Goal: Find specific page/section: Find specific page/section

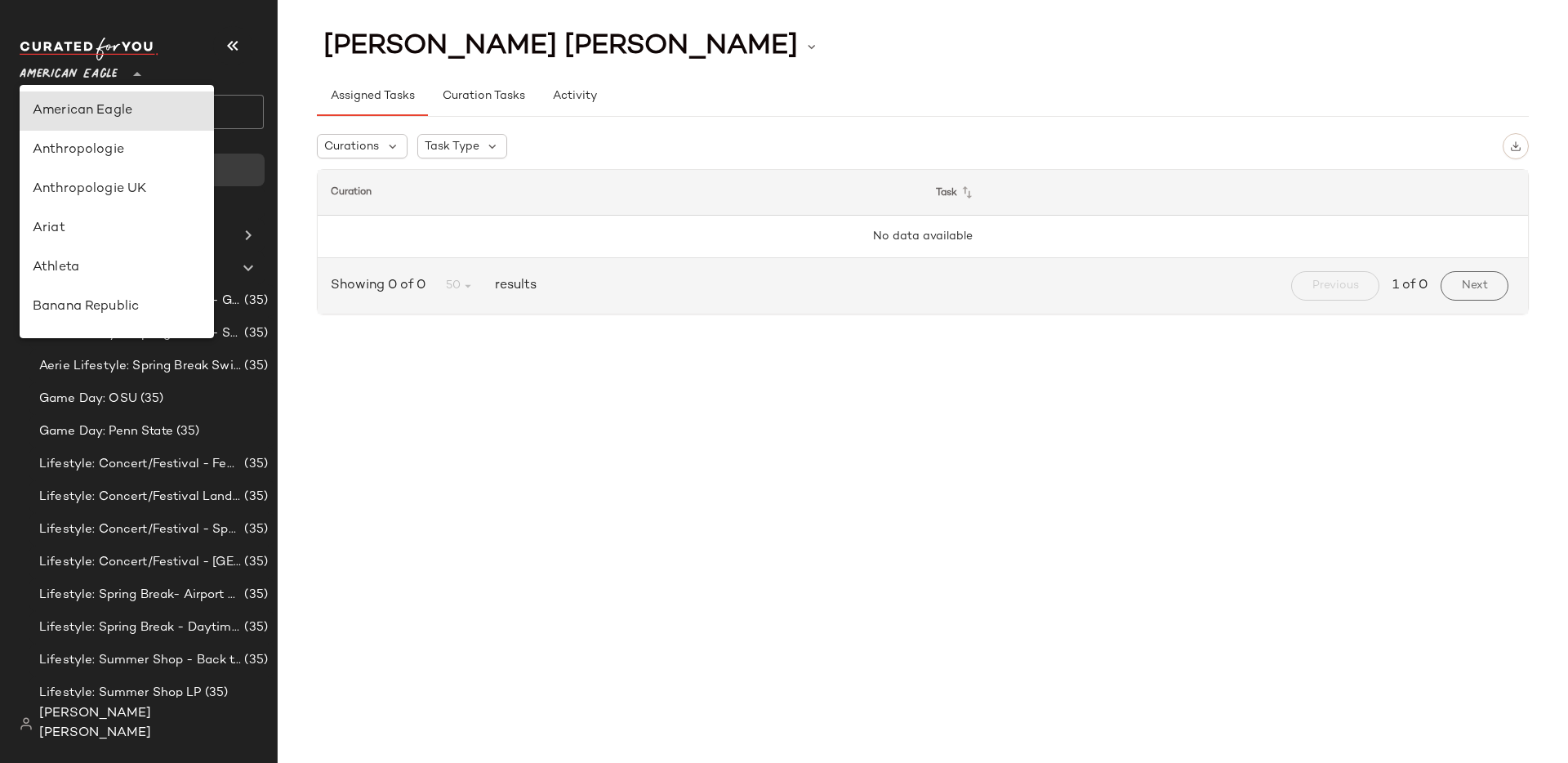
click at [110, 77] on span "American Eagle" at bounding box center [68, 70] width 98 height 30
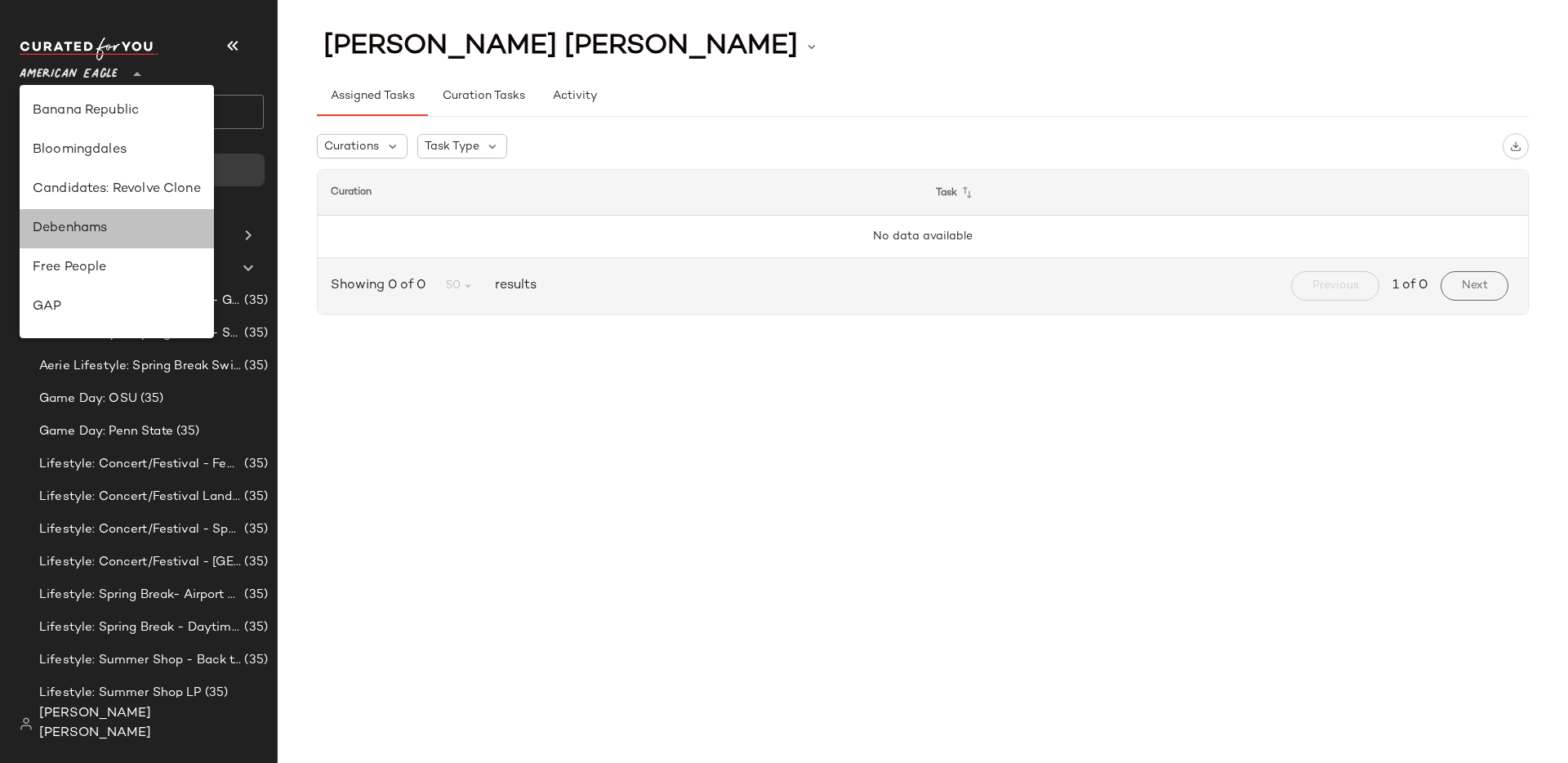
click at [137, 222] on div "Debenhams" at bounding box center [117, 229] width 169 height 20
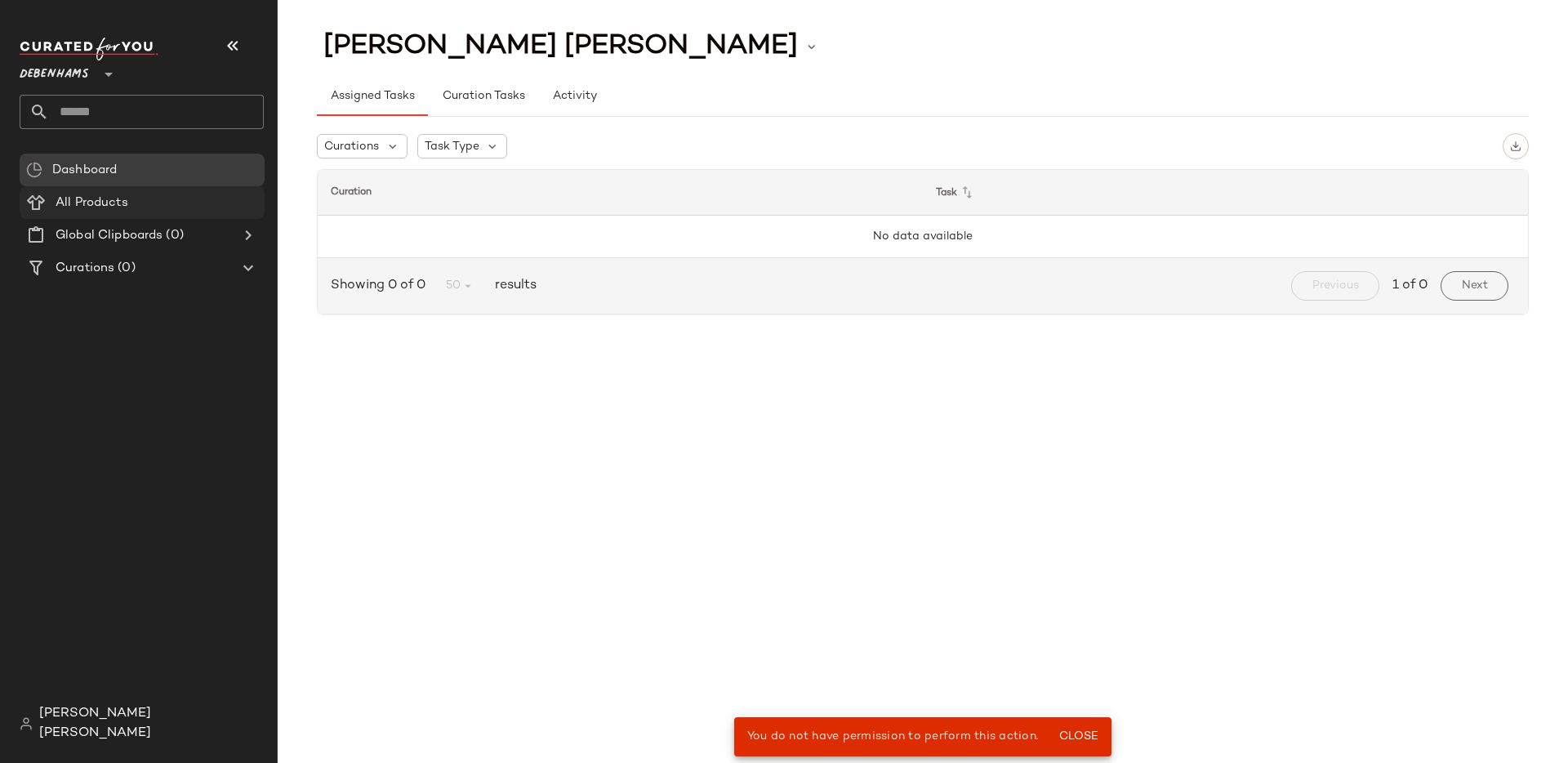
click at [148, 209] on div "All Products" at bounding box center [154, 202] width 207 height 19
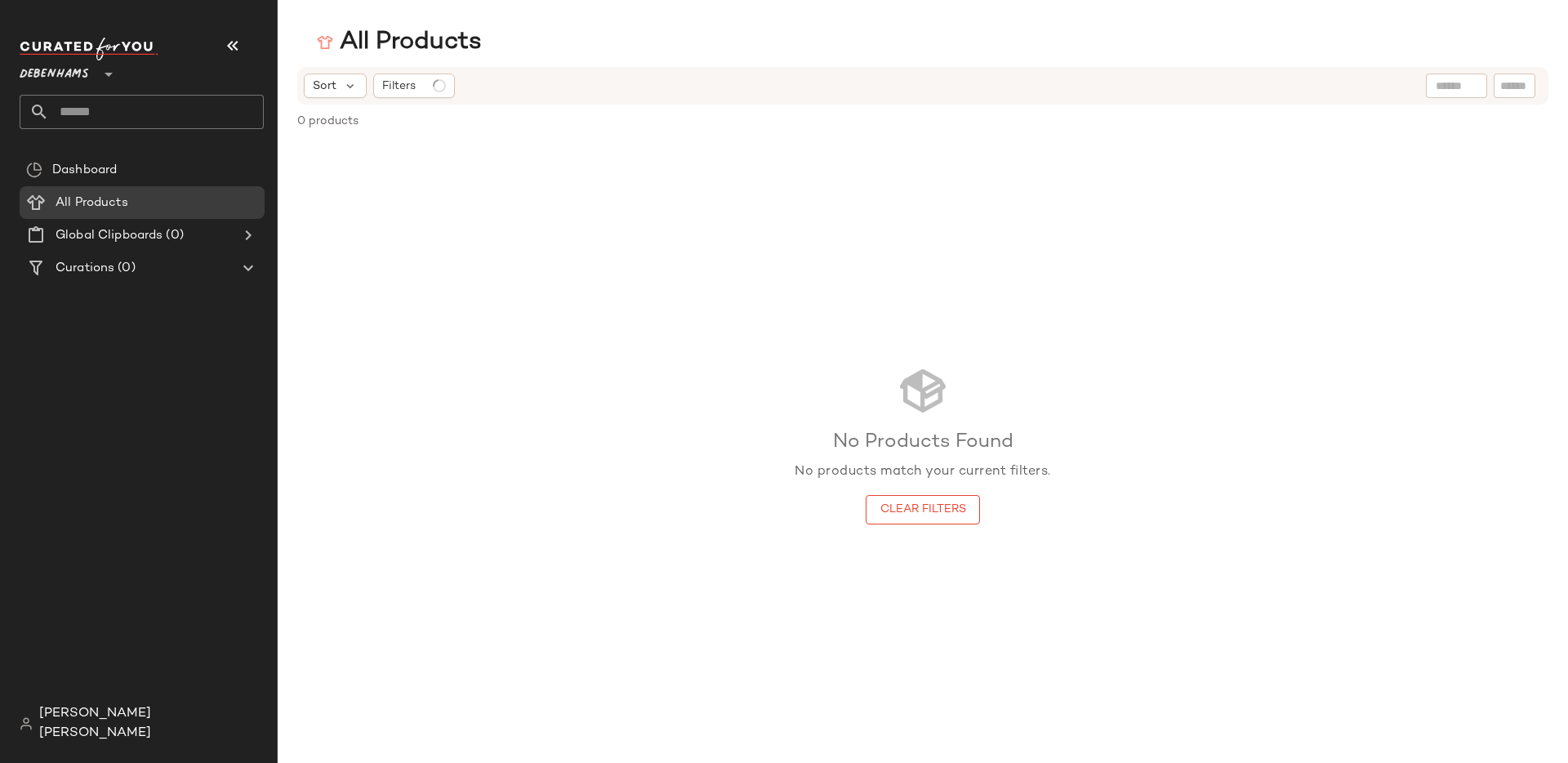
click at [105, 76] on icon at bounding box center [109, 74] width 20 height 20
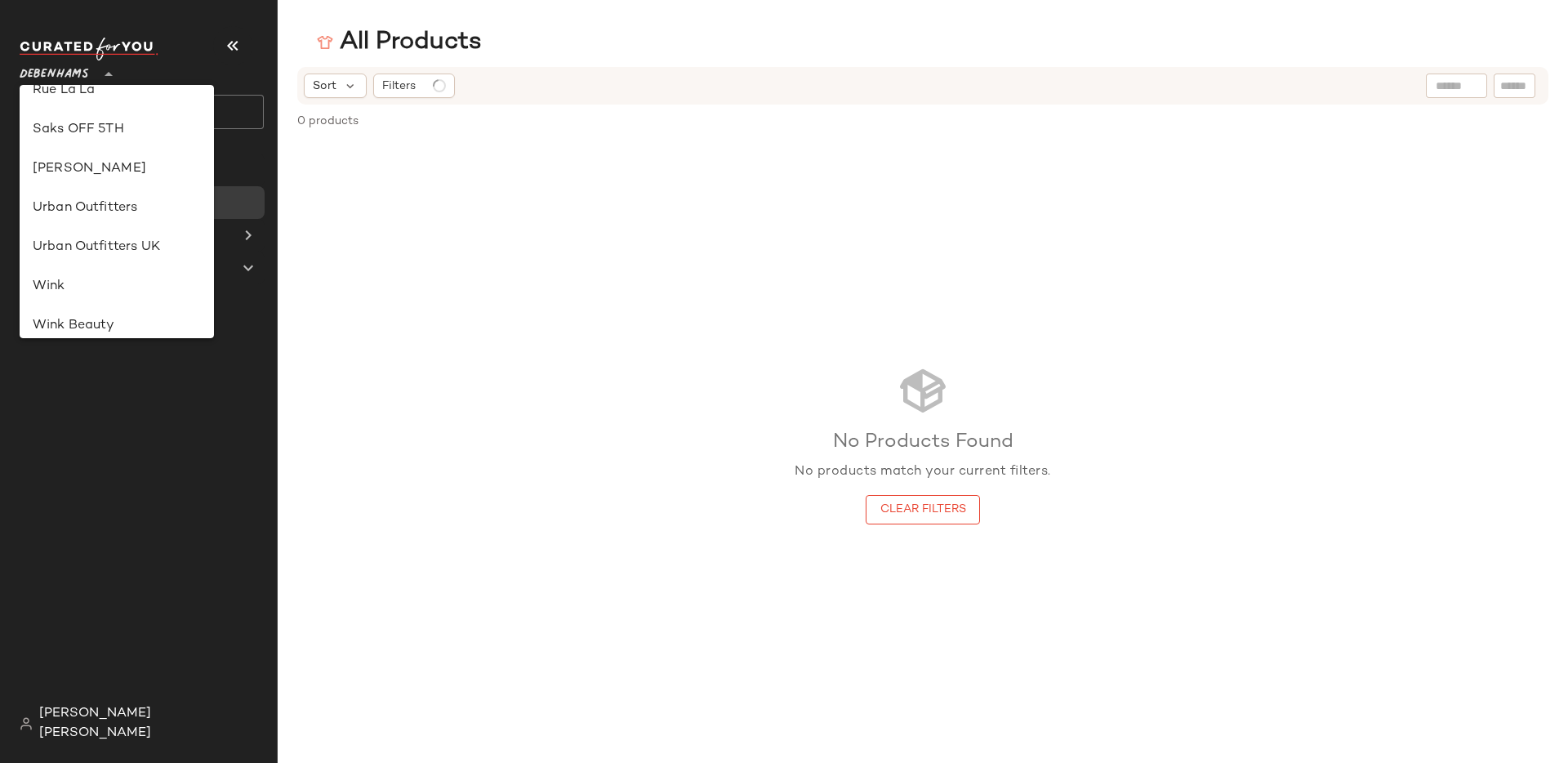
scroll to position [847, 0]
click at [135, 214] on div "Urban Outfitters" at bounding box center [117, 205] width 169 height 20
type input "**"
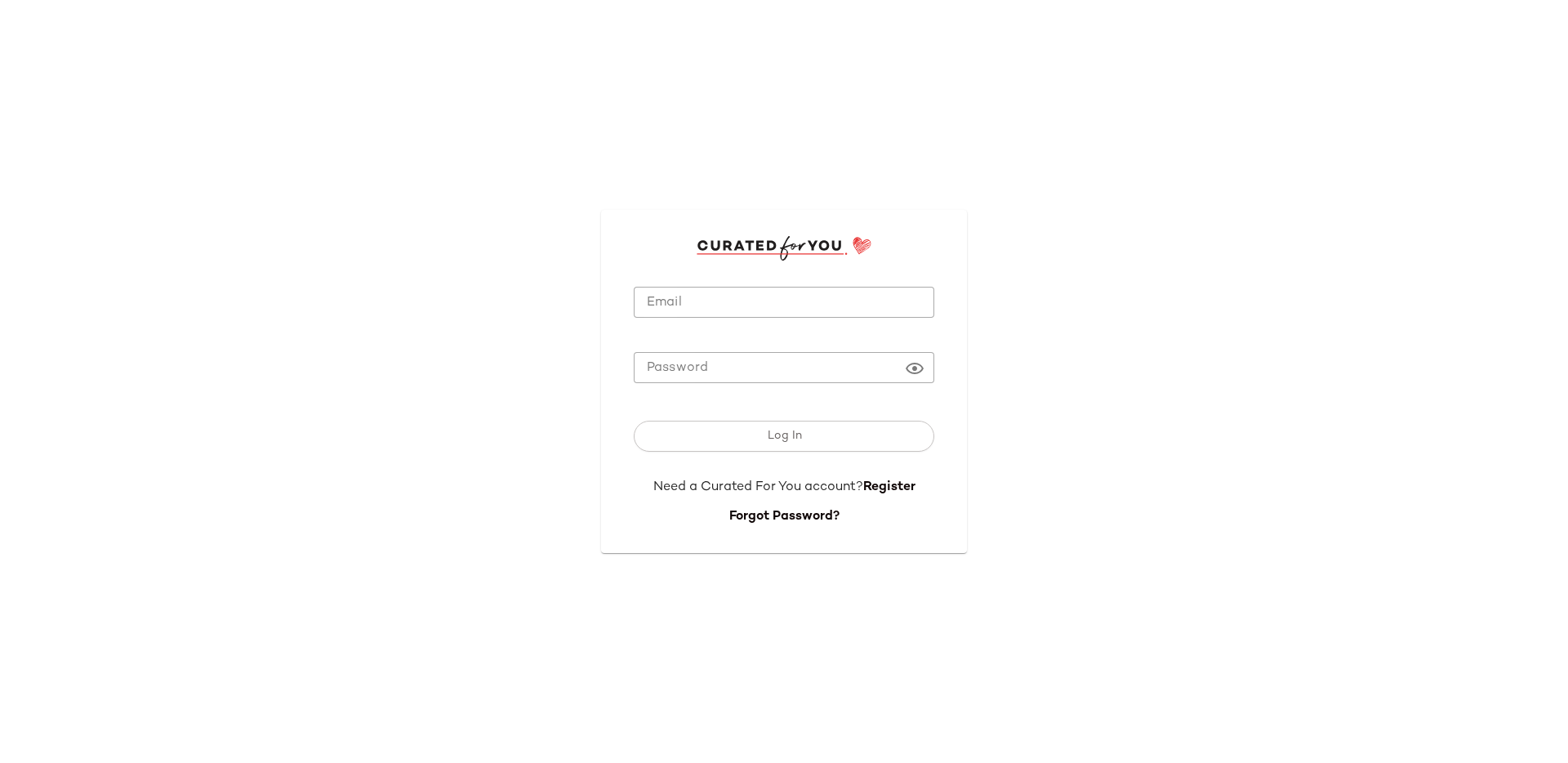
click at [780, 318] on input "Email" at bounding box center [784, 303] width 301 height 32
type input "**********"
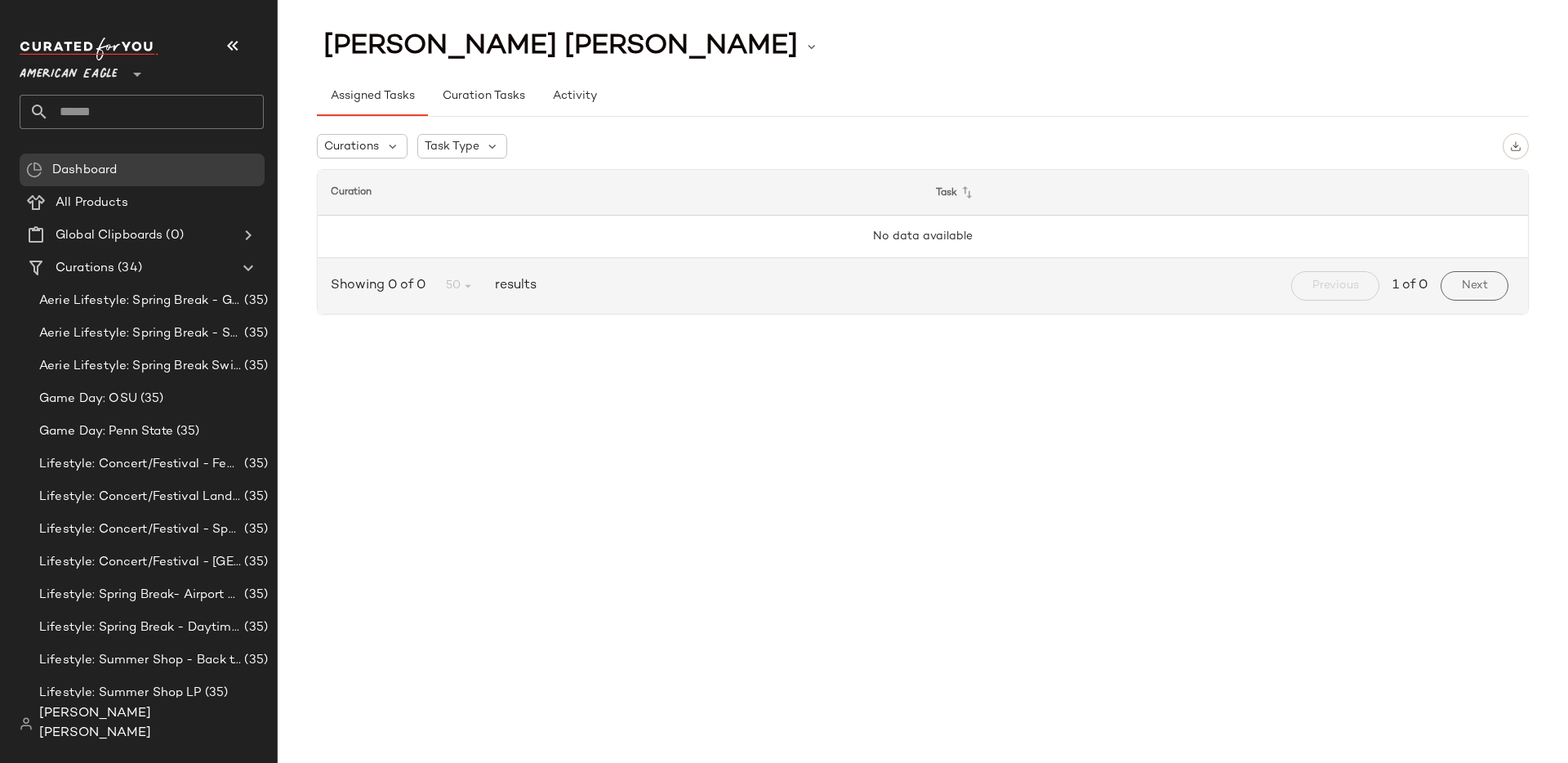
click at [131, 79] on icon at bounding box center [137, 74] width 20 height 20
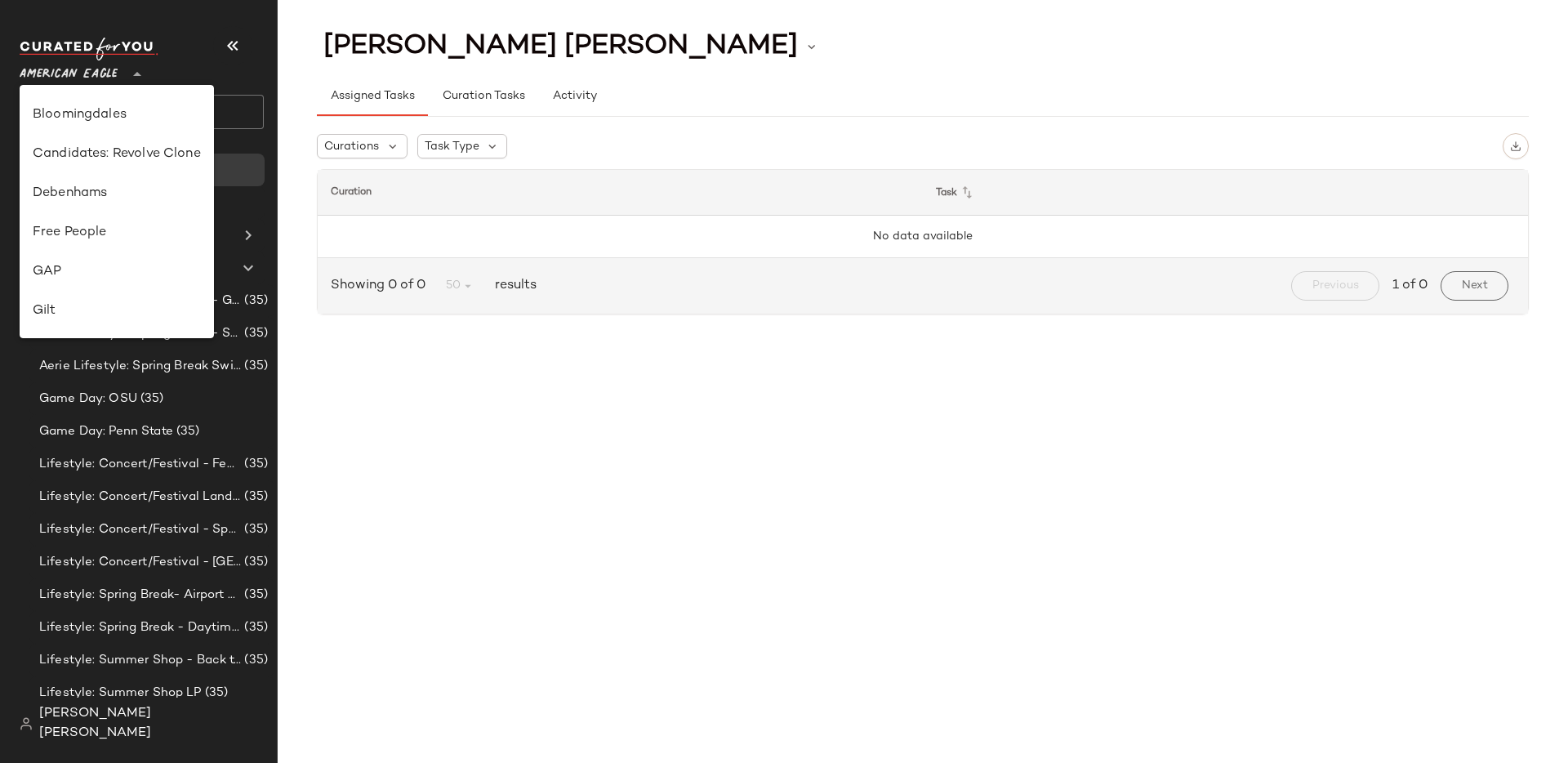
scroll to position [234, 0]
click at [137, 193] on div "Debenhams" at bounding box center [117, 191] width 169 height 20
type input "**"
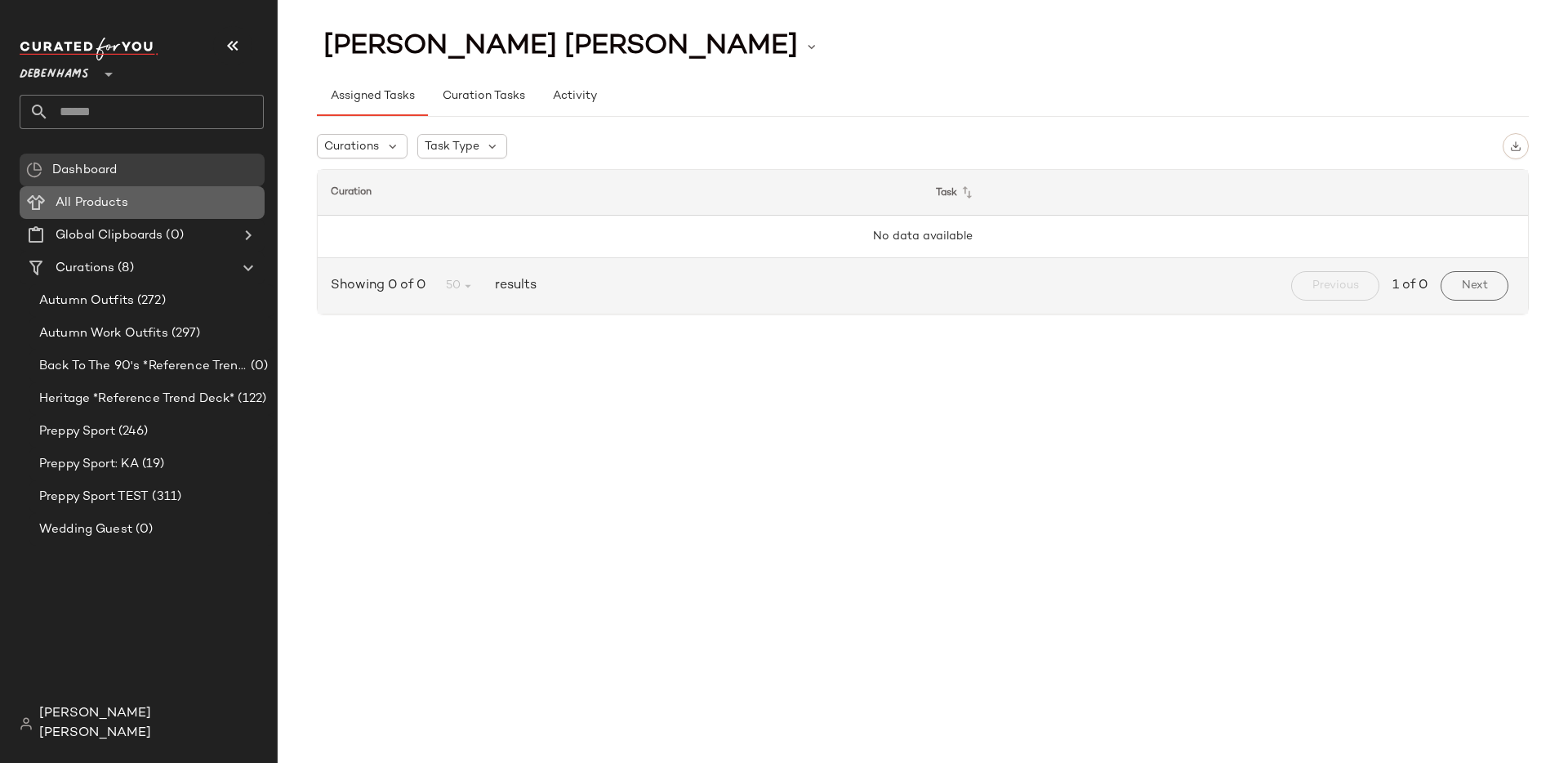
click at [167, 208] on div "All Products" at bounding box center [154, 202] width 207 height 19
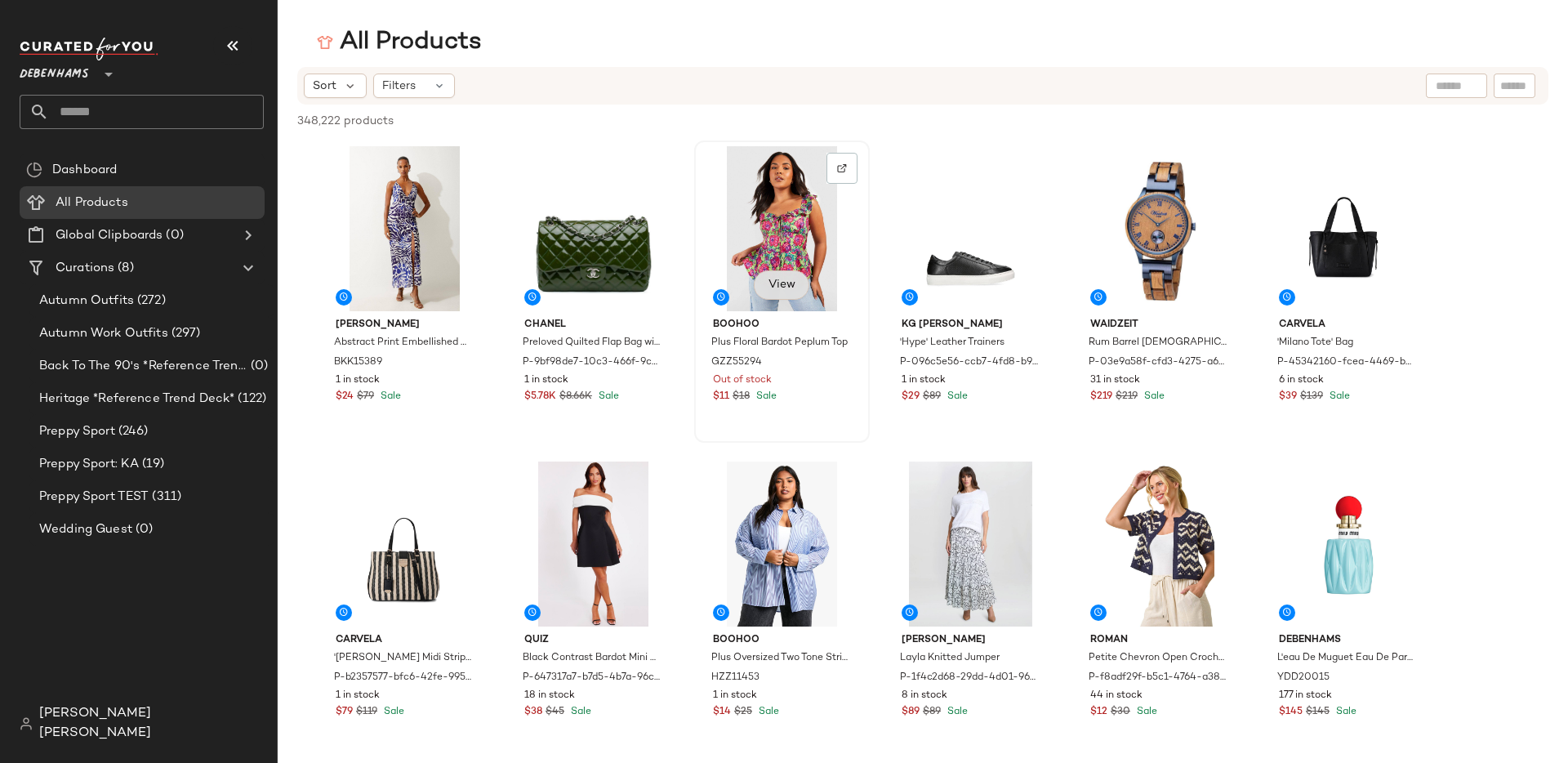
click at [789, 279] on span "View" at bounding box center [782, 285] width 28 height 13
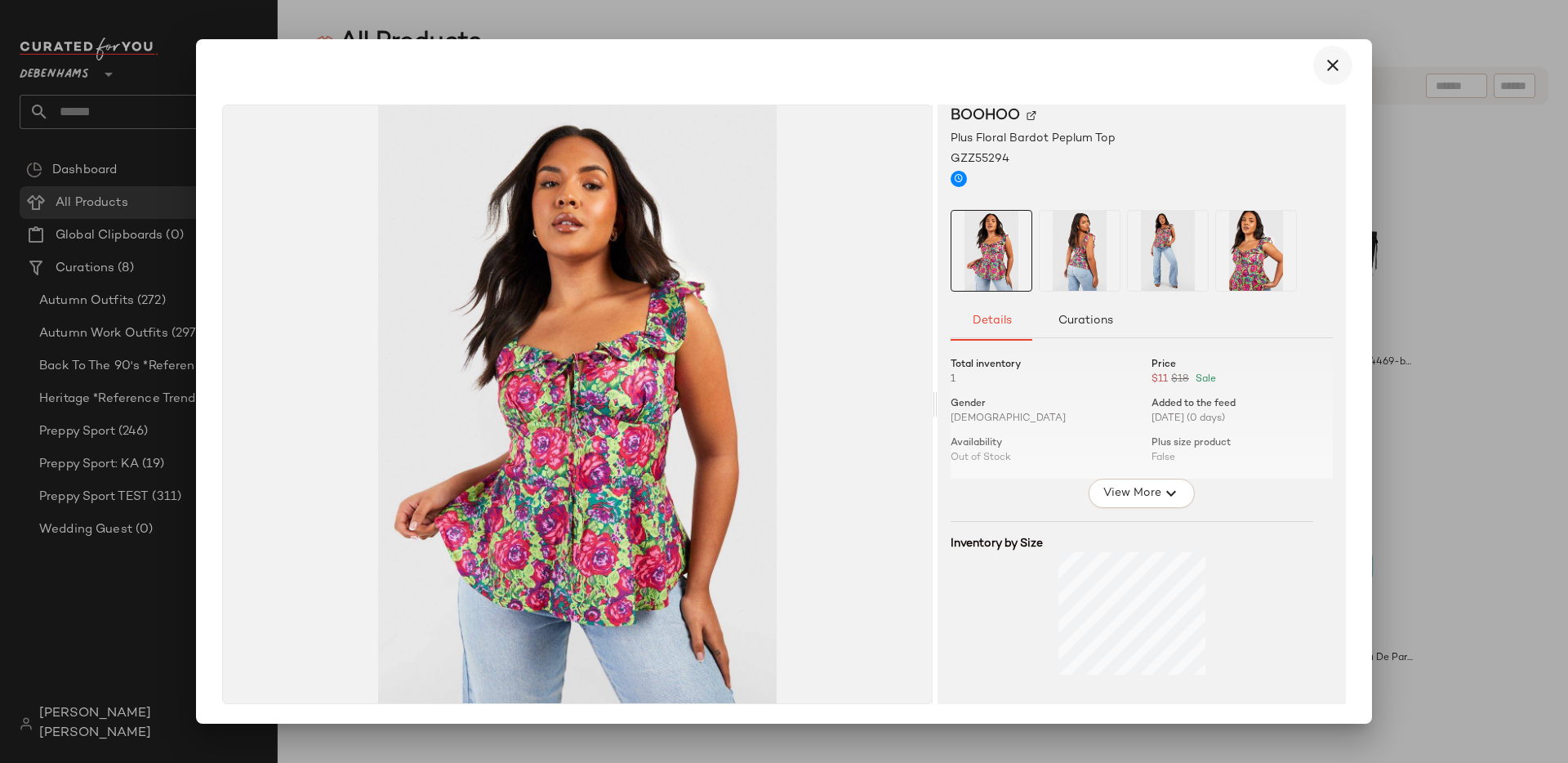
click at [1336, 64] on icon "button" at bounding box center [1333, 65] width 20 height 20
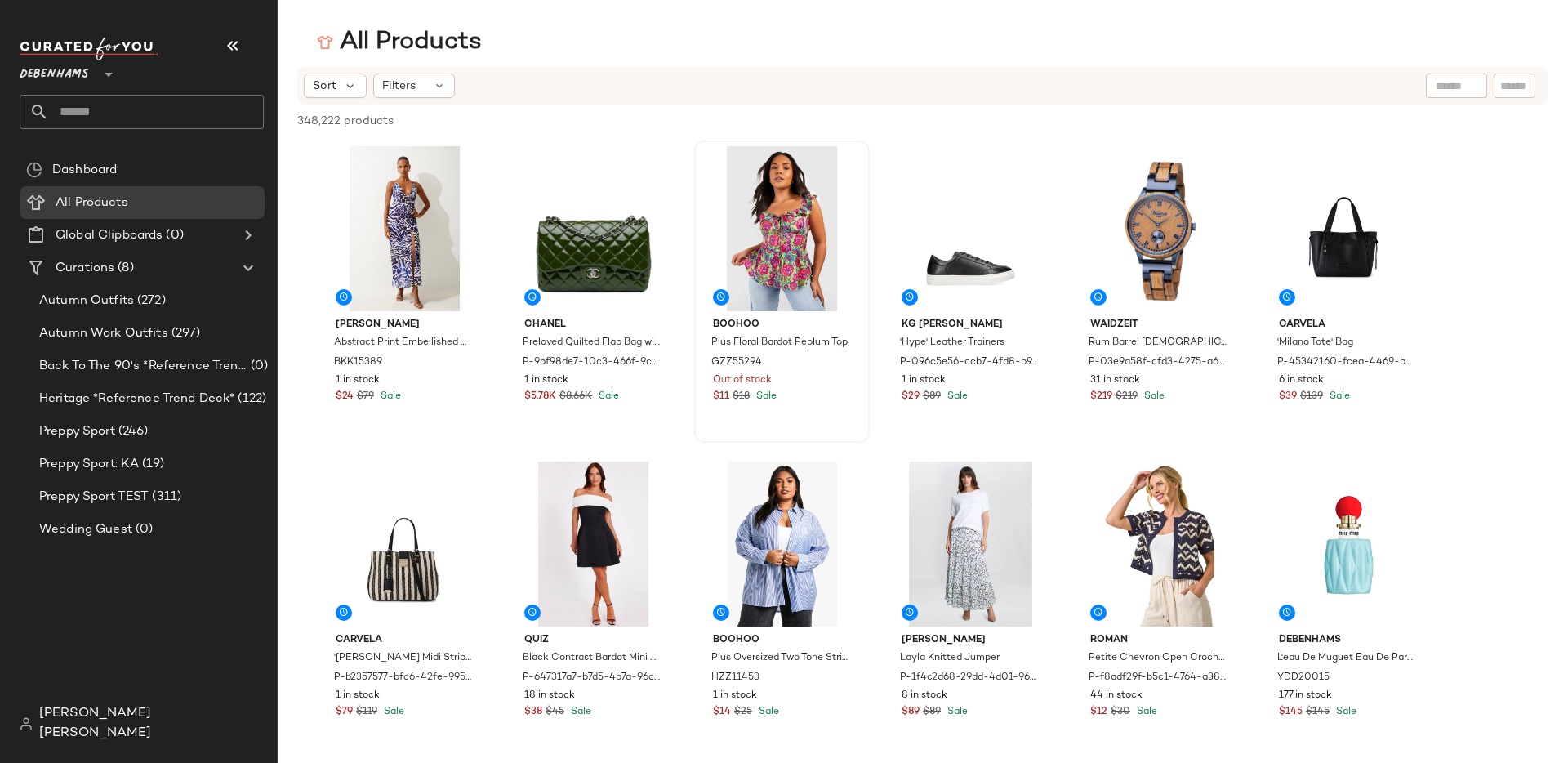
click at [1436, 83] on input "text" at bounding box center [1457, 85] width 42 height 17
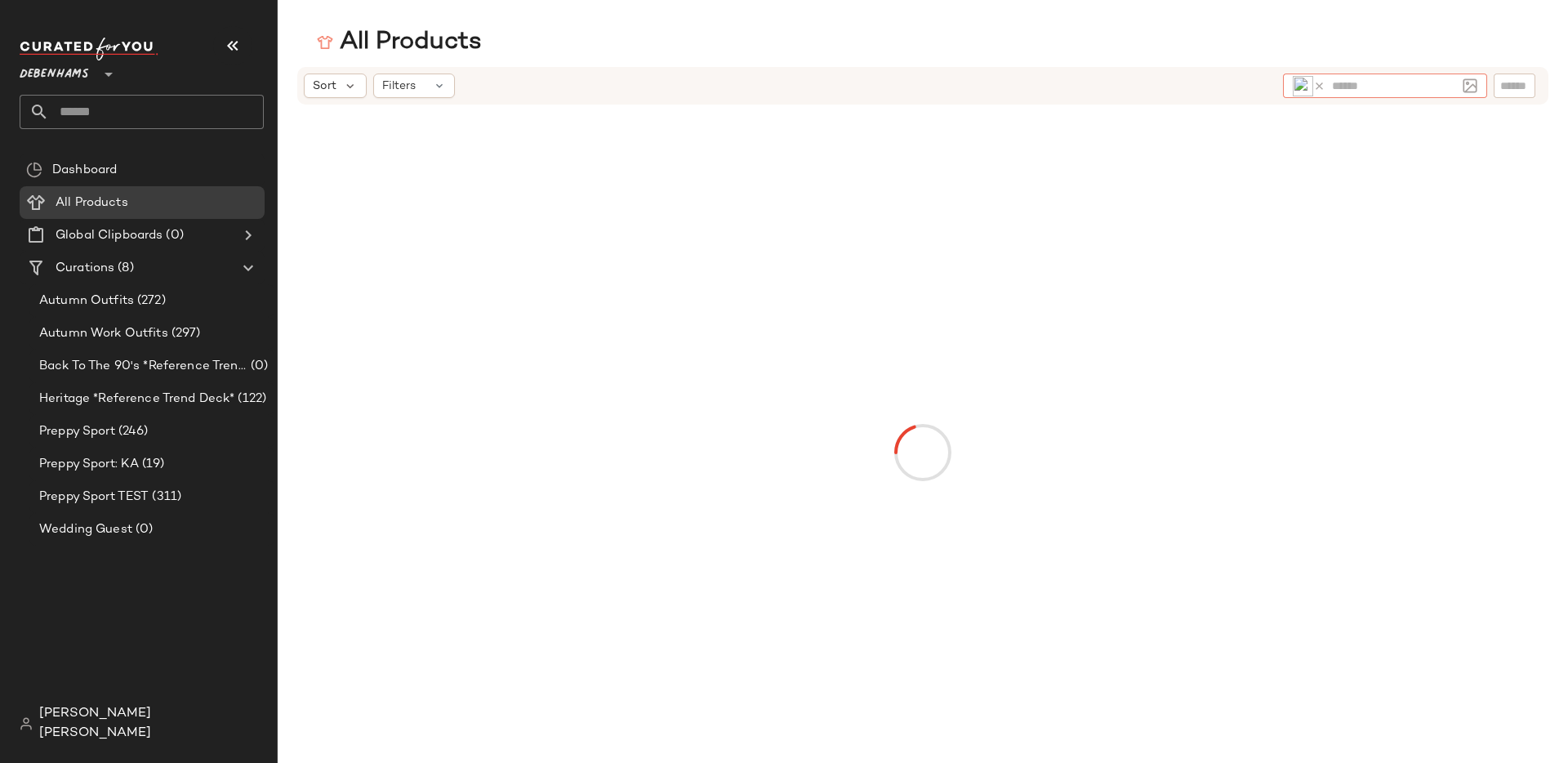
click at [1319, 87] on icon at bounding box center [1319, 86] width 12 height 12
click at [1338, 87] on input "text" at bounding box center [1385, 85] width 142 height 17
type input "****"
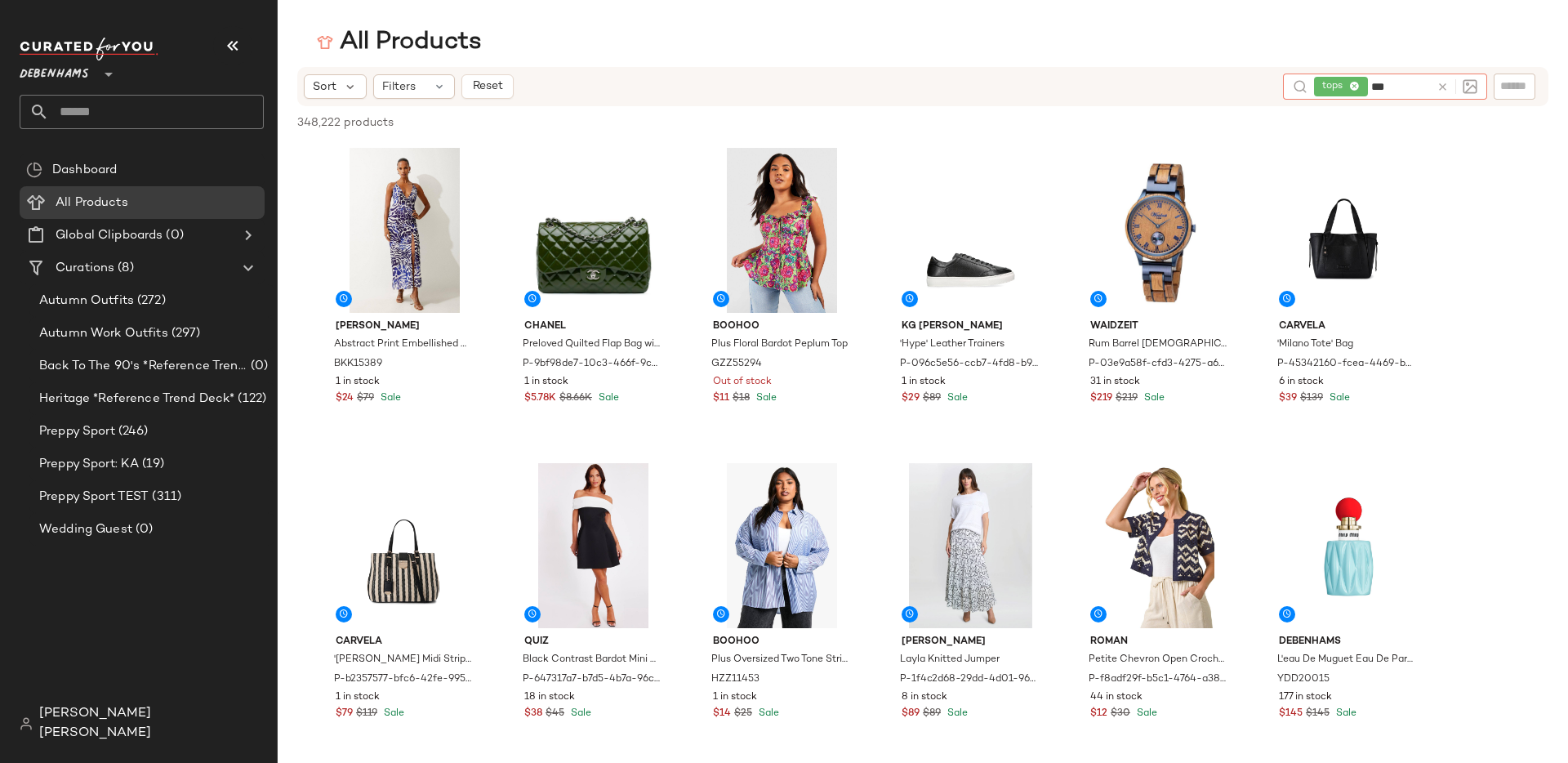
type input "****"
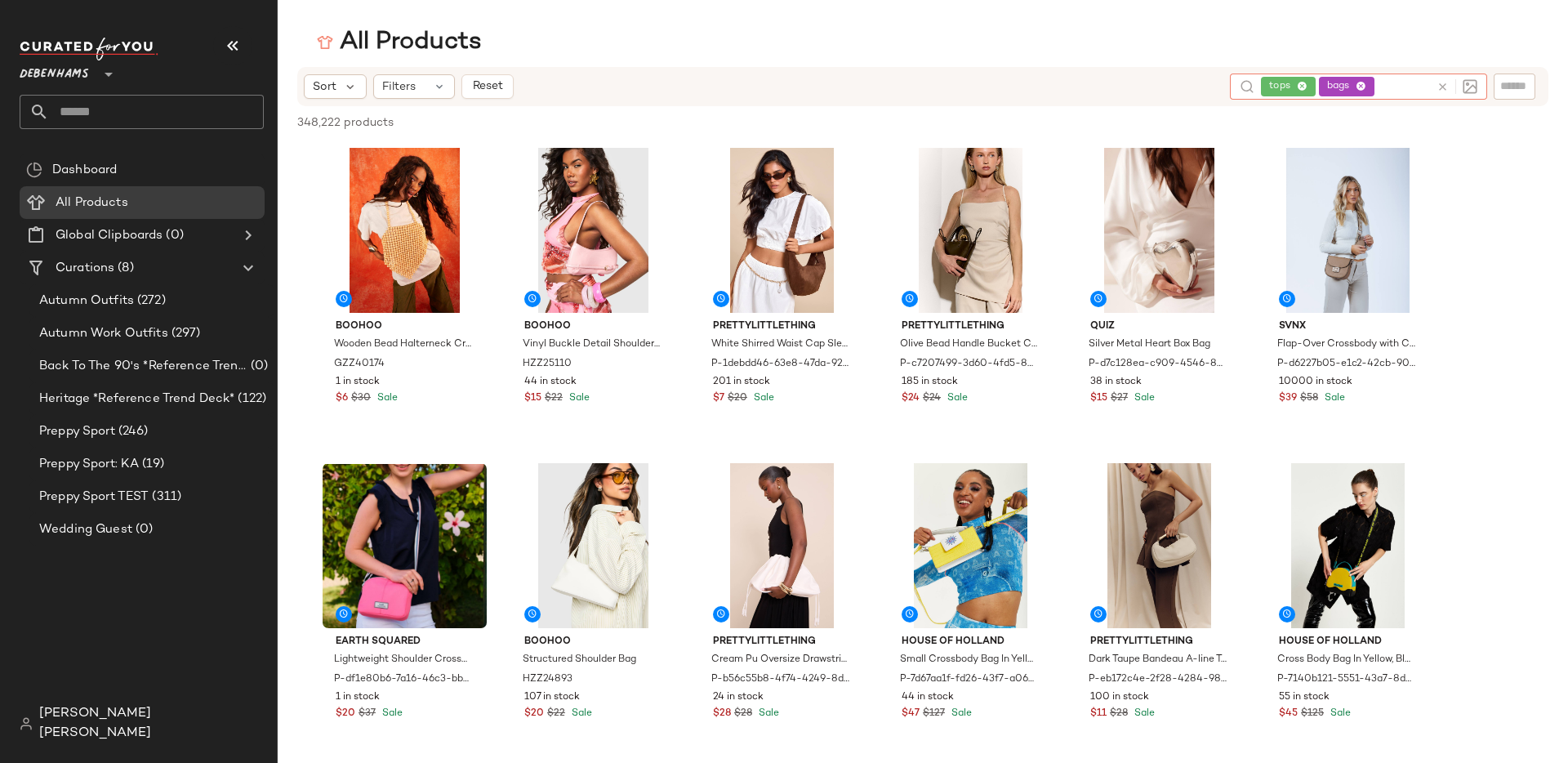
click at [1301, 86] on icon at bounding box center [1302, 86] width 11 height 11
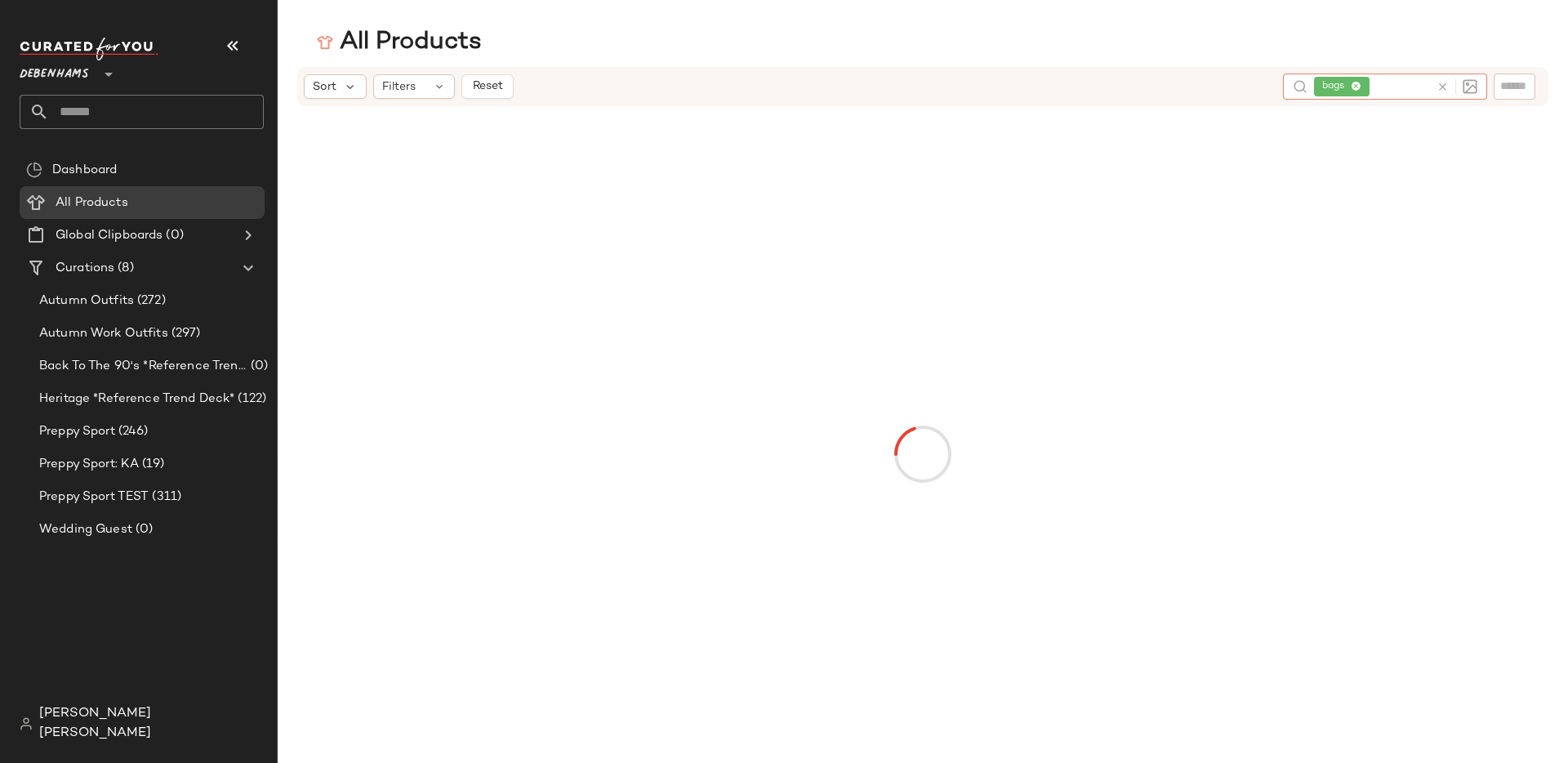
click at [1355, 88] on icon at bounding box center [1357, 86] width 11 height 11
click at [1358, 88] on input "text" at bounding box center [1385, 85] width 142 height 17
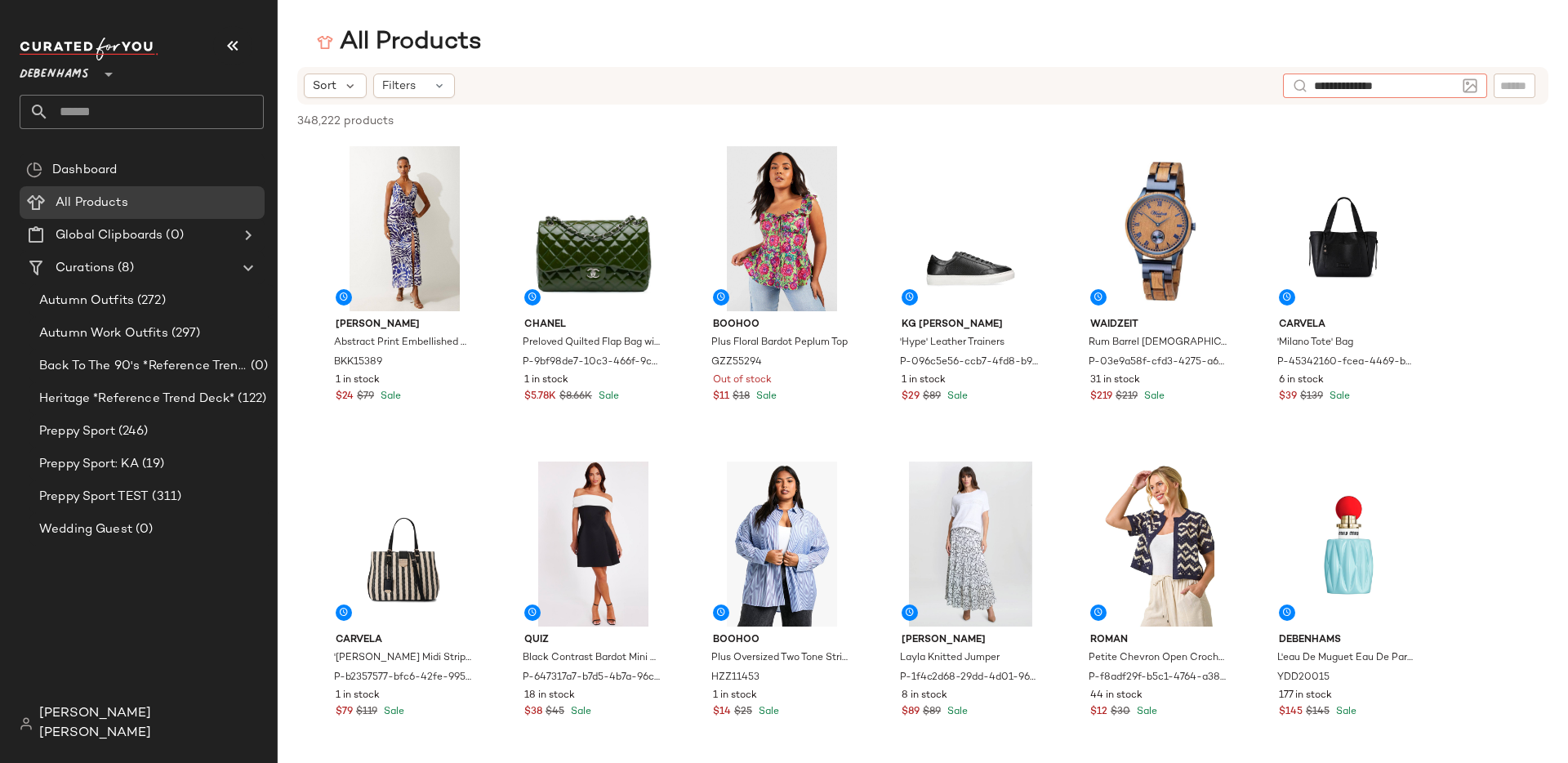
type input "**********"
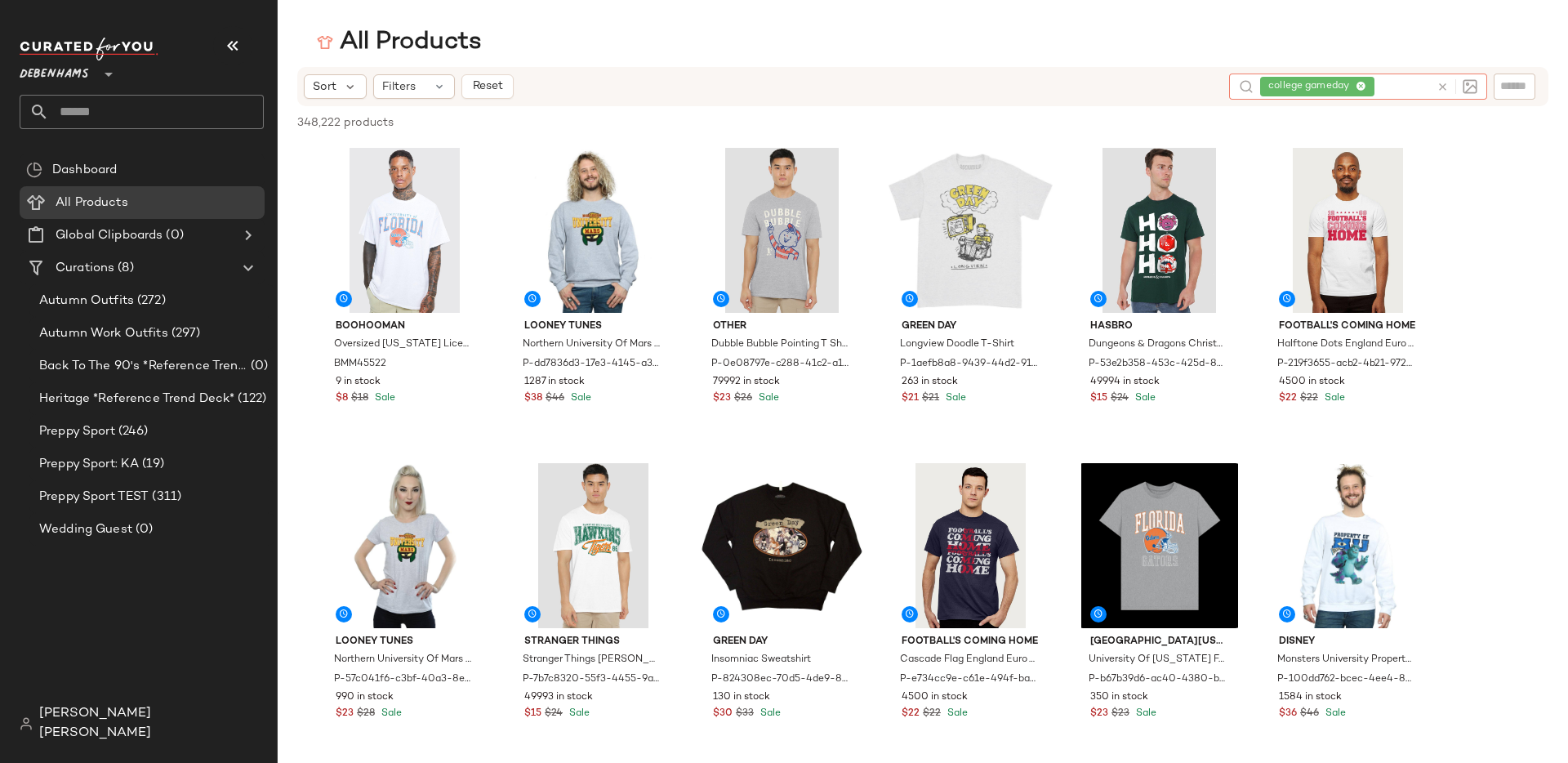
click at [106, 78] on icon at bounding box center [109, 74] width 20 height 20
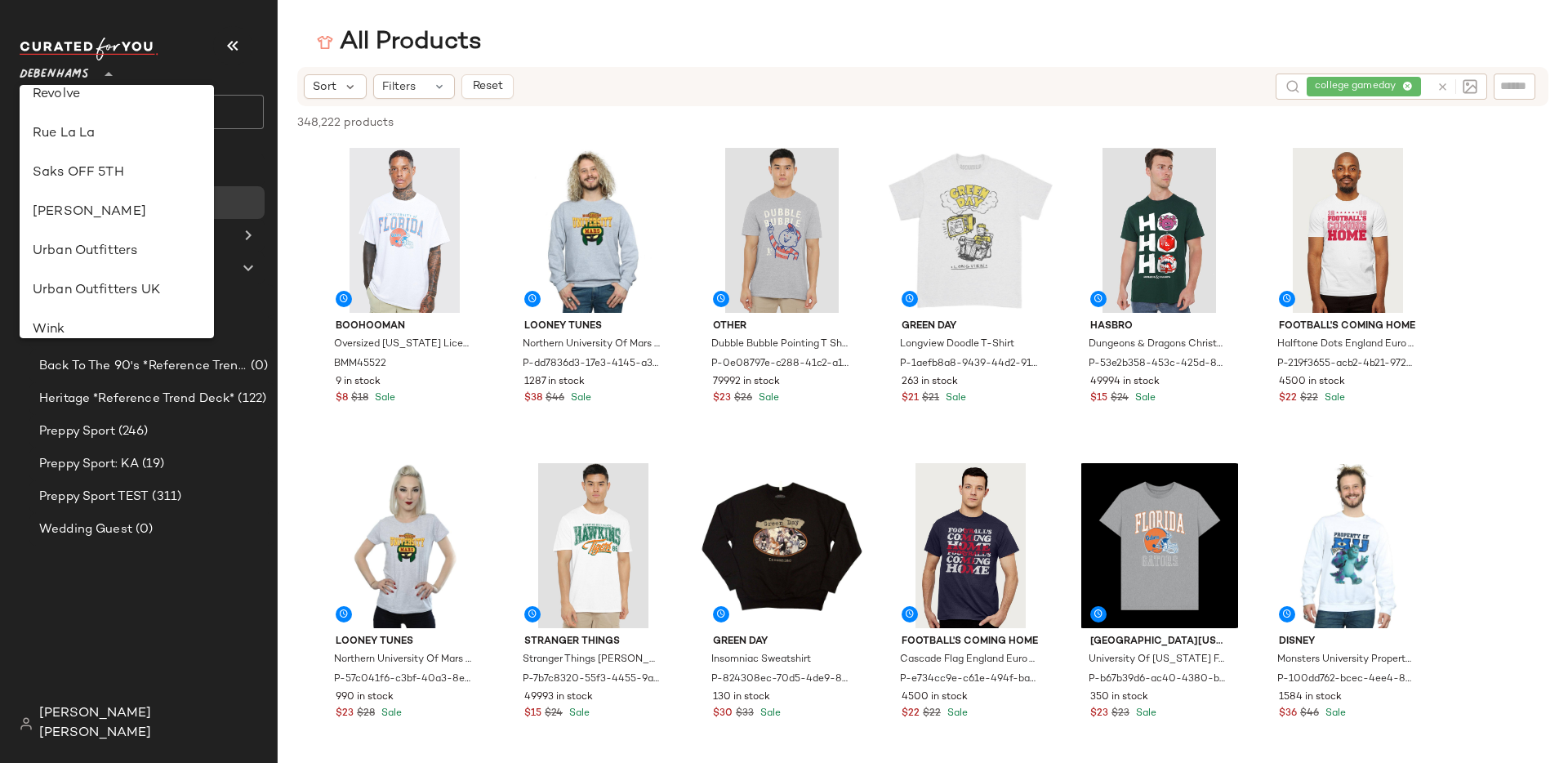
scroll to position [811, 0]
click at [176, 241] on div "Urban Outfitters" at bounding box center [117, 242] width 169 height 20
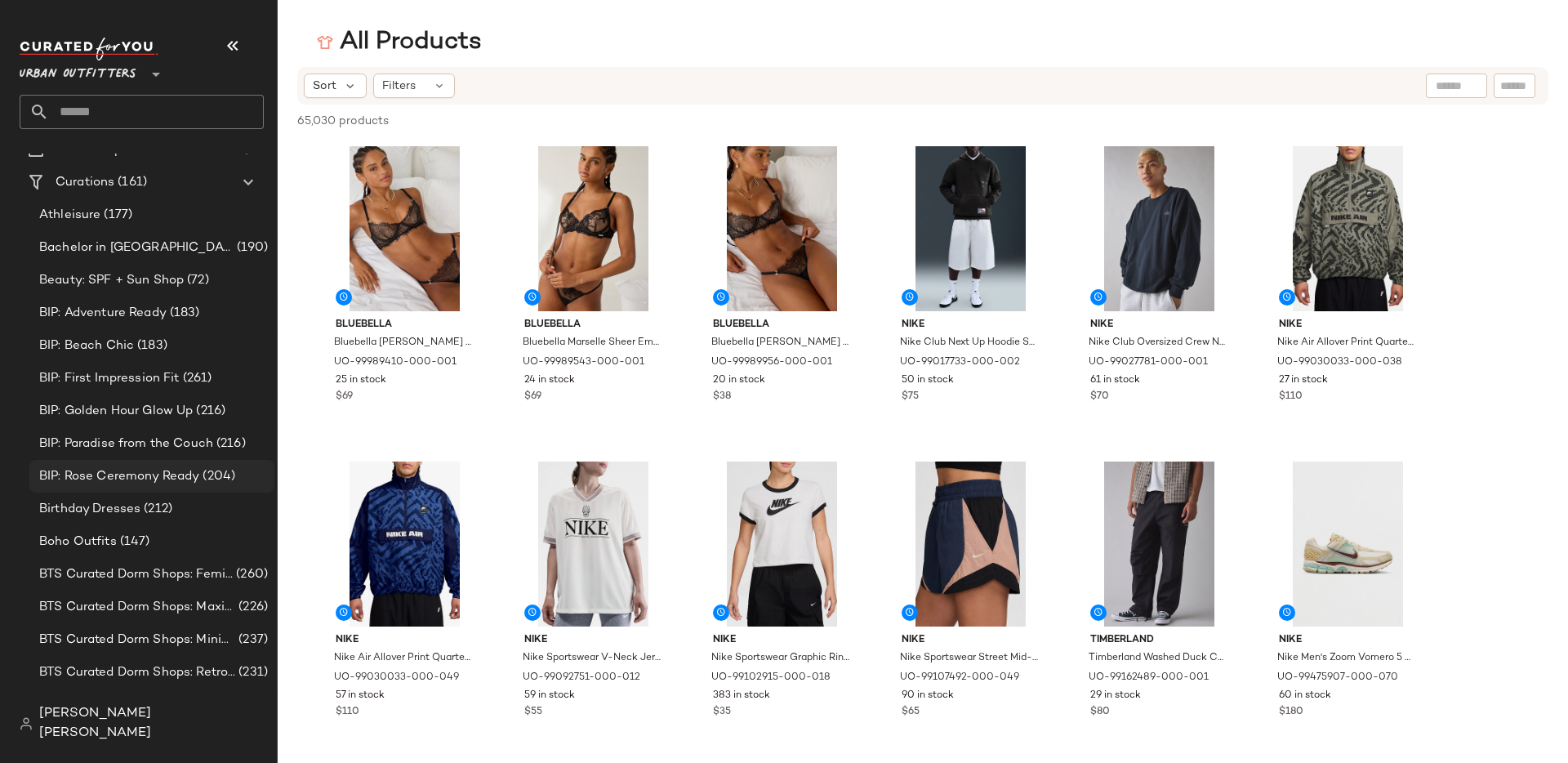
scroll to position [86, 0]
click at [177, 515] on div "Birthday Dresses (212)" at bounding box center [152, 508] width 234 height 19
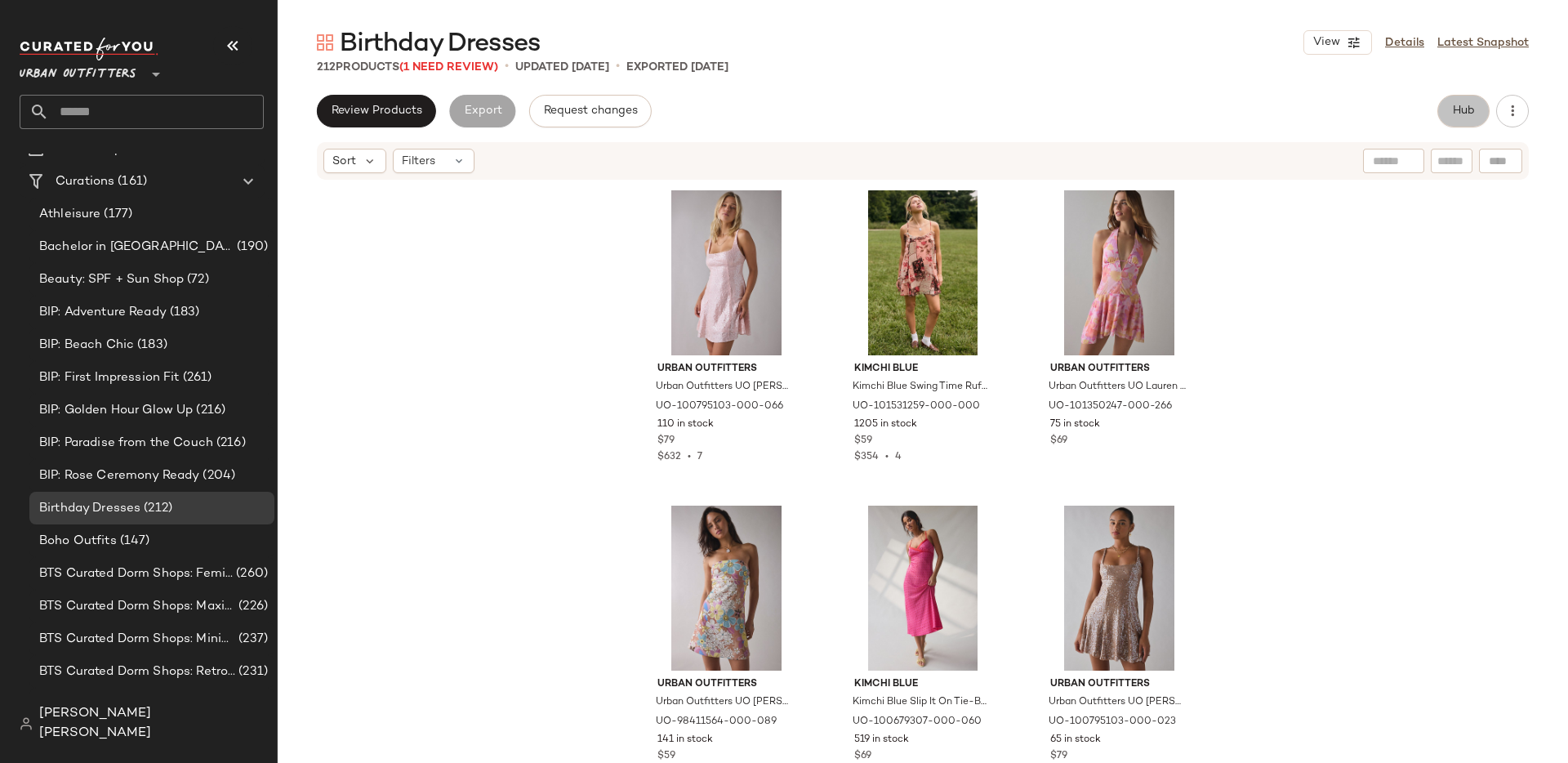
click at [1460, 122] on button "Hub" at bounding box center [1464, 111] width 53 height 33
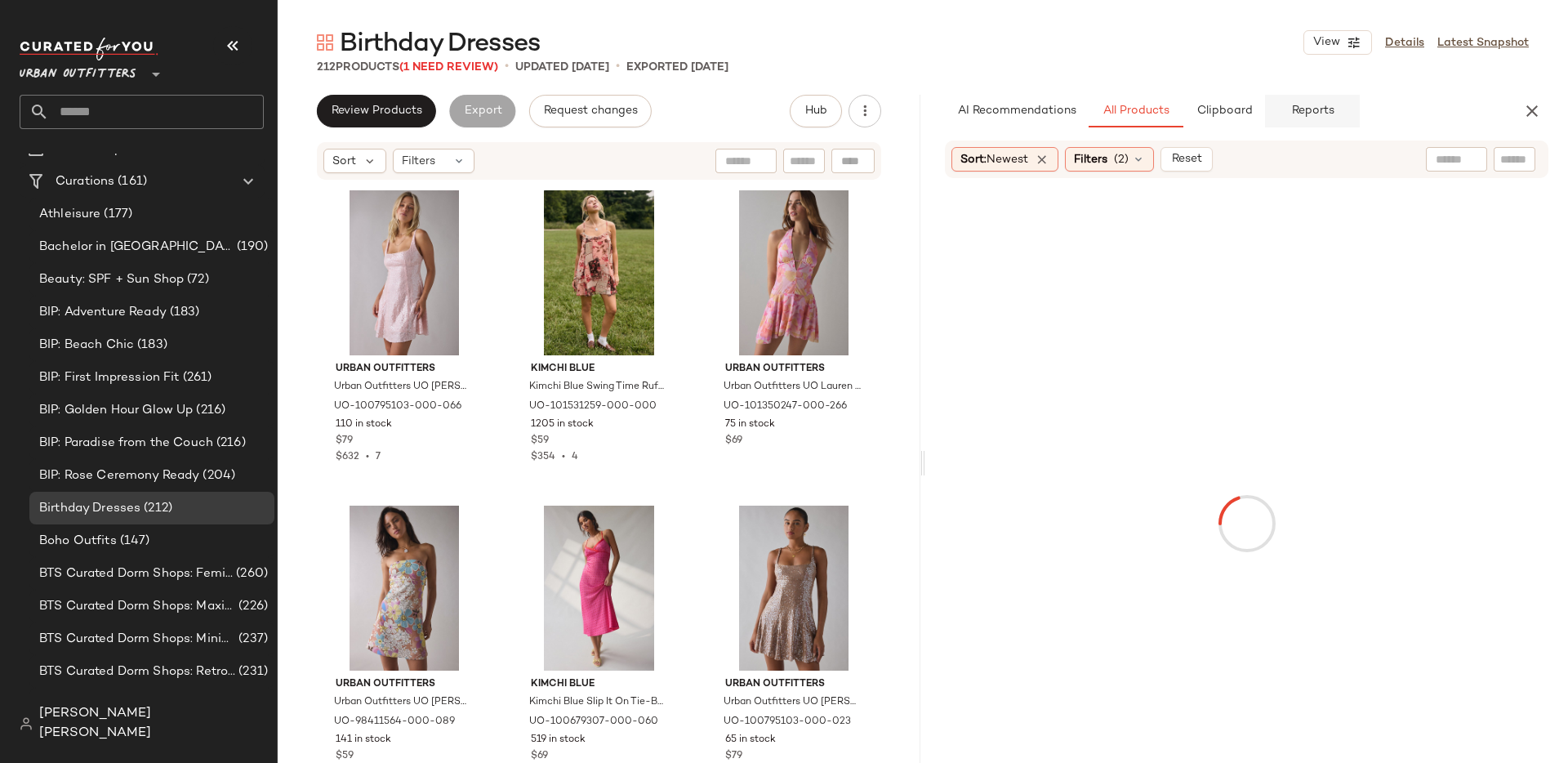
click at [1327, 113] on span "Reports" at bounding box center [1312, 110] width 44 height 13
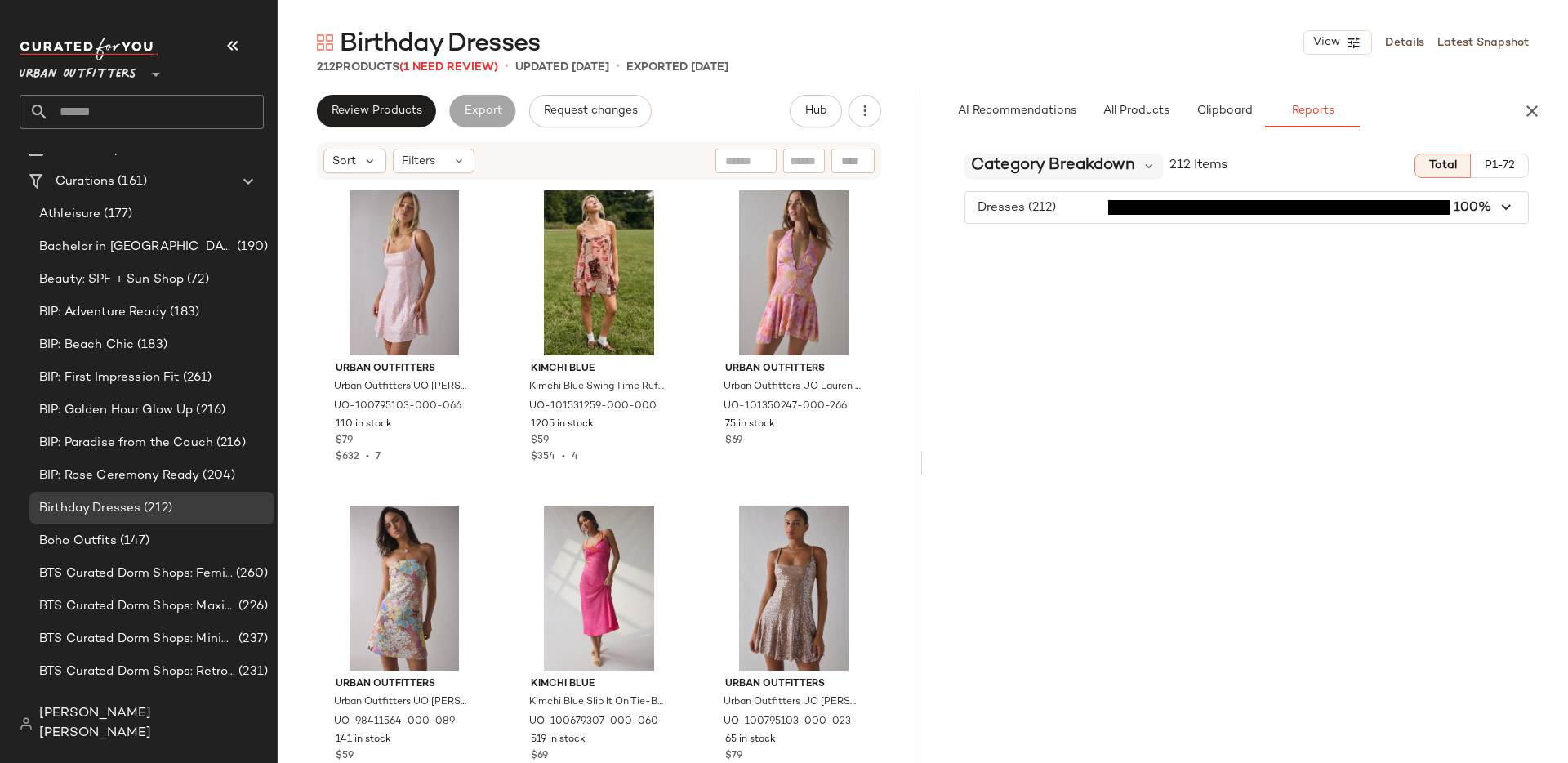
click at [1133, 165] on span "Category Breakdown" at bounding box center [1053, 166] width 165 height 25
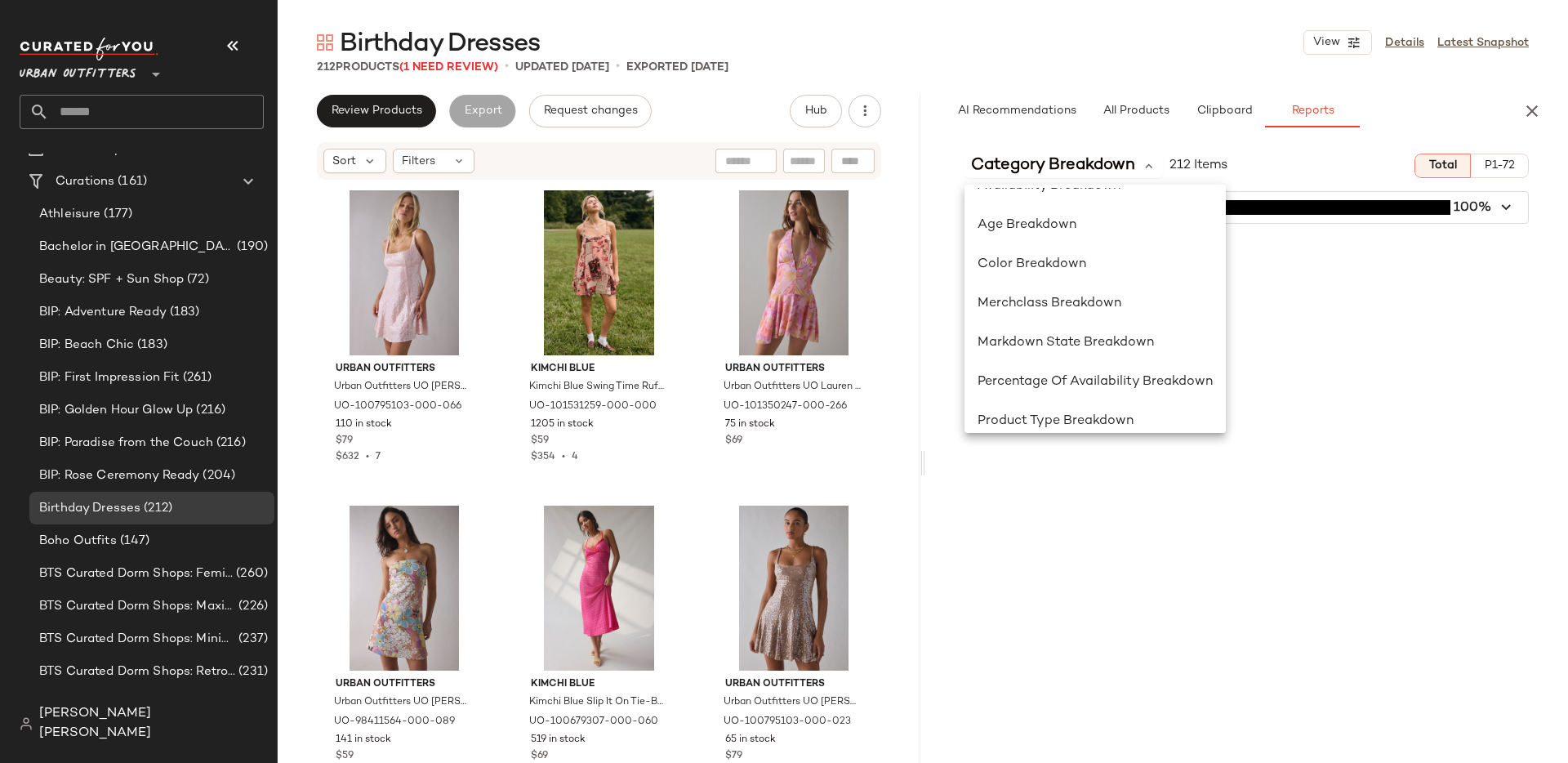
scroll to position [232, 0]
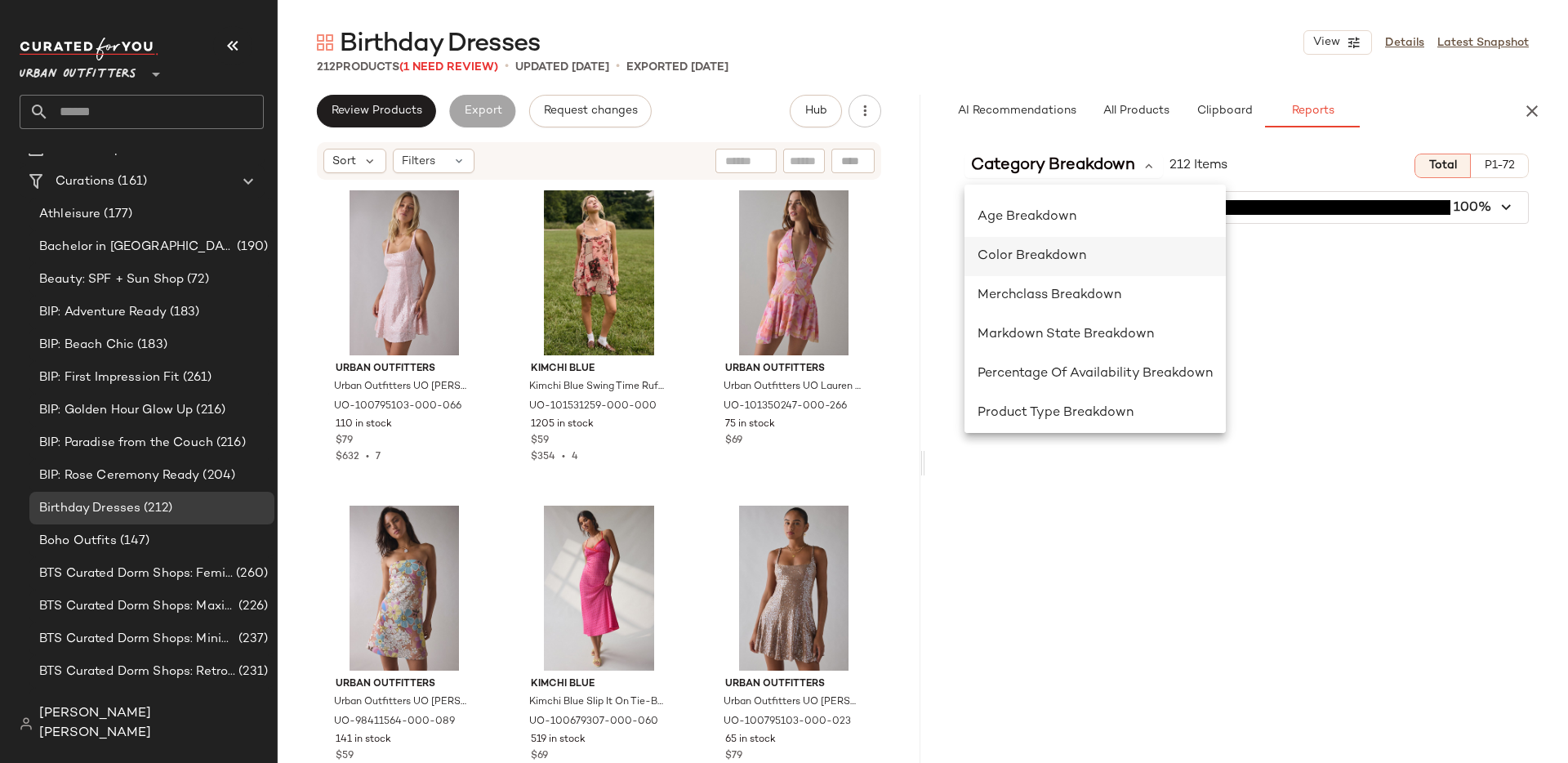
click at [1071, 262] on span "Color Breakdown" at bounding box center [1032, 256] width 109 height 14
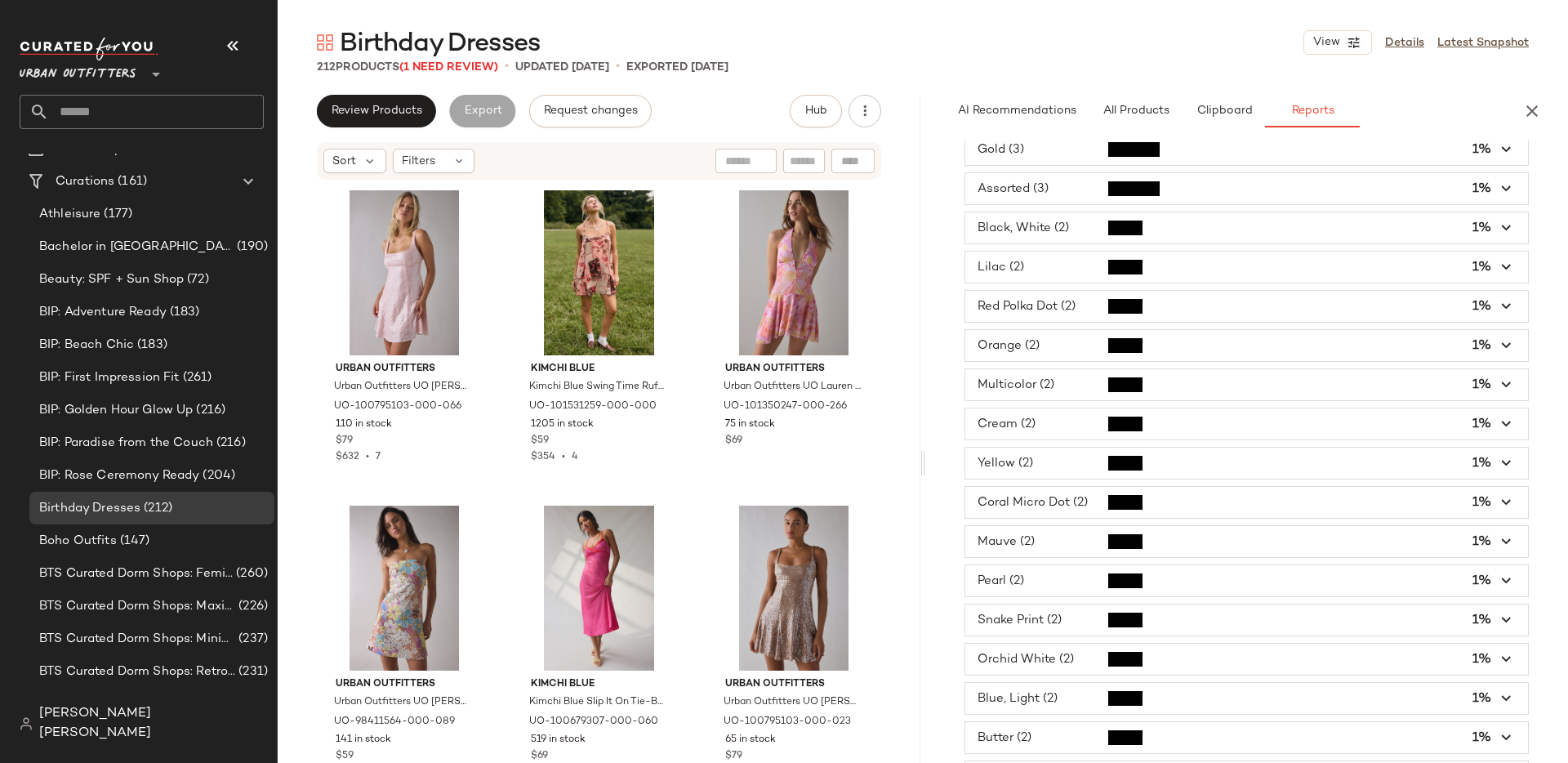
scroll to position [0, 0]
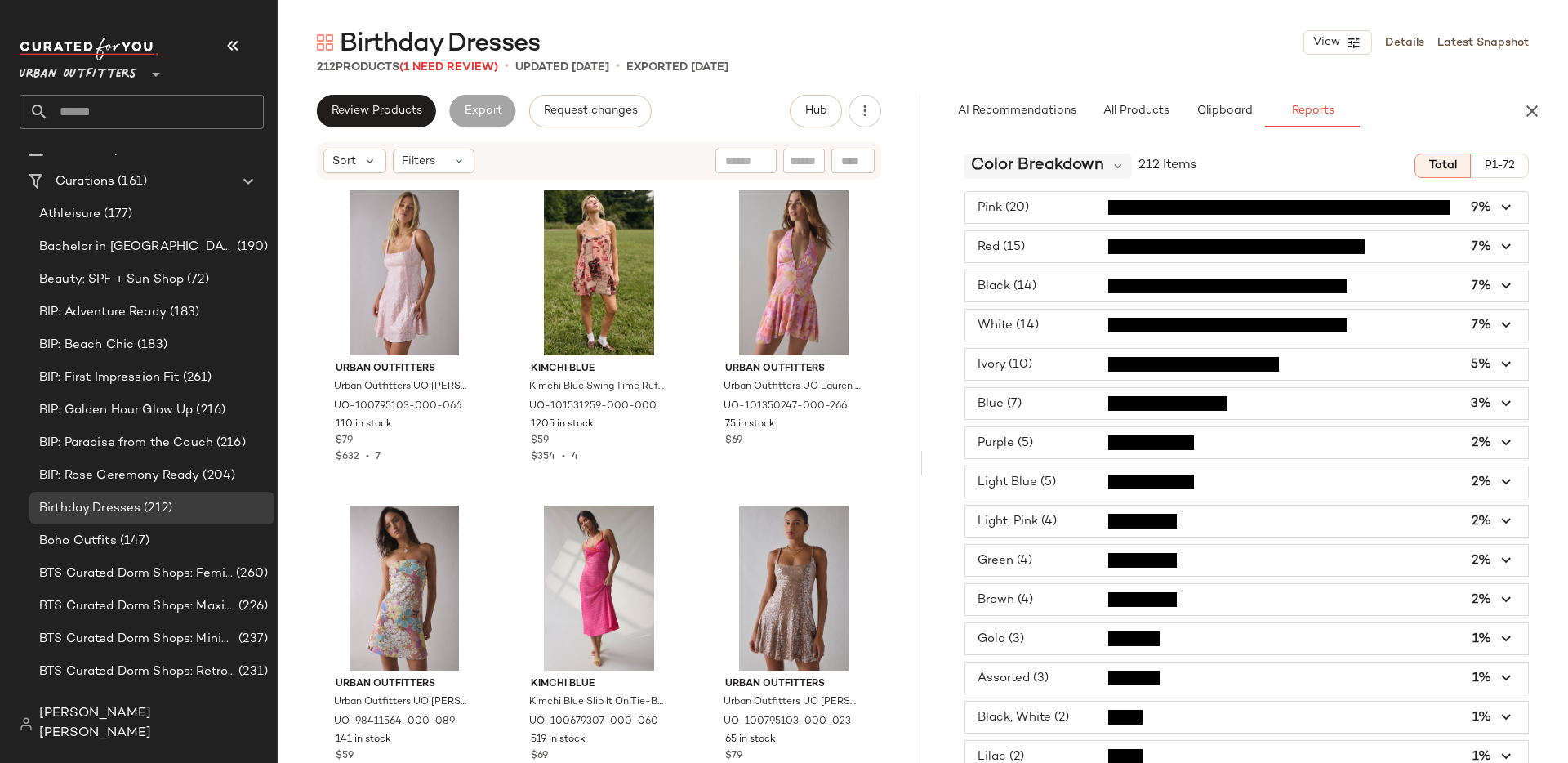
click at [1096, 167] on span "Color Breakdown" at bounding box center [1037, 166] width 133 height 25
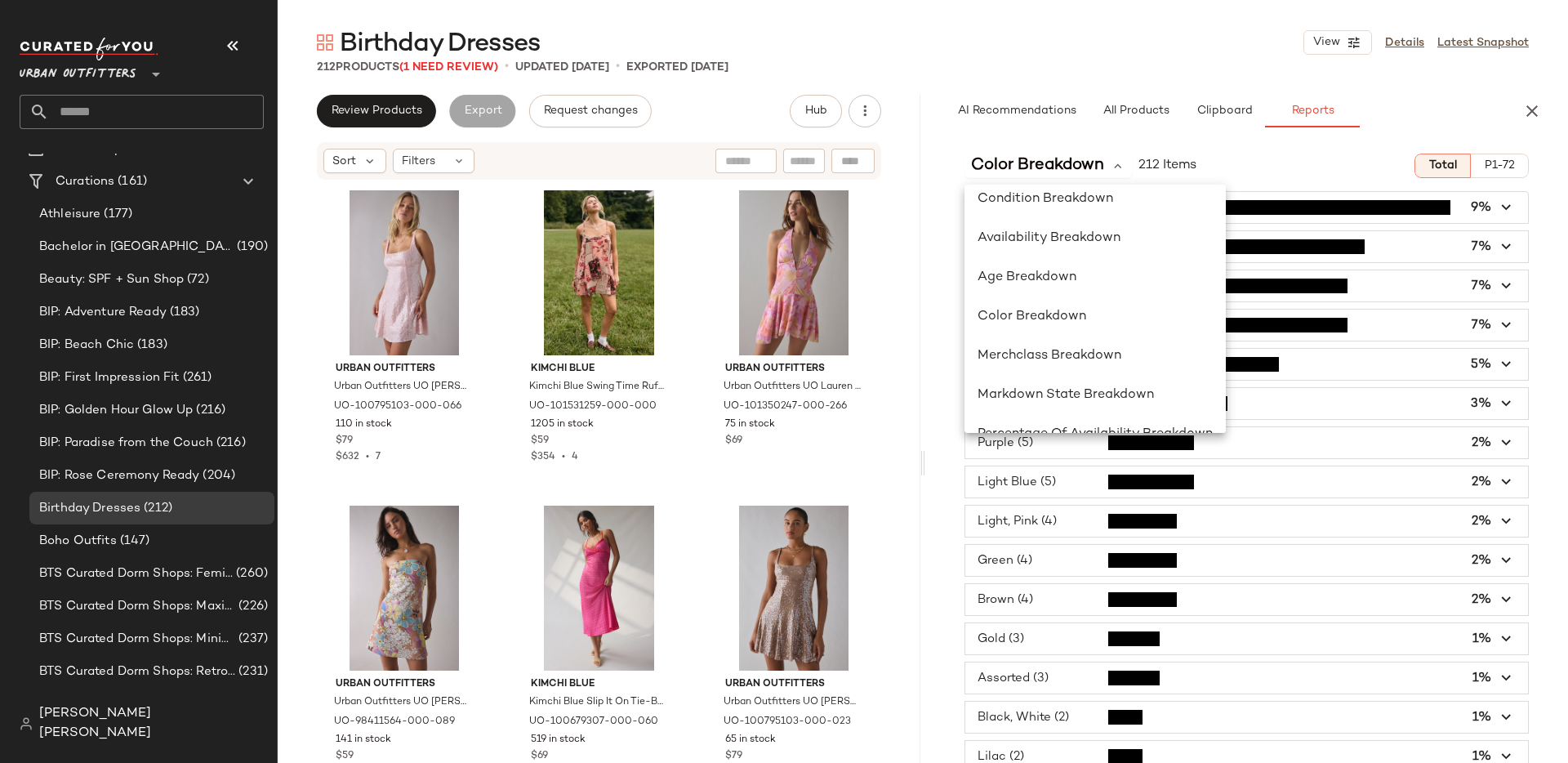
scroll to position [238, 0]
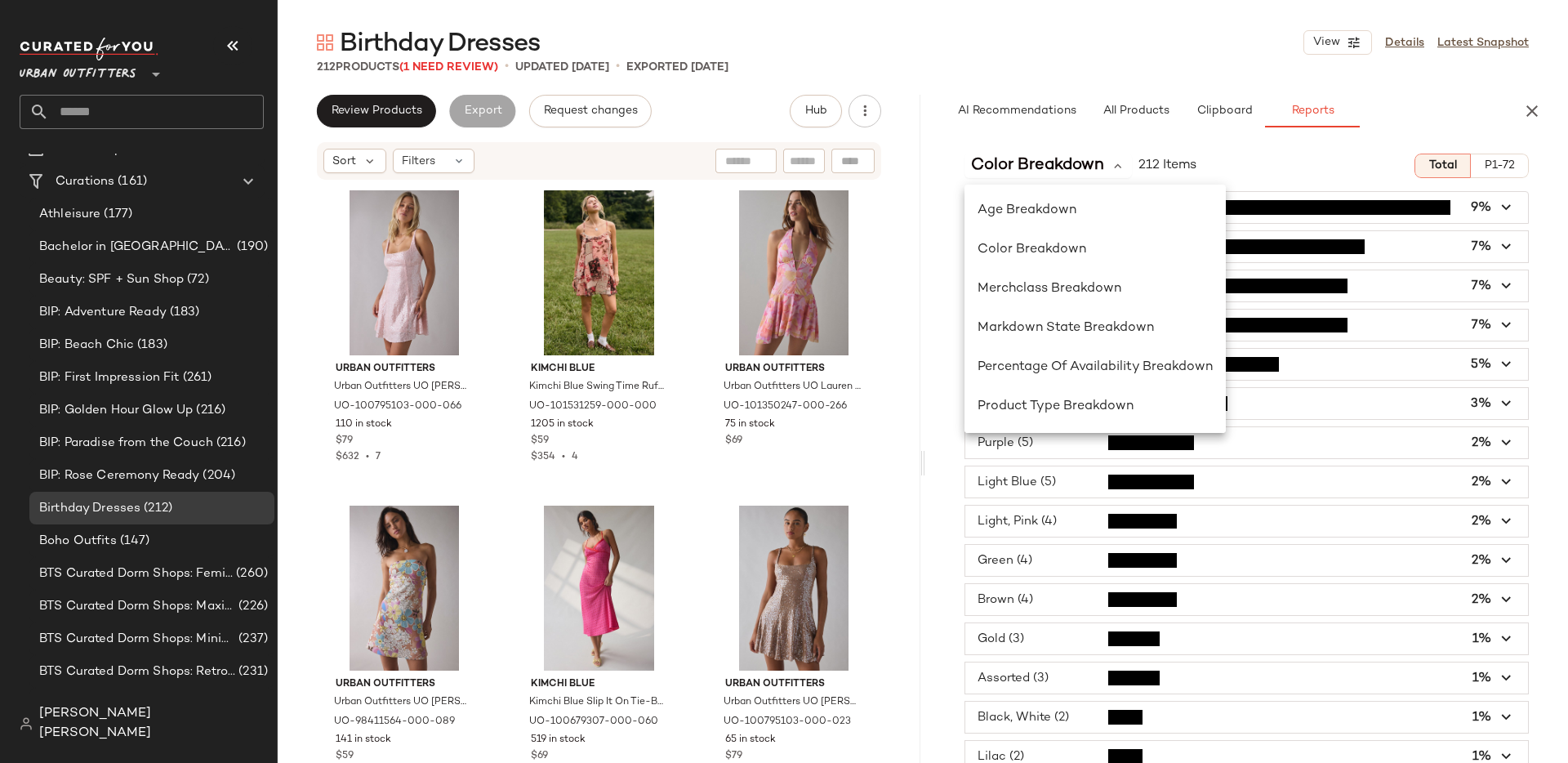
click at [944, 141] on div "Color Breakdown 212 Items Total P1-72 Pink (20) 9% Red (15) 7% Black (14) 7% Wh…" at bounding box center [1247, 486] width 643 height 692
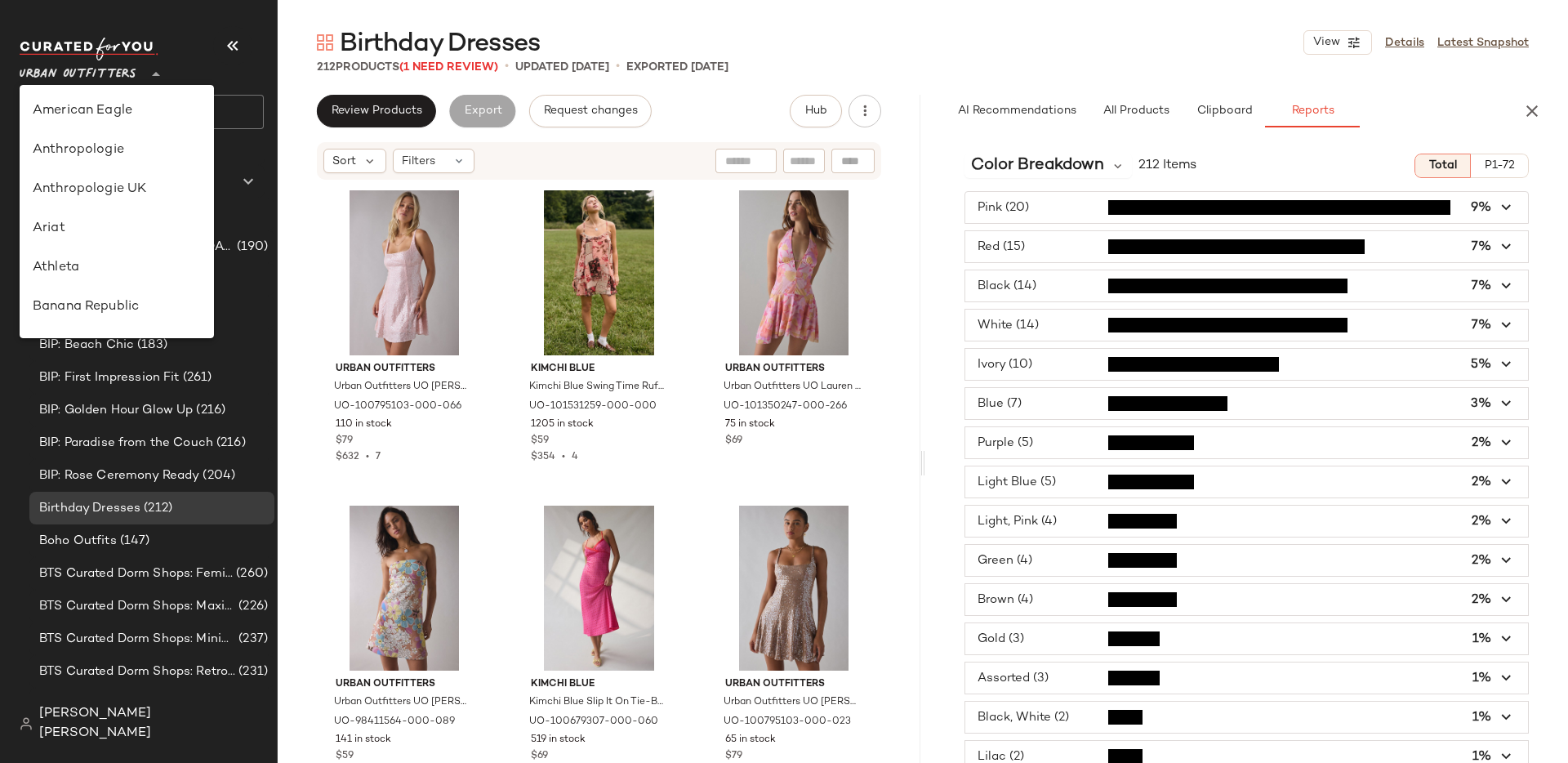
click at [110, 76] on span "Urban Outfitters" at bounding box center [78, 70] width 117 height 30
click at [91, 257] on div "Revolve" at bounding box center [117, 258] width 169 height 20
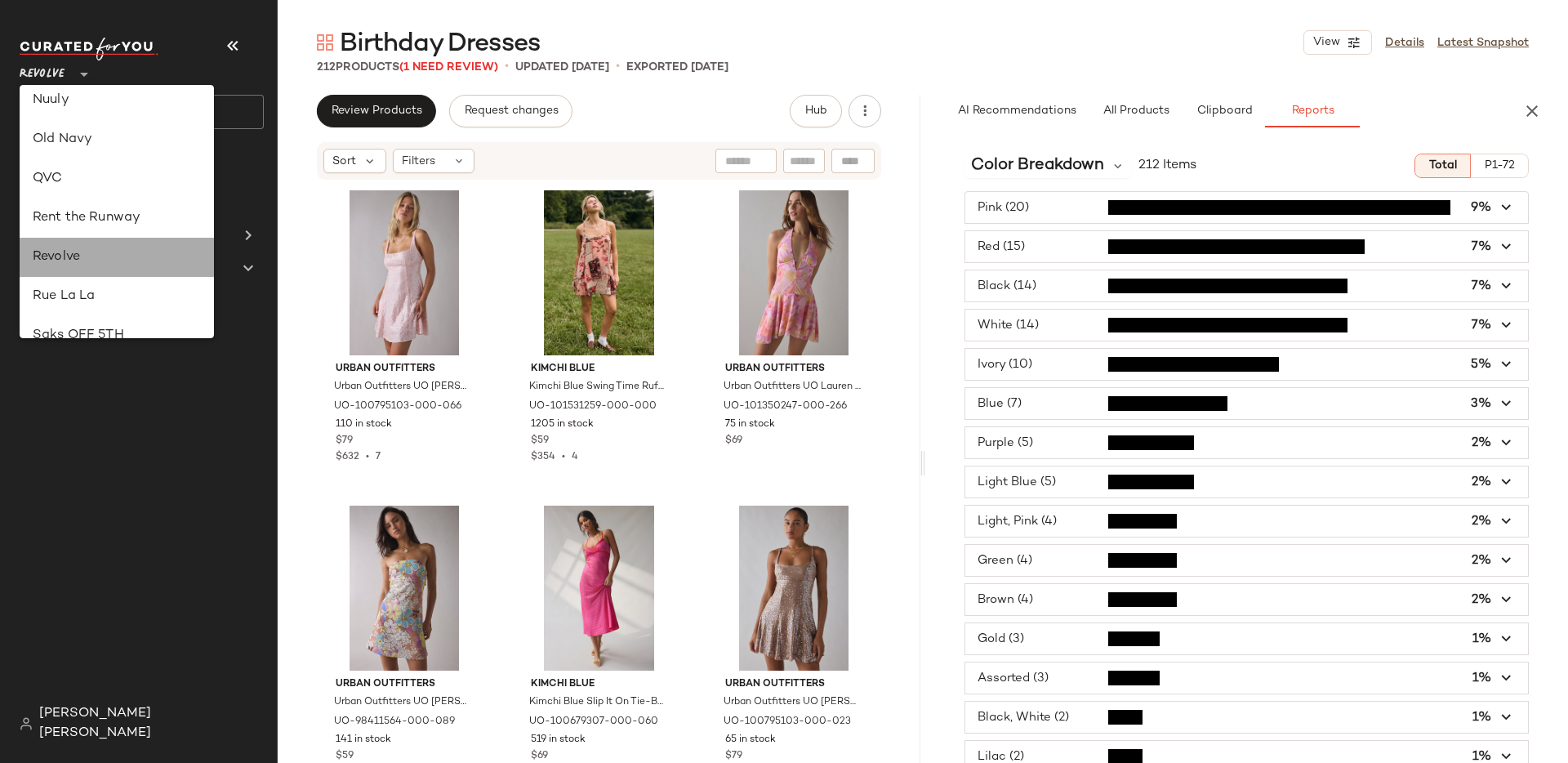
scroll to position [0, 0]
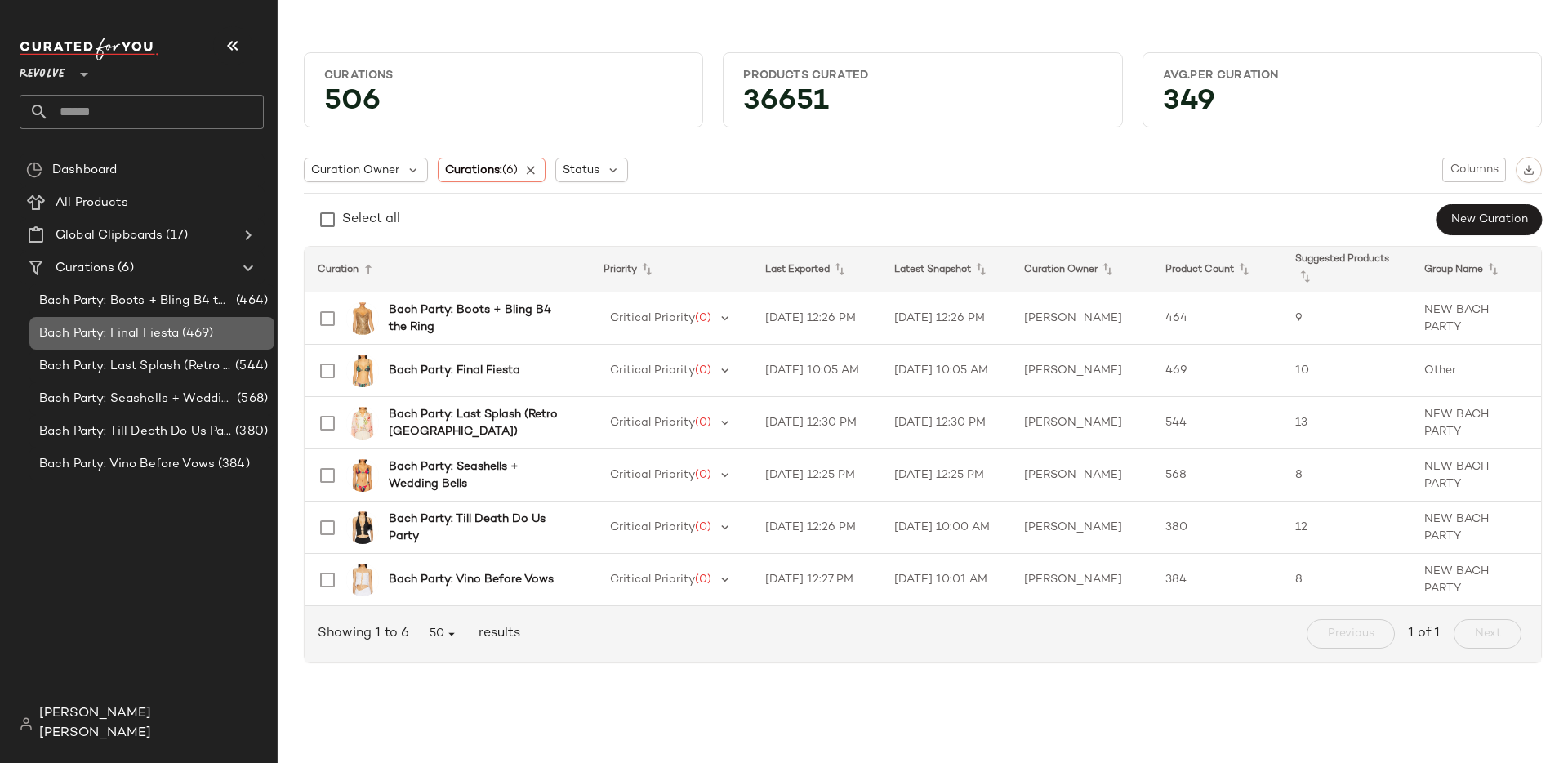
click at [212, 336] on span "(469)" at bounding box center [195, 333] width 35 height 19
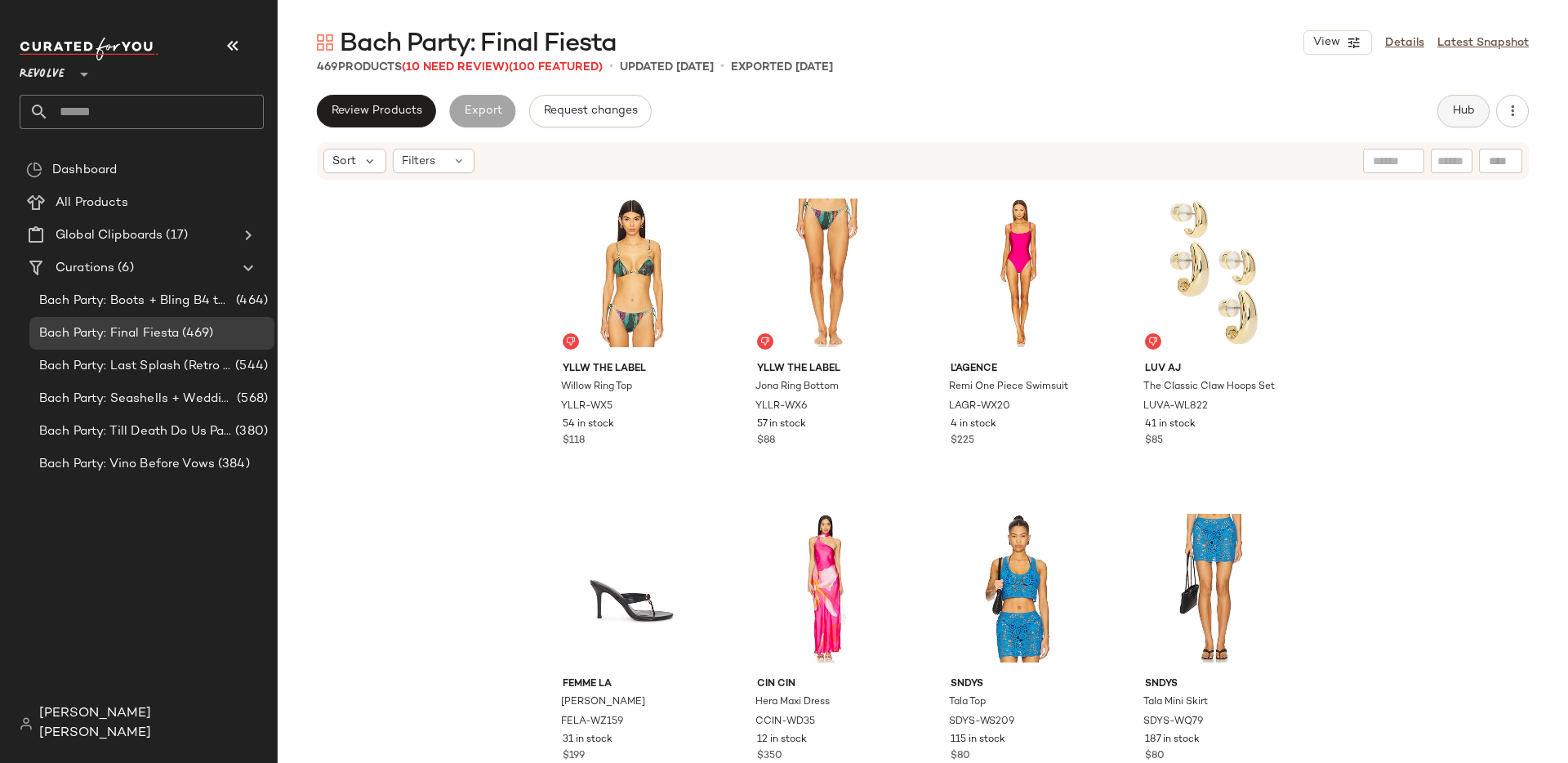
click at [1457, 123] on button "Hub" at bounding box center [1464, 111] width 53 height 33
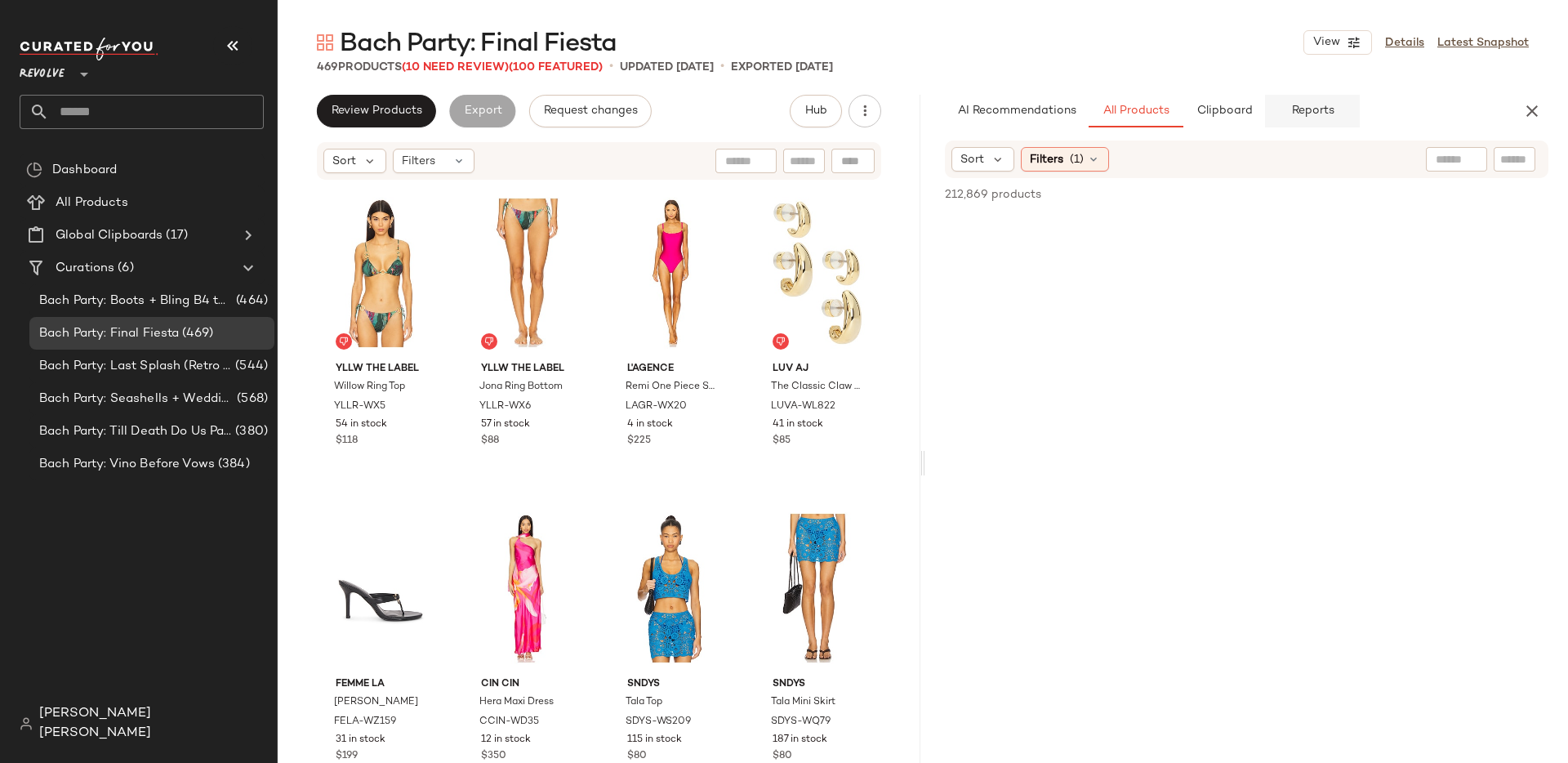
click at [1315, 111] on span "Reports" at bounding box center [1312, 110] width 44 height 13
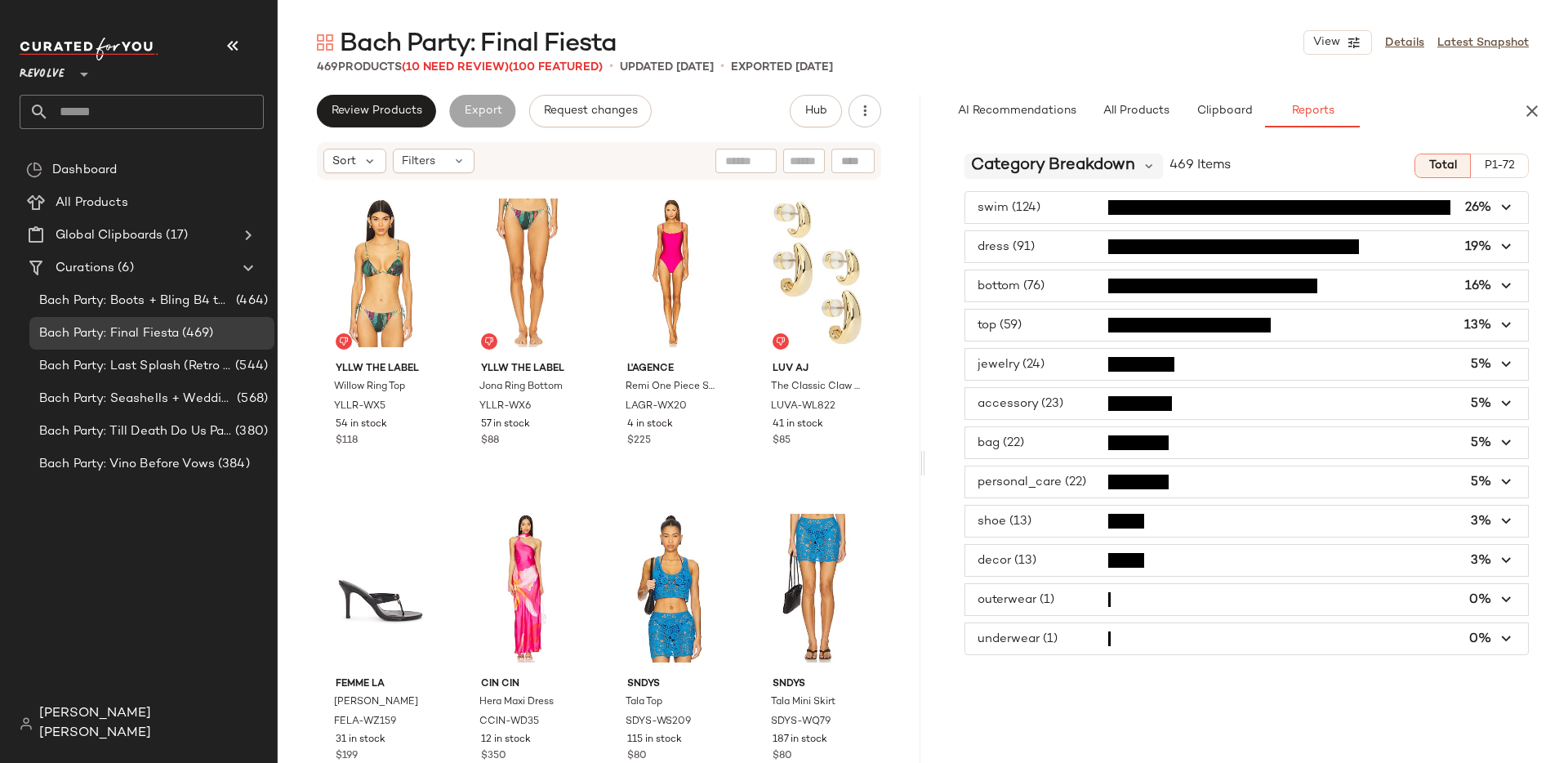
click at [1124, 166] on span "Category Breakdown" at bounding box center [1053, 166] width 165 height 25
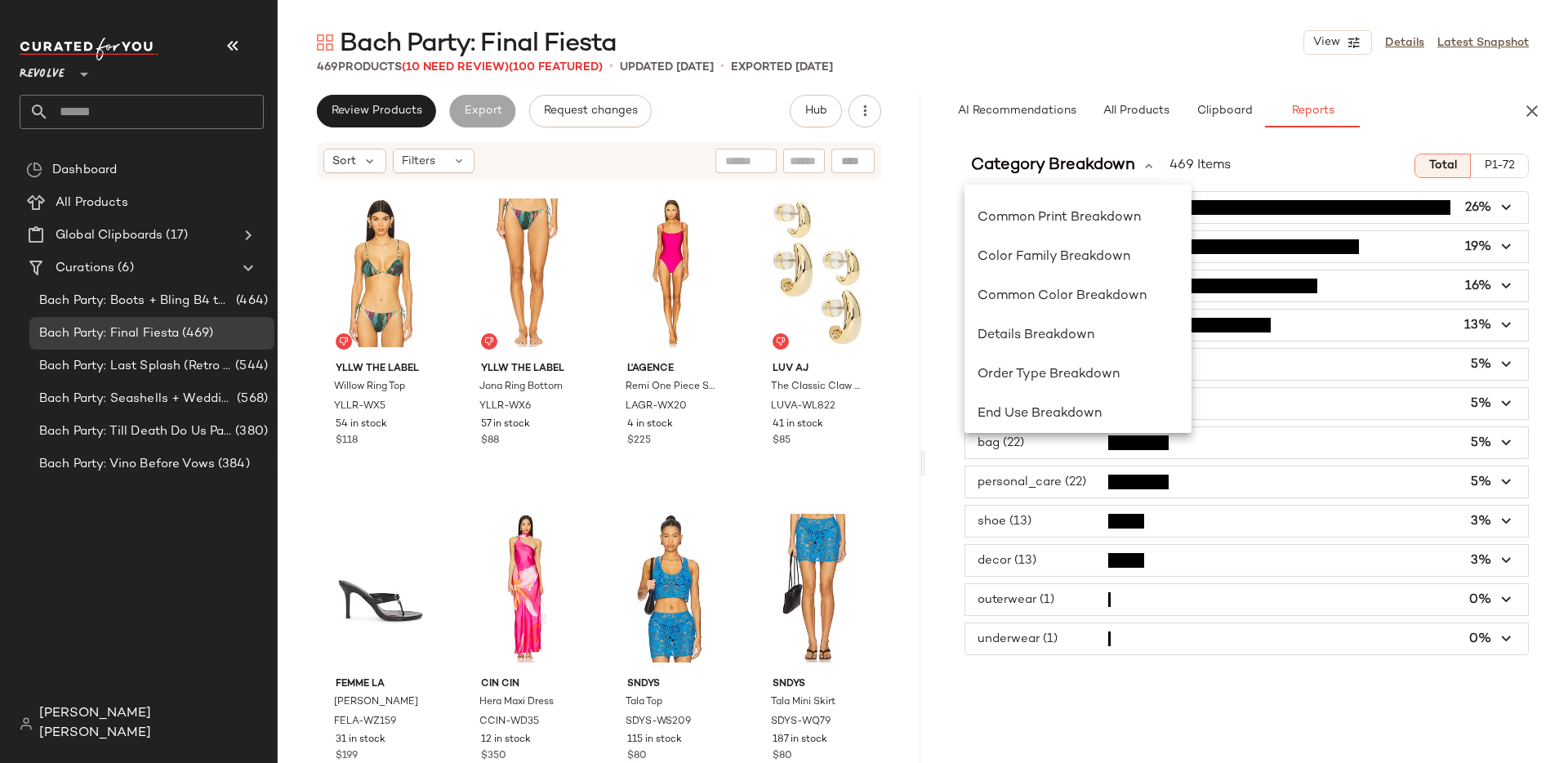
scroll to position [317, 0]
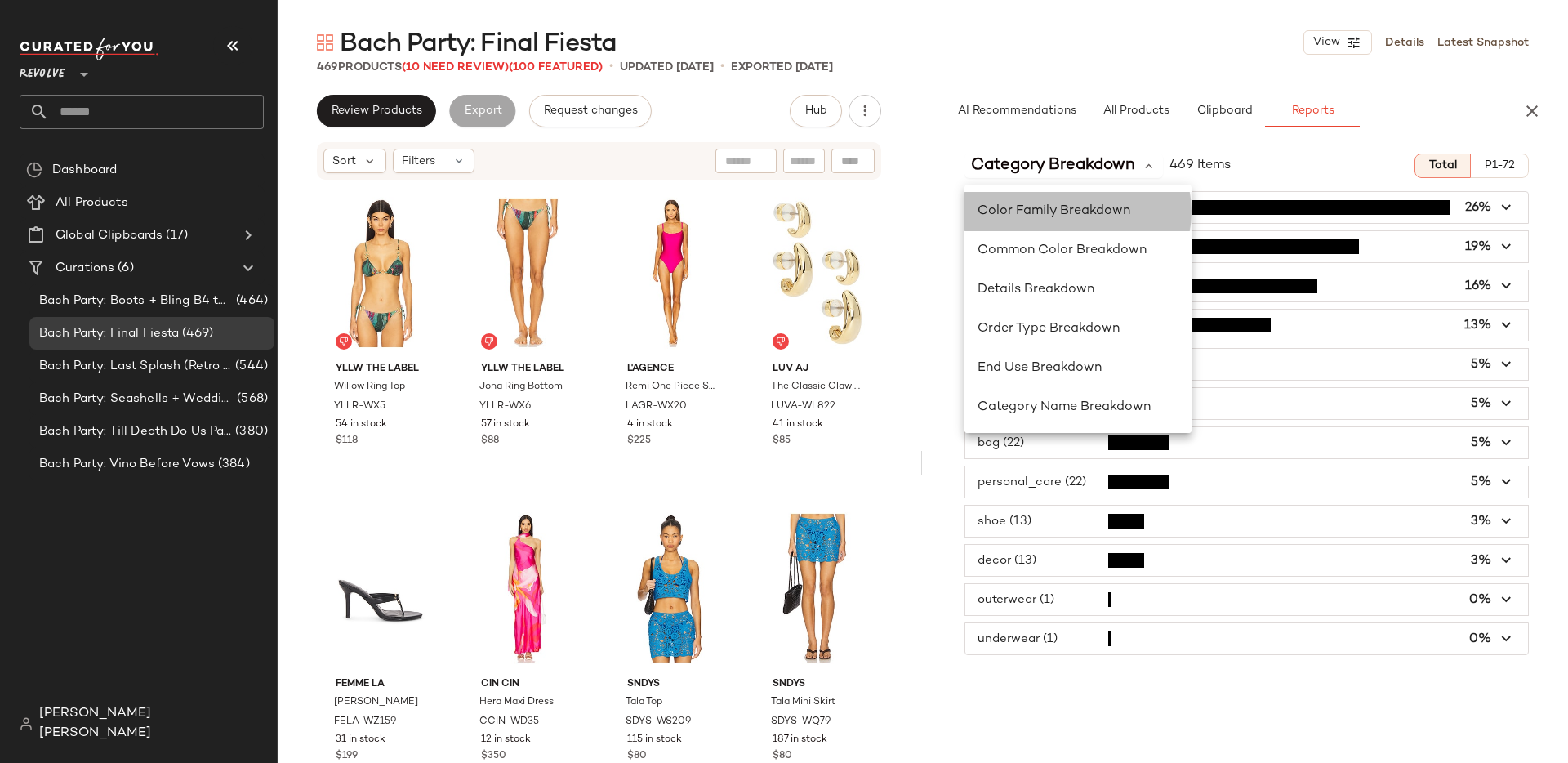
click at [1060, 204] on span "Color Family Breakdown" at bounding box center [1054, 211] width 153 height 14
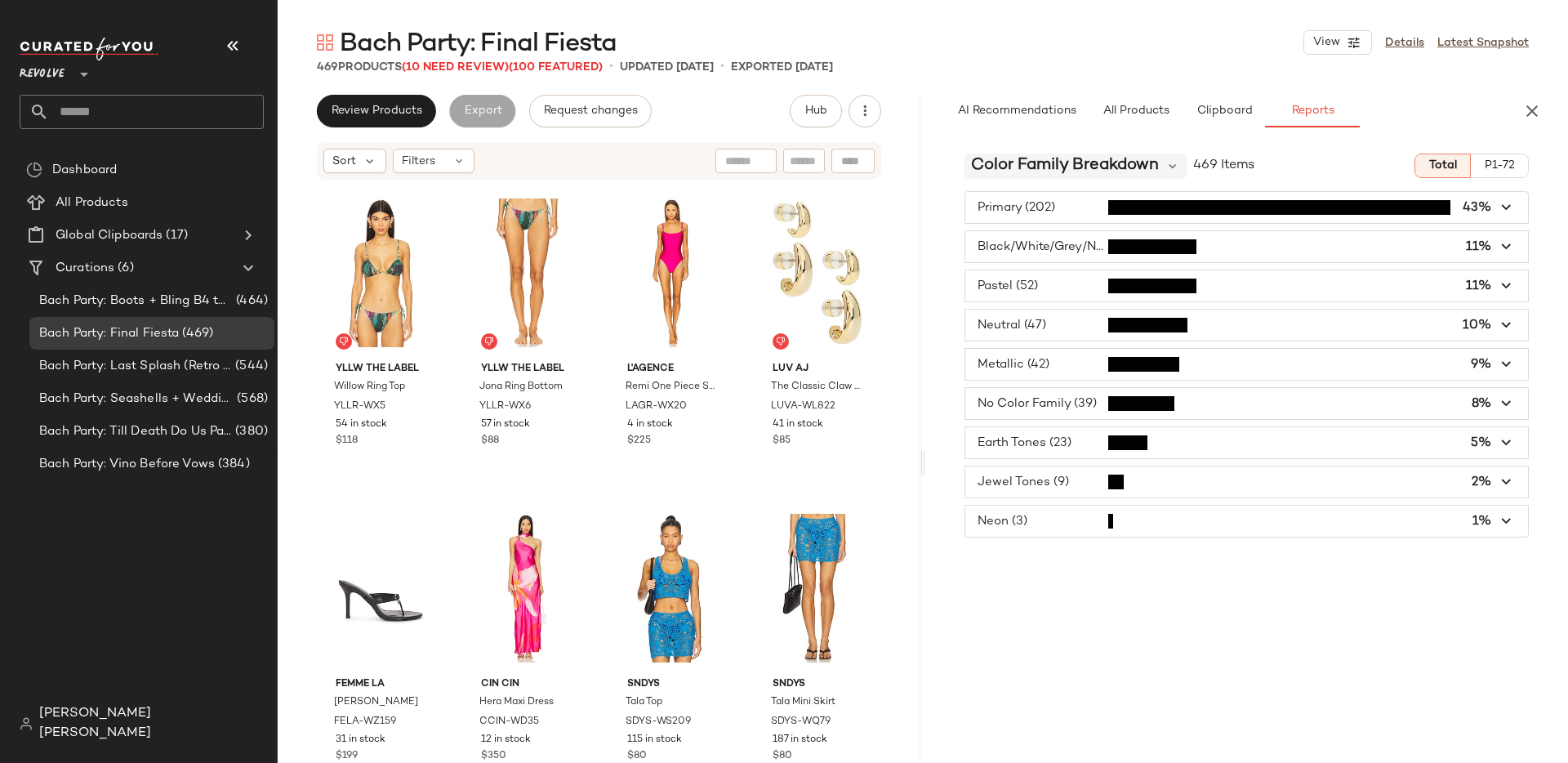
click at [1108, 169] on span "Color Family Breakdown" at bounding box center [1064, 166] width 187 height 25
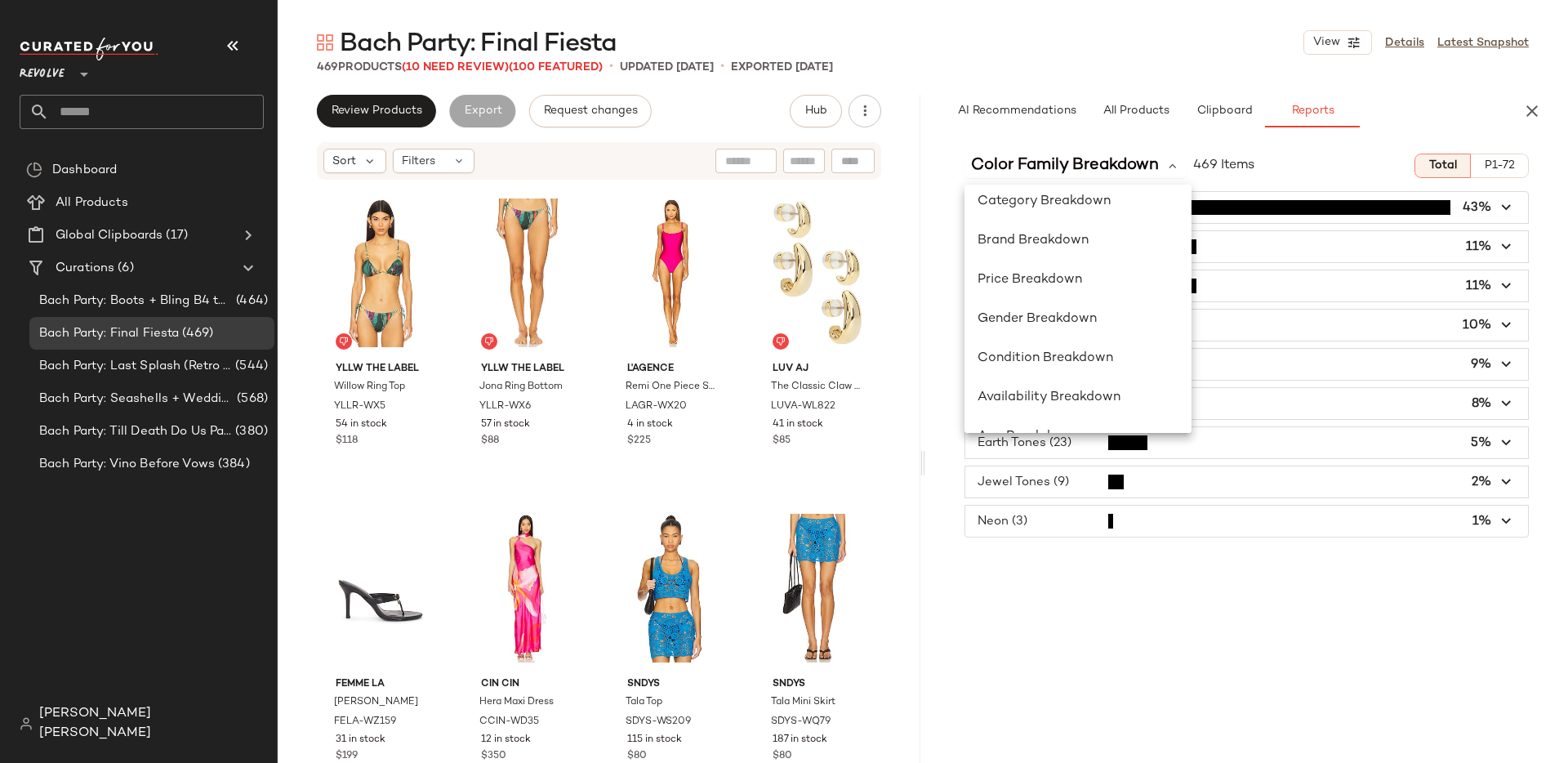
scroll to position [0, 0]
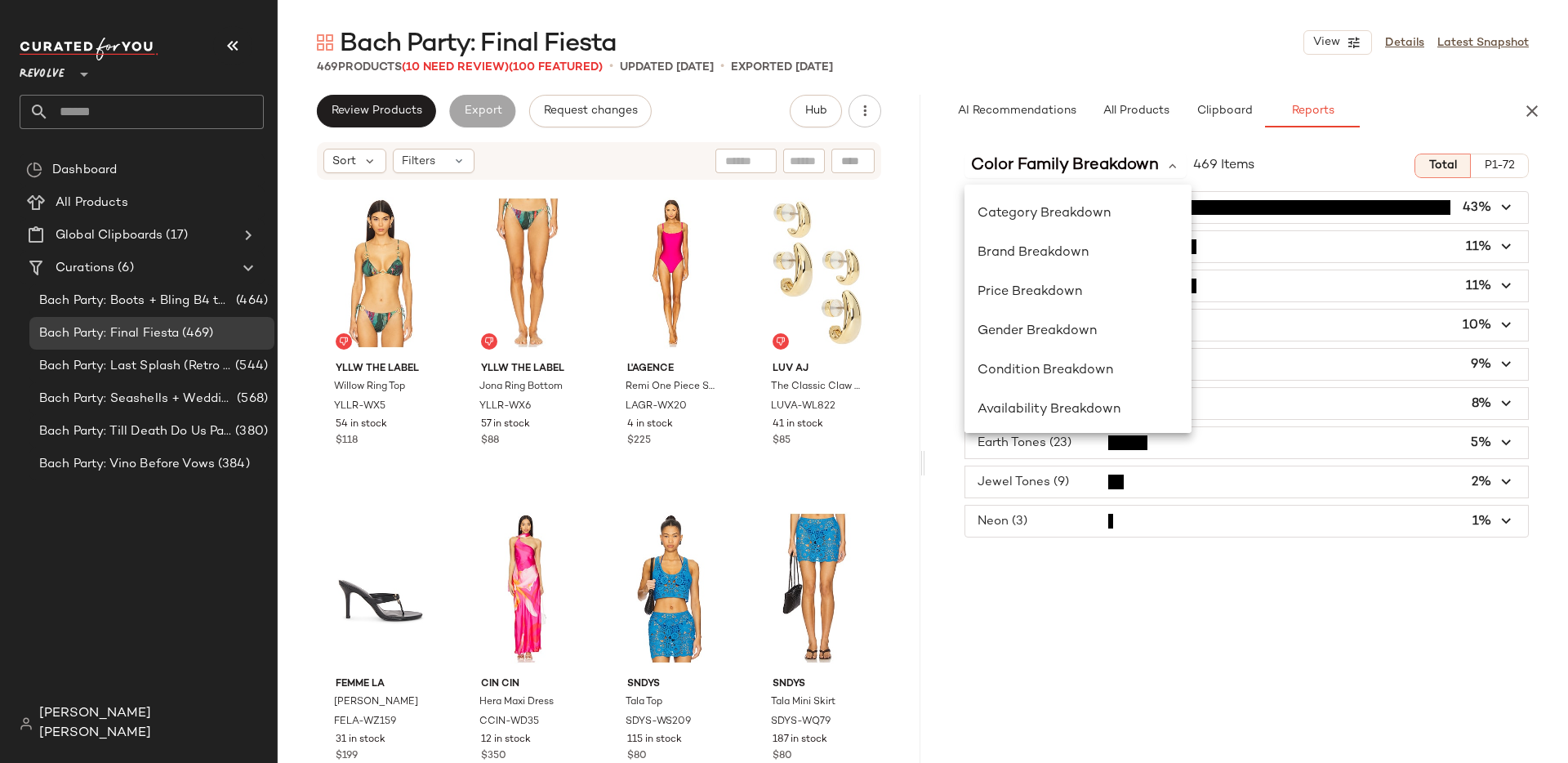
click at [1100, 585] on div "Color Family Breakdown 469 Items Total P1-72 Primary (202) 43% Black/White/Grey…" at bounding box center [1247, 486] width 643 height 692
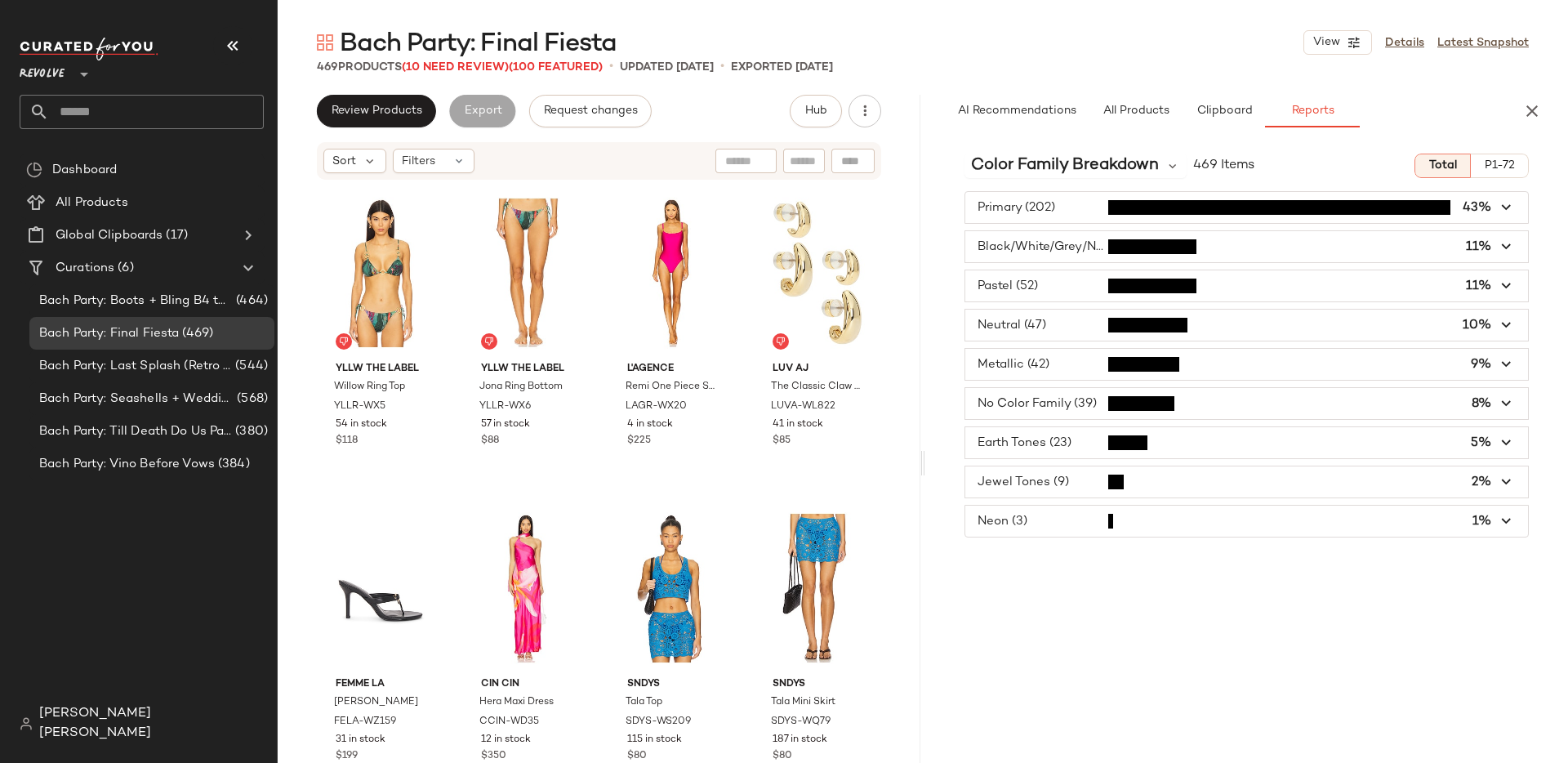
click at [76, 77] on icon at bounding box center [84, 74] width 20 height 20
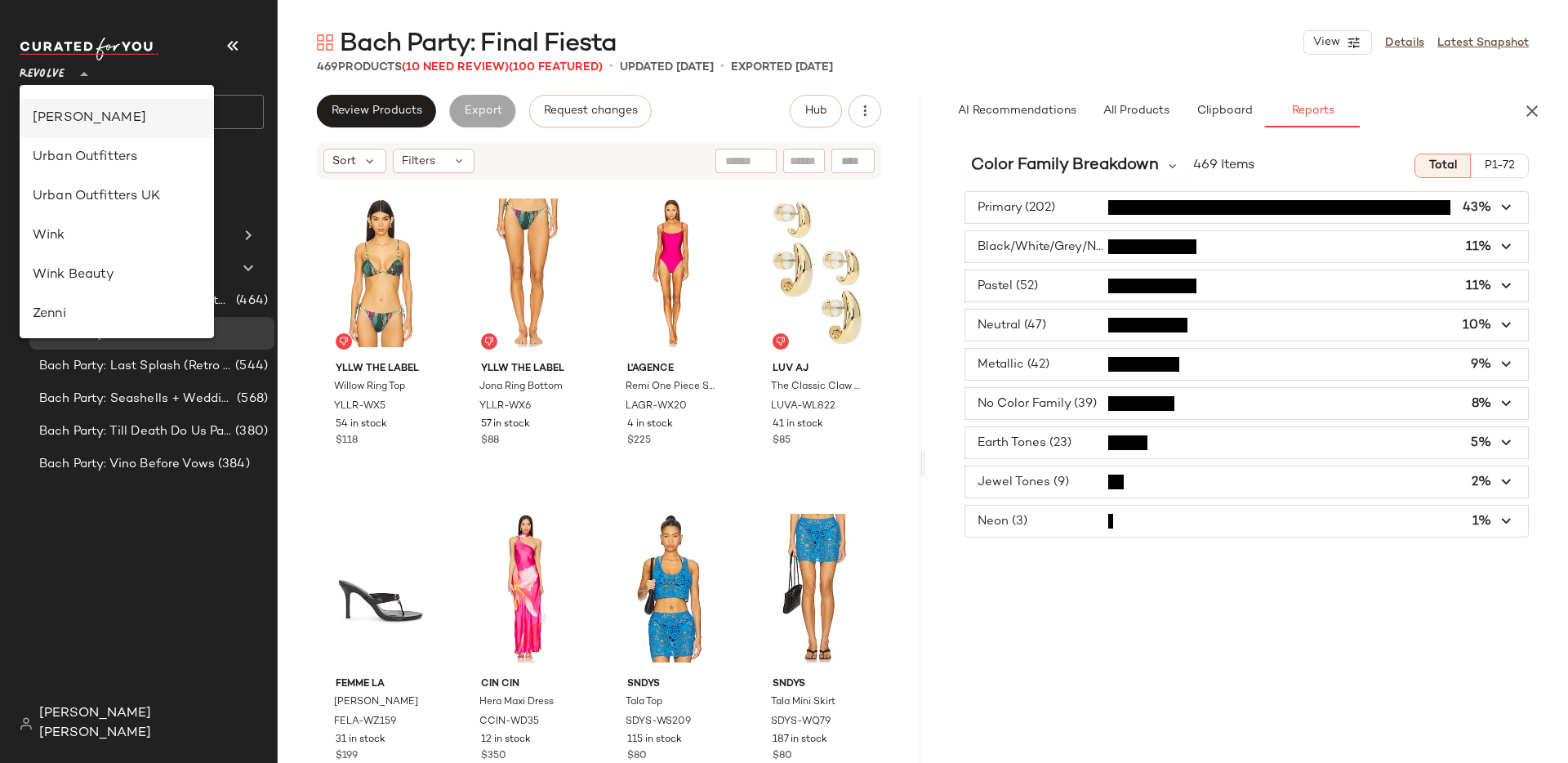
scroll to position [893, 0]
click at [119, 156] on div "Urban Outfitters" at bounding box center [117, 160] width 169 height 20
type input "**"
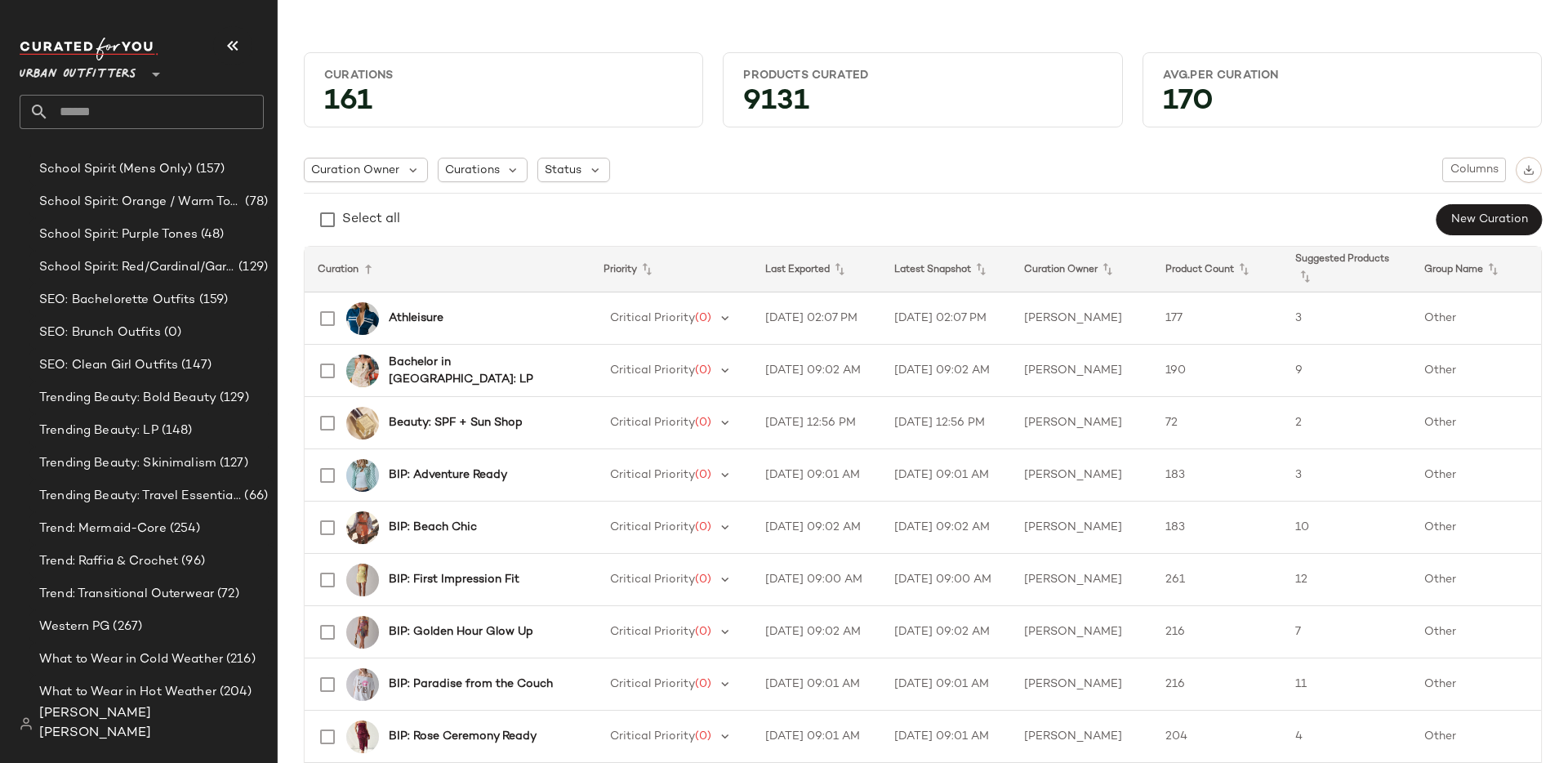
scroll to position [5189, 0]
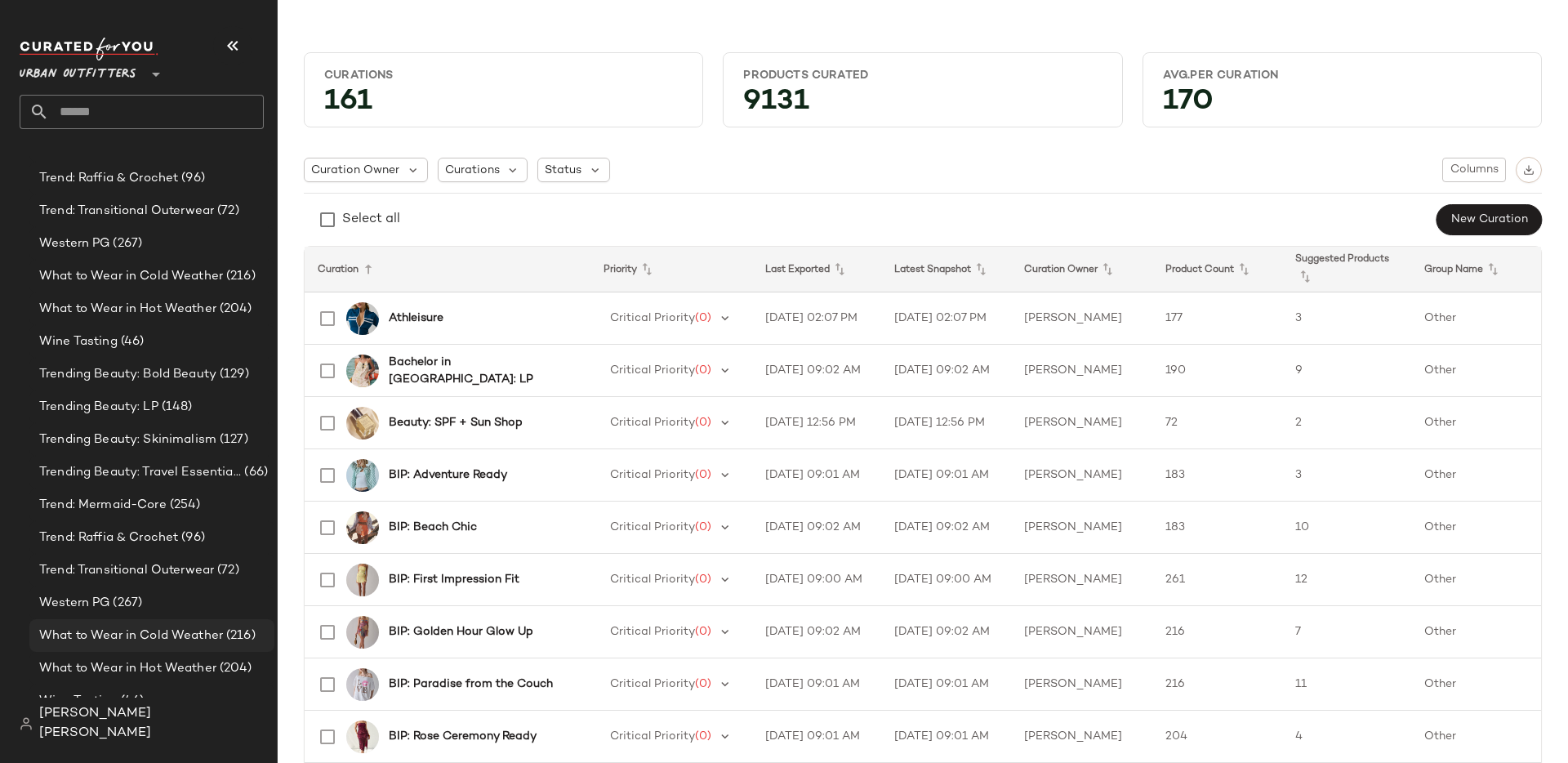
click at [127, 637] on span "What to Wear in Cold Weather" at bounding box center [131, 636] width 183 height 19
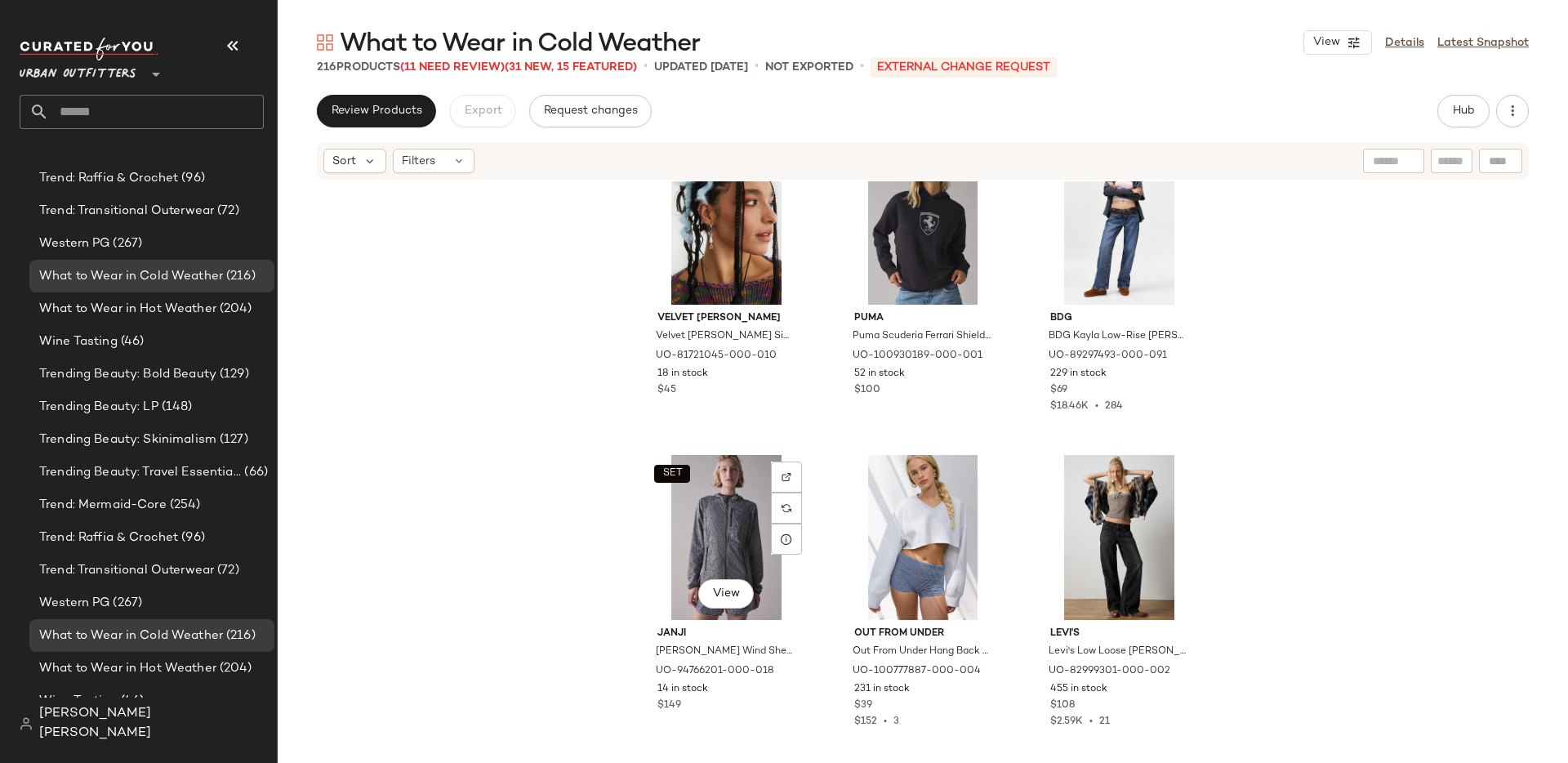
scroll to position [12050, 0]
click at [1467, 112] on span "Hub" at bounding box center [1463, 110] width 23 height 13
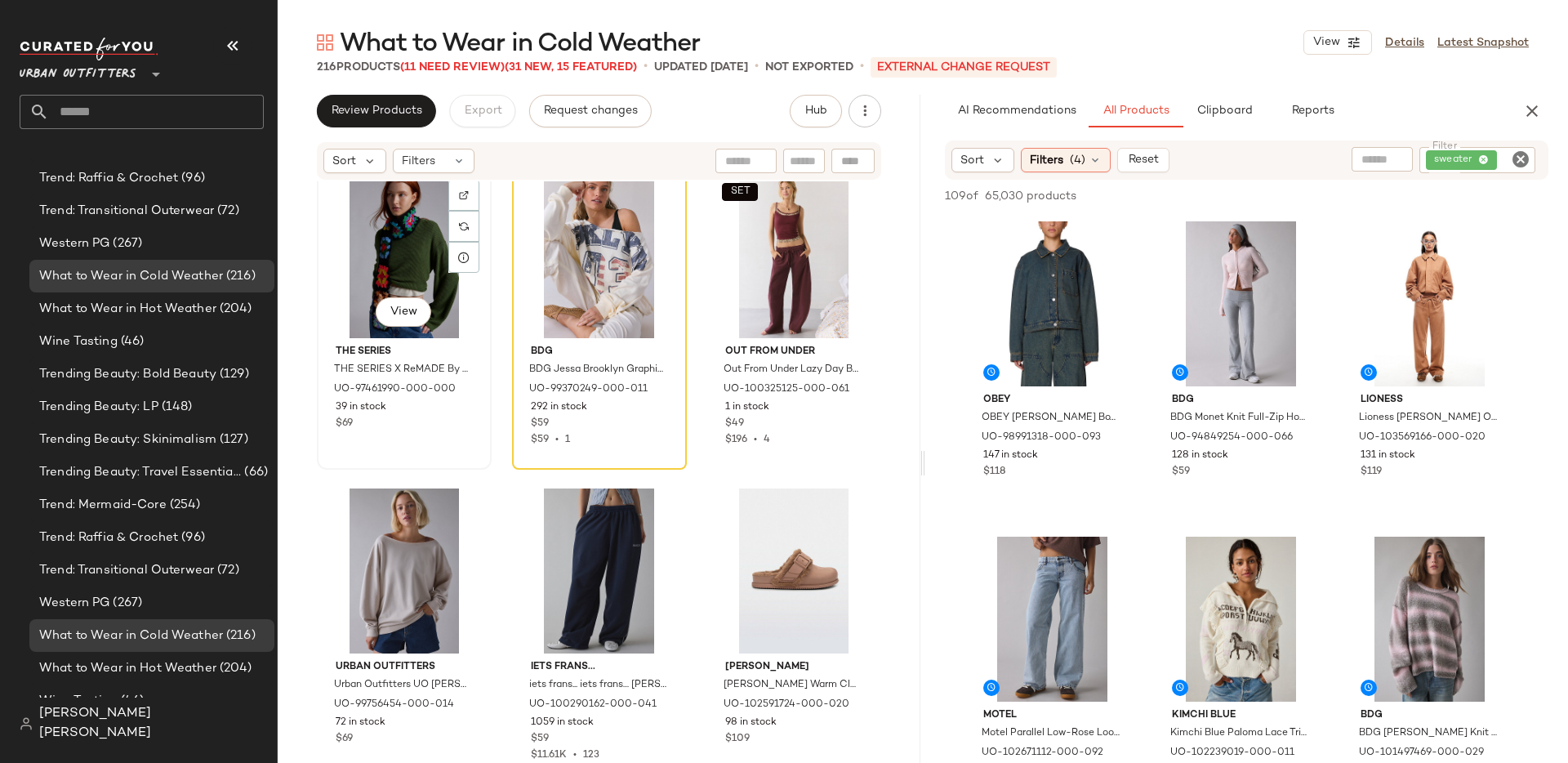
scroll to position [18654, 0]
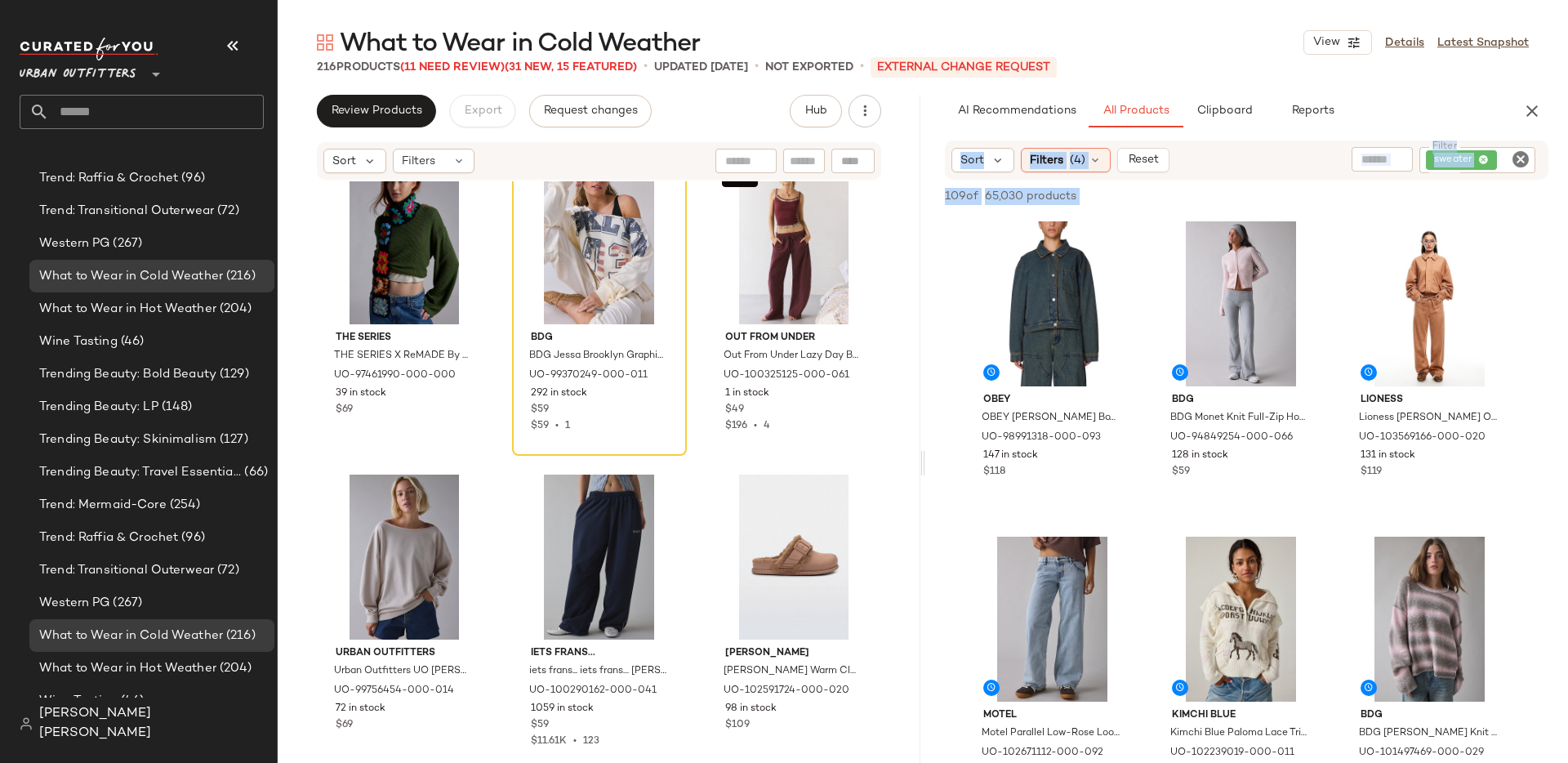
drag, startPoint x: 925, startPoint y: 459, endPoint x: 875, endPoint y: 459, distance: 50.0
click at [875, 459] on div "Review Products Export Request changes Hub Sort Filters The Ragged Priest The R…" at bounding box center [922, 463] width 1290 height 737
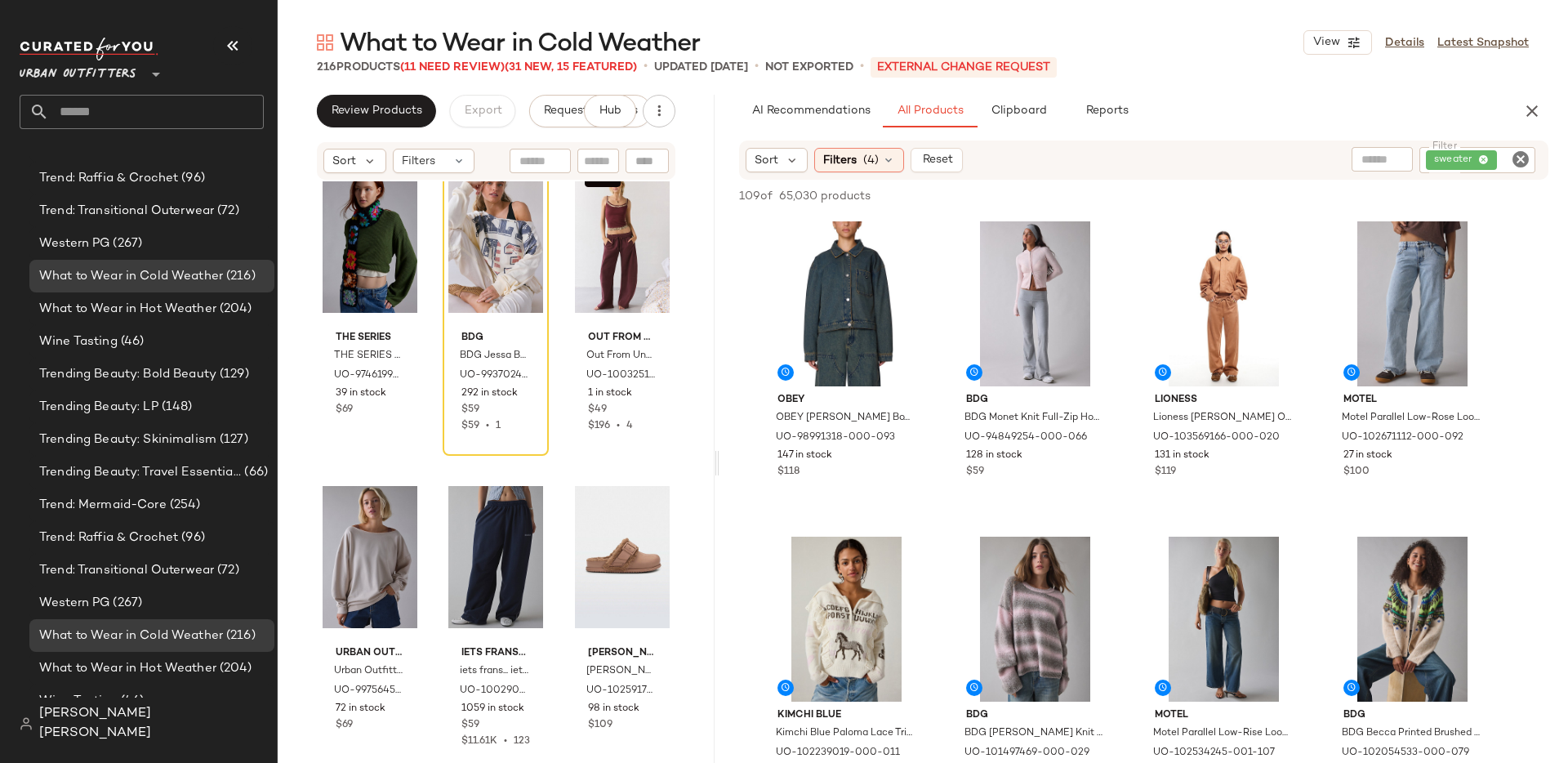
drag, startPoint x: 922, startPoint y: 464, endPoint x: 720, endPoint y: 463, distance: 202.0
click at [720, 464] on div "What to Wear in Cold Weather View Details Latest Snapshot 216 Products (11 Need…" at bounding box center [922, 394] width 1290 height 737
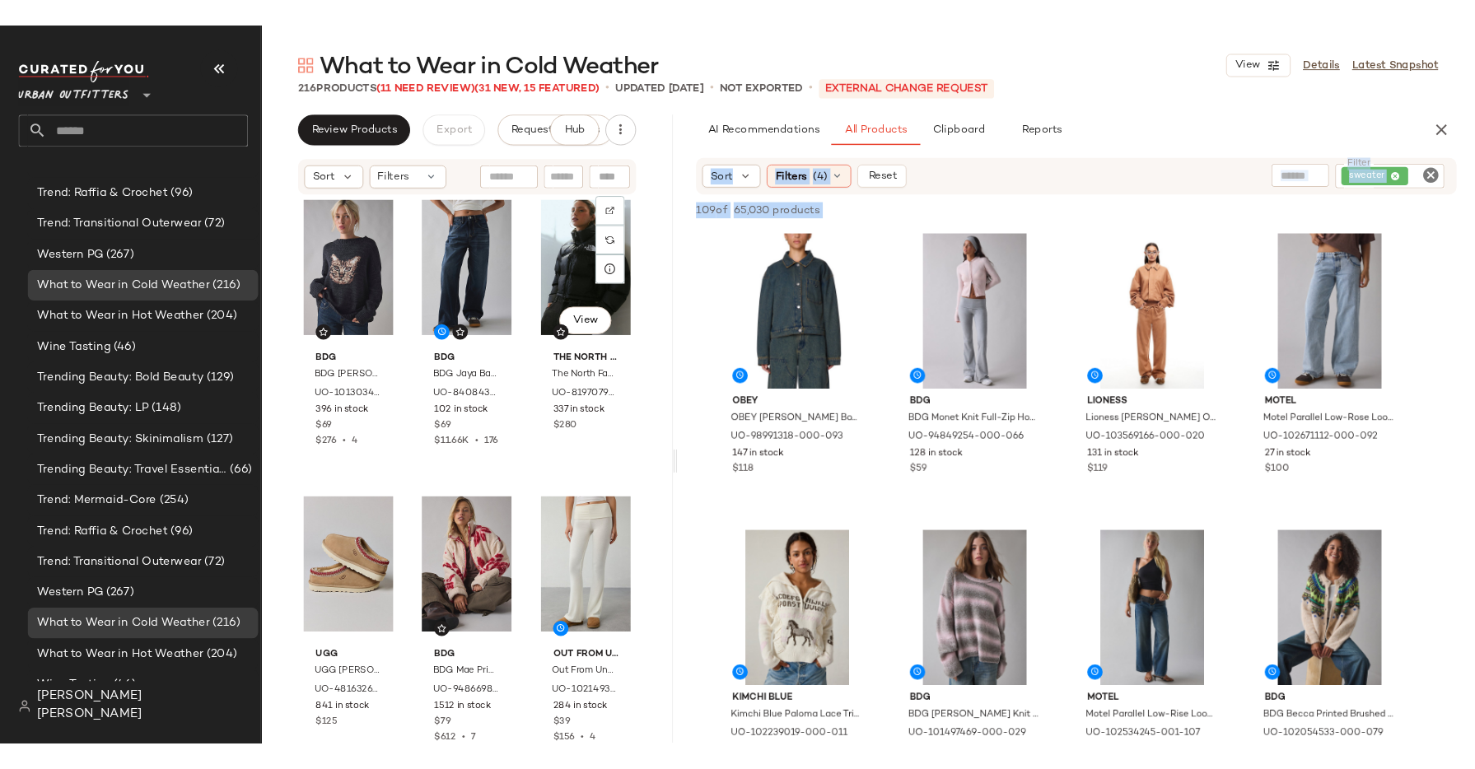
scroll to position [0, 0]
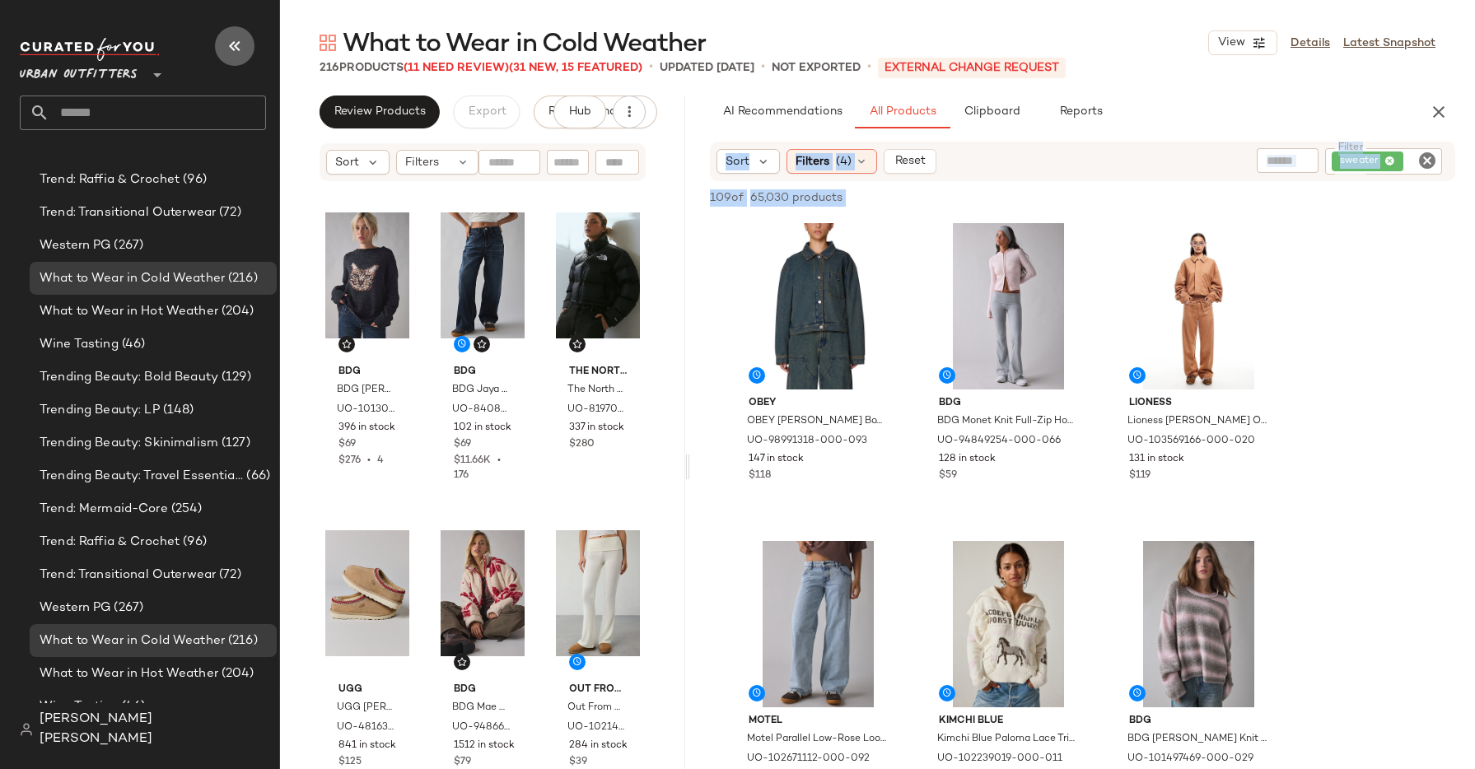
click at [231, 47] on icon "button" at bounding box center [235, 46] width 20 height 20
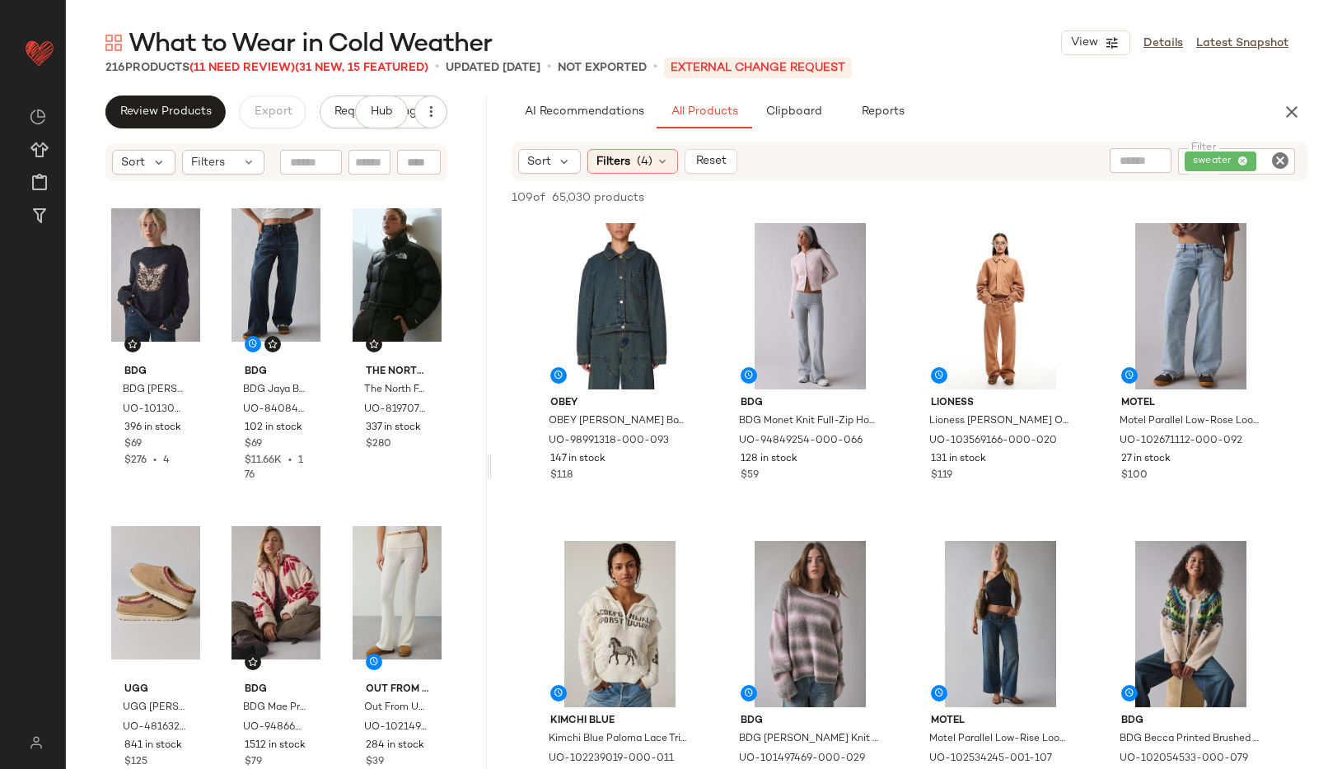
drag, startPoint x: 496, startPoint y: 464, endPoint x: 491, endPoint y: 452, distance: 12.5
click at [491, 452] on div "What to Wear in Cold Weather View Details Latest Snapshot 216 Products (11 Need…" at bounding box center [697, 397] width 1262 height 743
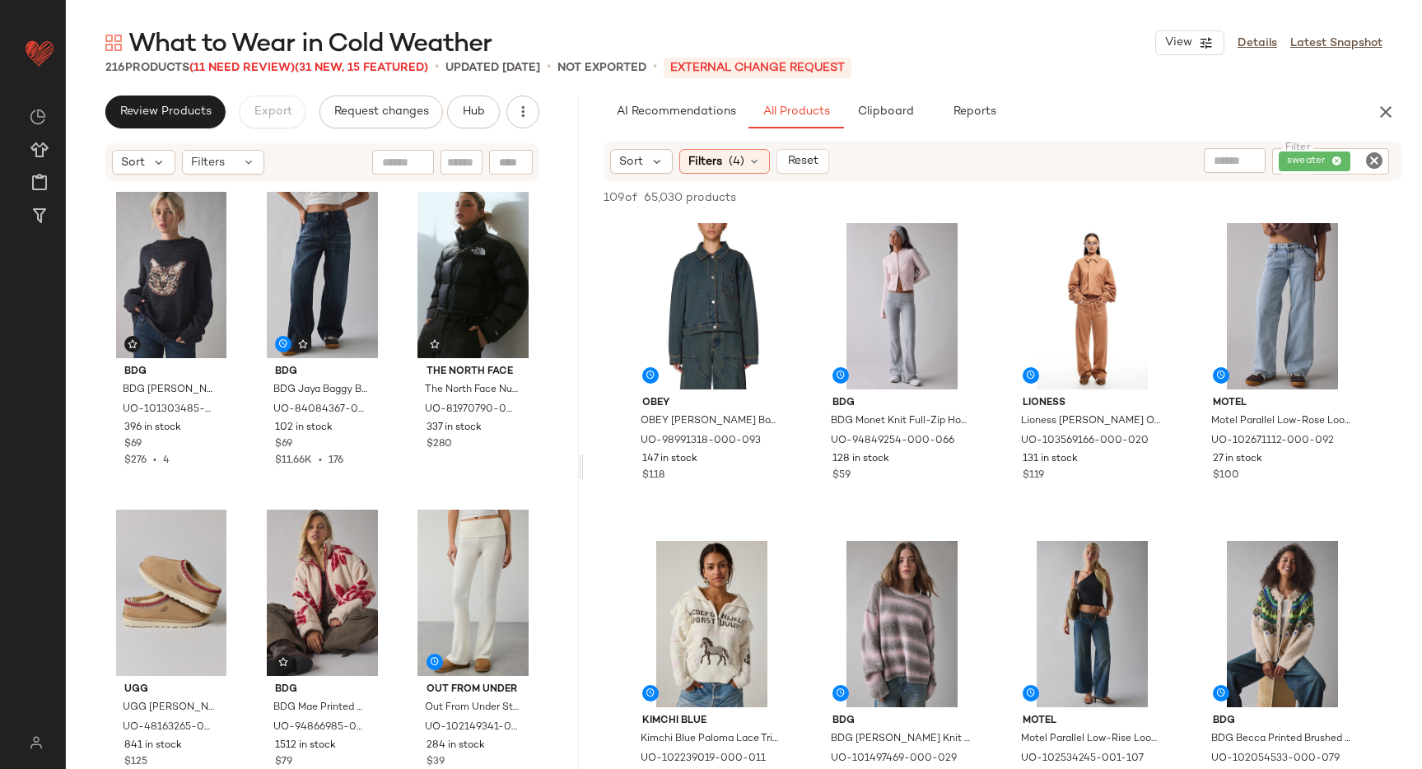
drag, startPoint x: 521, startPoint y: 469, endPoint x: 584, endPoint y: 460, distance: 64.2
click at [584, 460] on div "What to Wear in Cold Weather View Details Latest Snapshot 216 Products (11 Need…" at bounding box center [744, 397] width 1356 height 743
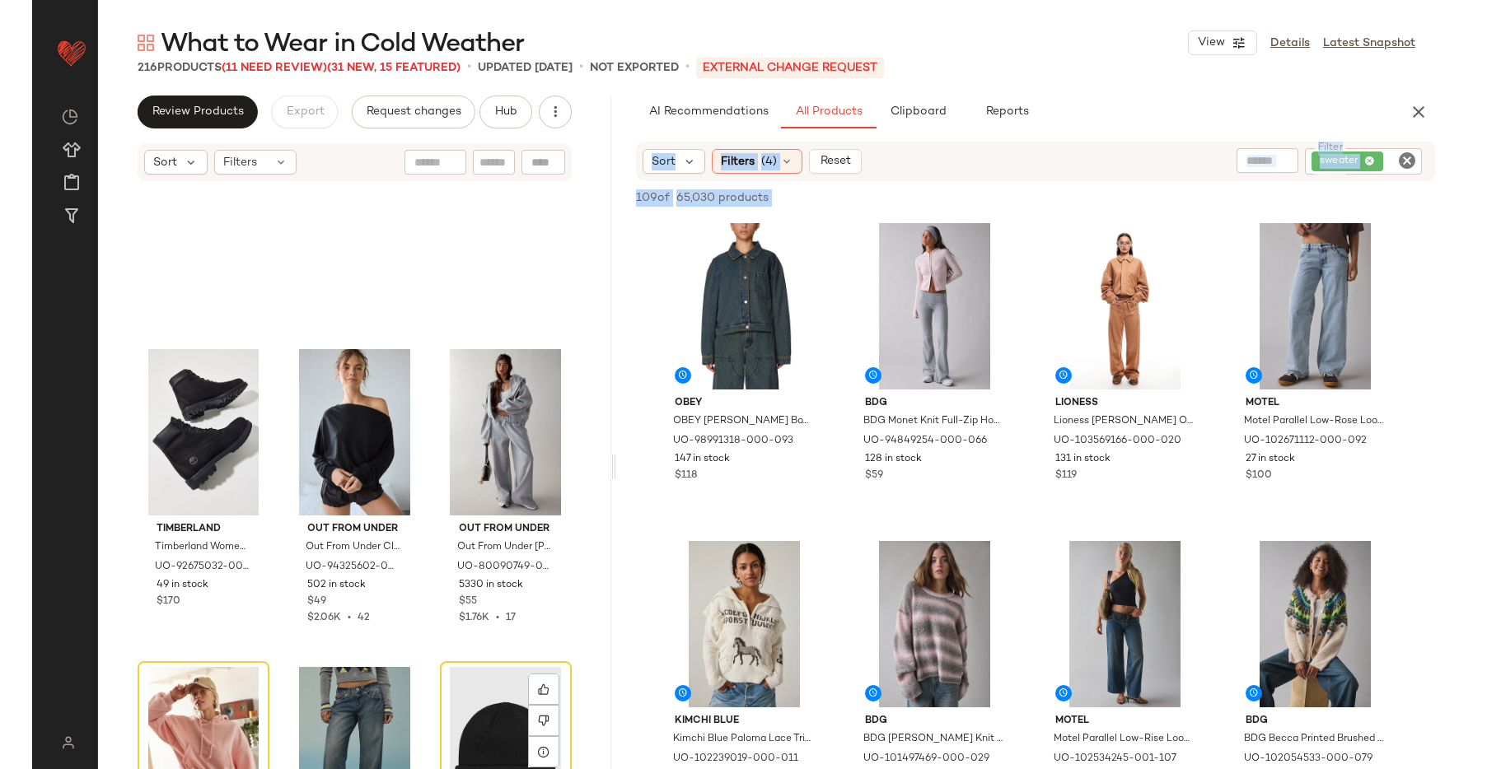
scroll to position [8743, 0]
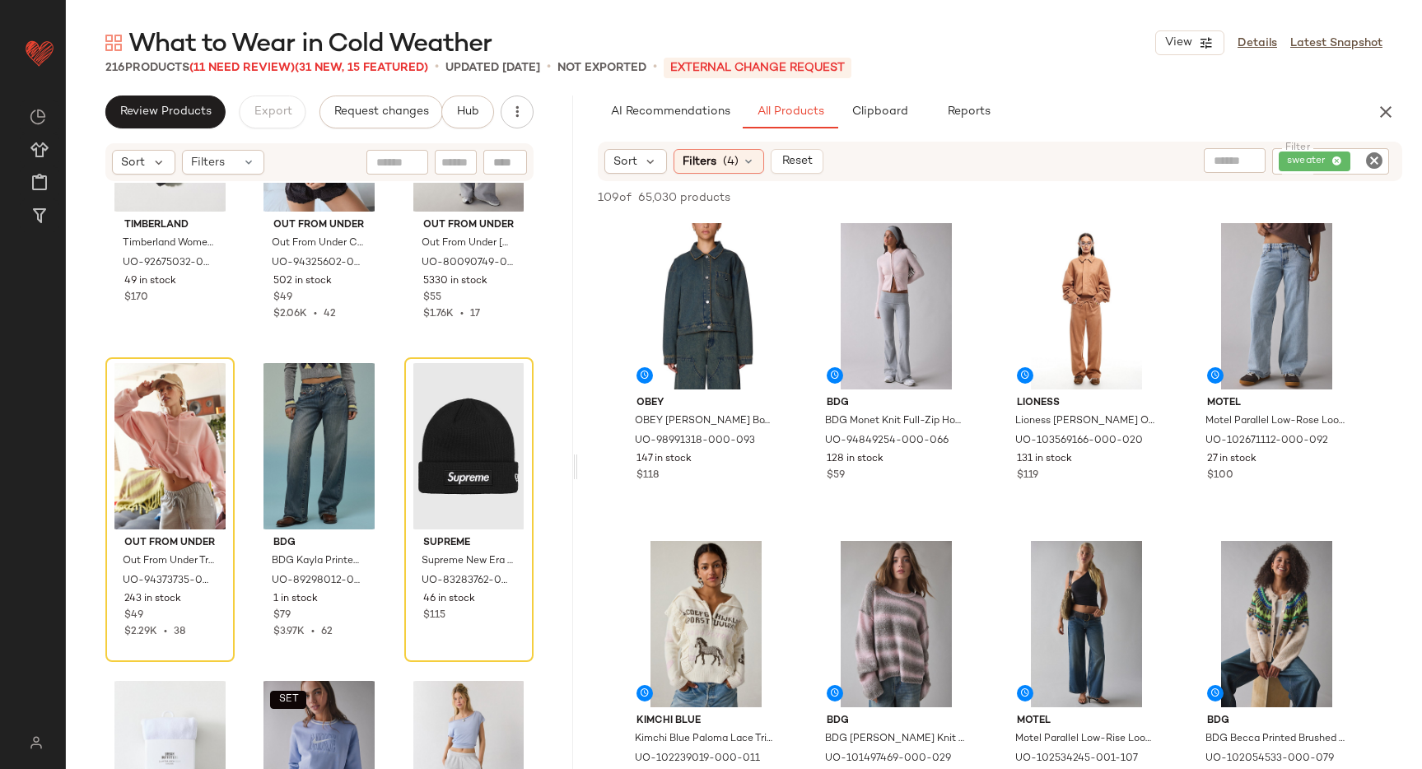
click at [580, 468] on div "What to Wear in Cold Weather View Details Latest Snapshot 216 Products (11 Need…" at bounding box center [744, 397] width 1356 height 743
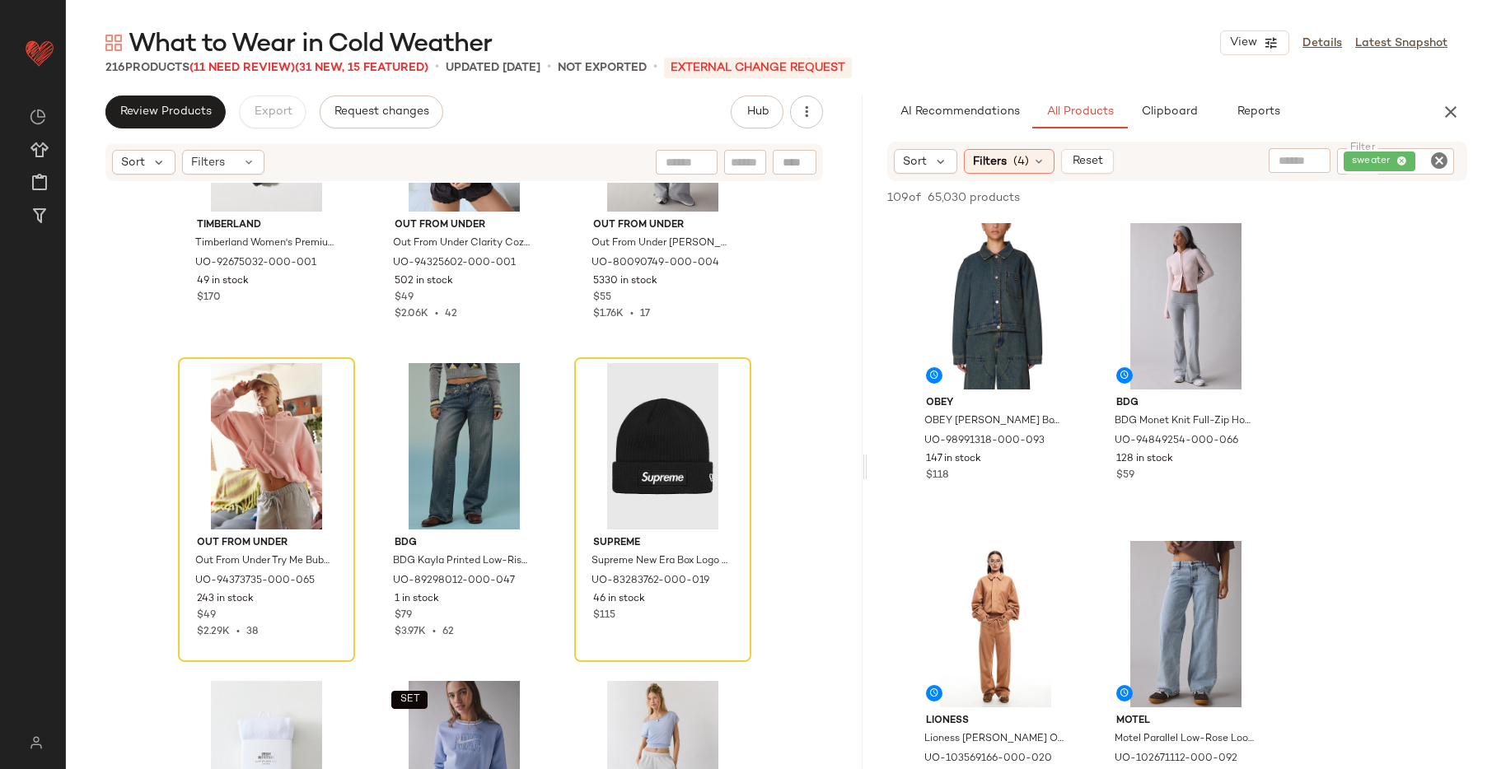
drag, startPoint x: 599, startPoint y: 455, endPoint x: 867, endPoint y: 477, distance: 269.3
click at [867, 477] on div "What to Wear in Cold Weather View Details Latest Snapshot 216 Products (11 Need…" at bounding box center [776, 397] width 1421 height 743
click at [1403, 162] on div "sweater" at bounding box center [1339, 161] width 228 height 26
click at [1440, 165] on icon "Clear Filter" at bounding box center [1439, 161] width 20 height 20
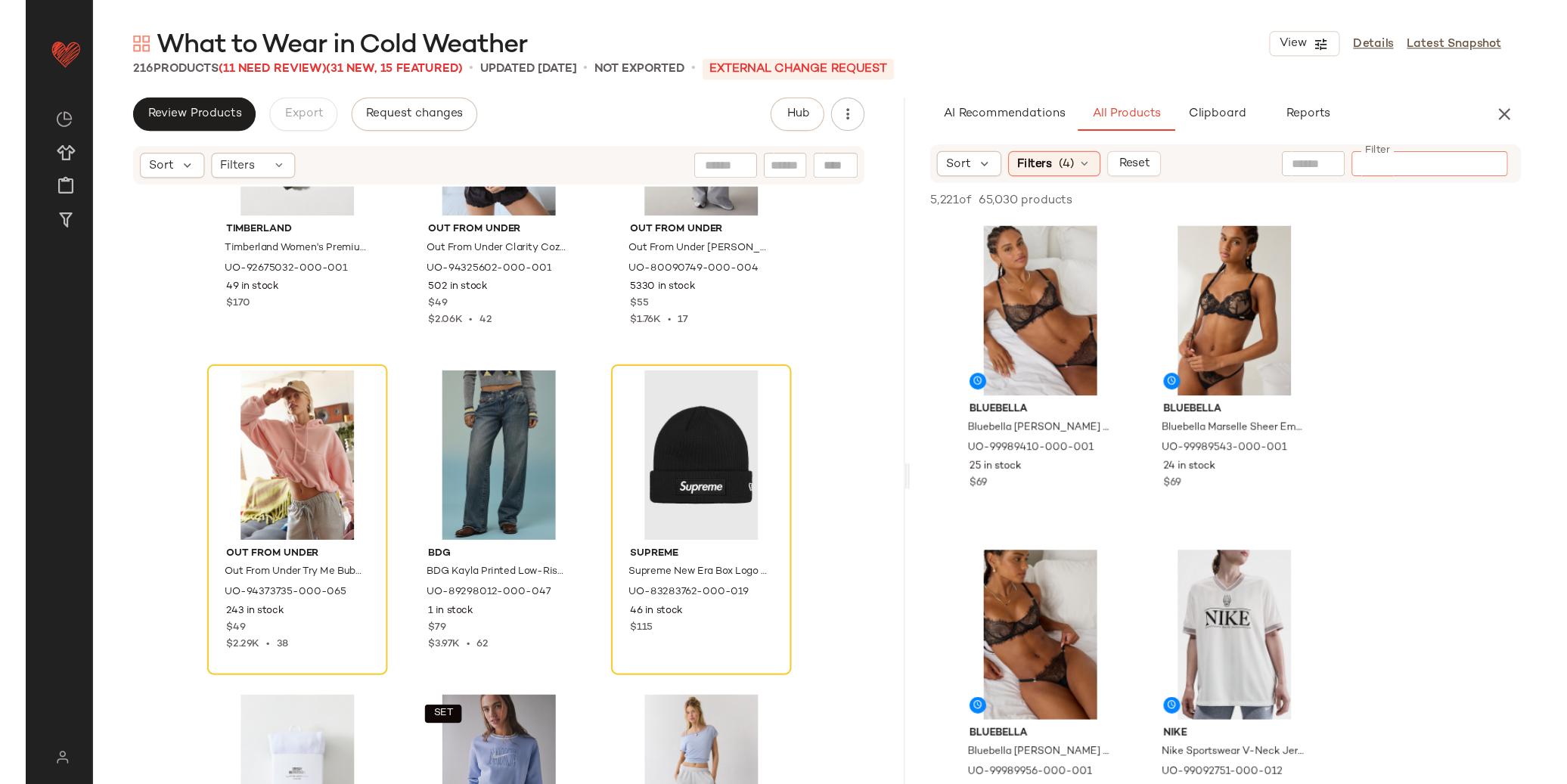
scroll to position [488, 0]
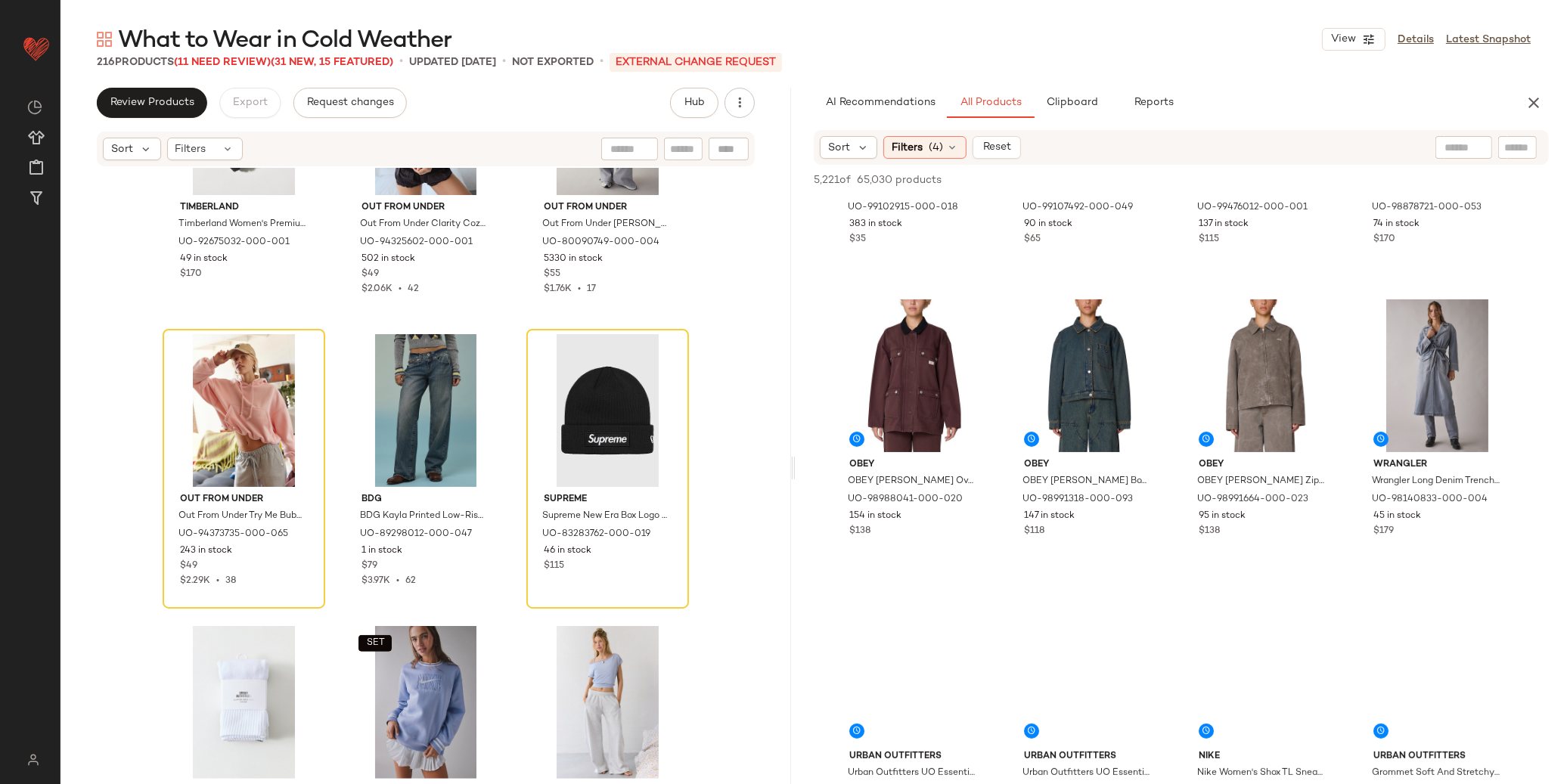
scroll to position [196, 0]
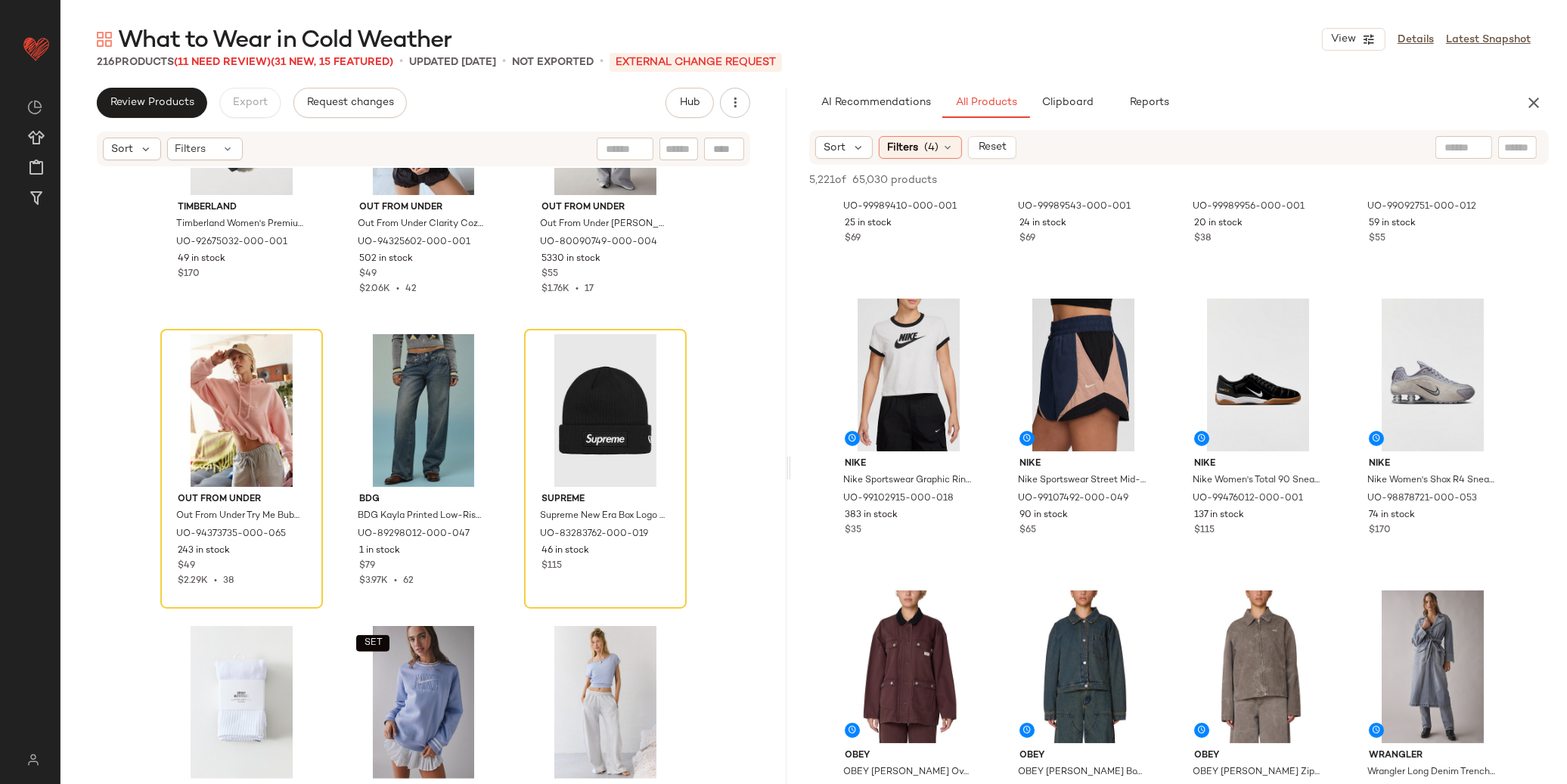
drag, startPoint x: 907, startPoint y: 397, endPoint x: 791, endPoint y: 398, distance: 116.0
click at [791, 398] on div "What to Wear in Cold Weather View Details Latest Snapshot 216 Products (11 Need…" at bounding box center [814, 404] width 1507 height 760
click at [736, 447] on div "Timberland Timberland Women's Premium 6-Inch Lace-Up Waterproof Boot in Black, …" at bounding box center [423, 498] width 727 height 662
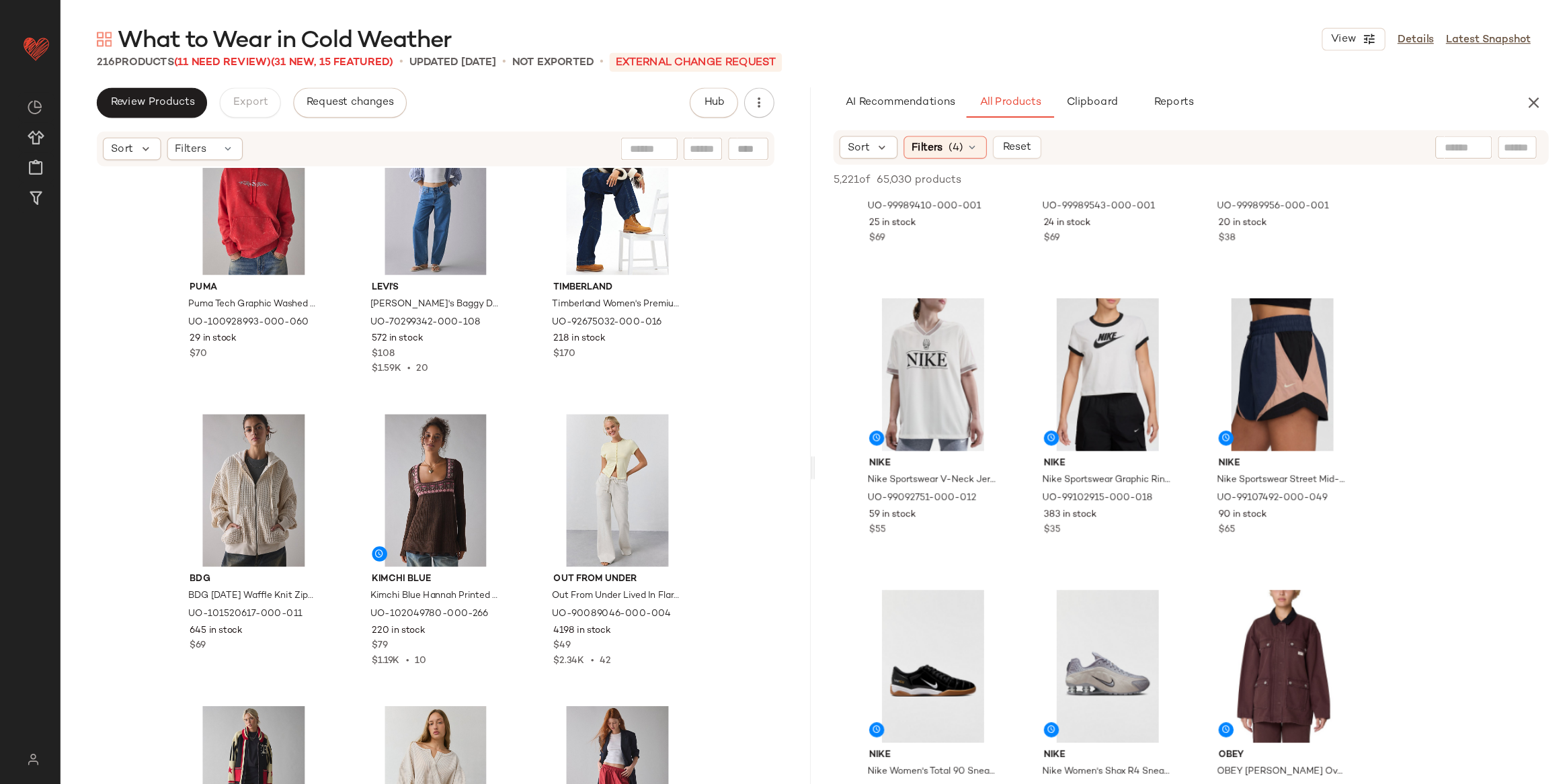
scroll to position [433, 0]
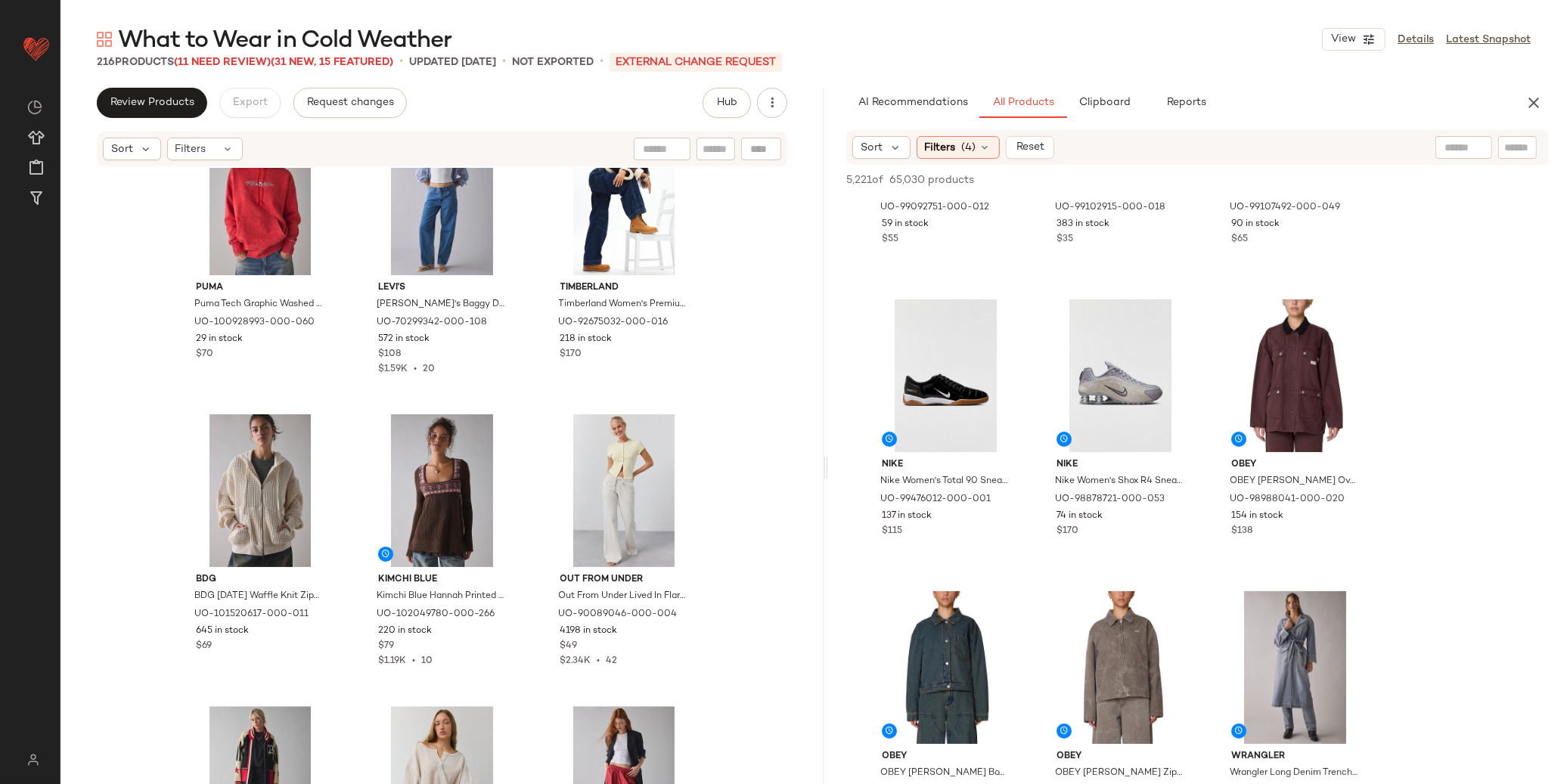
drag, startPoint x: 788, startPoint y: 464, endPoint x: 829, endPoint y: 465, distance: 41.0
click at [829, 465] on div "What to Wear in Cold Weather View Details Latest Snapshot 216 Products (11 Need…" at bounding box center [814, 404] width 1507 height 760
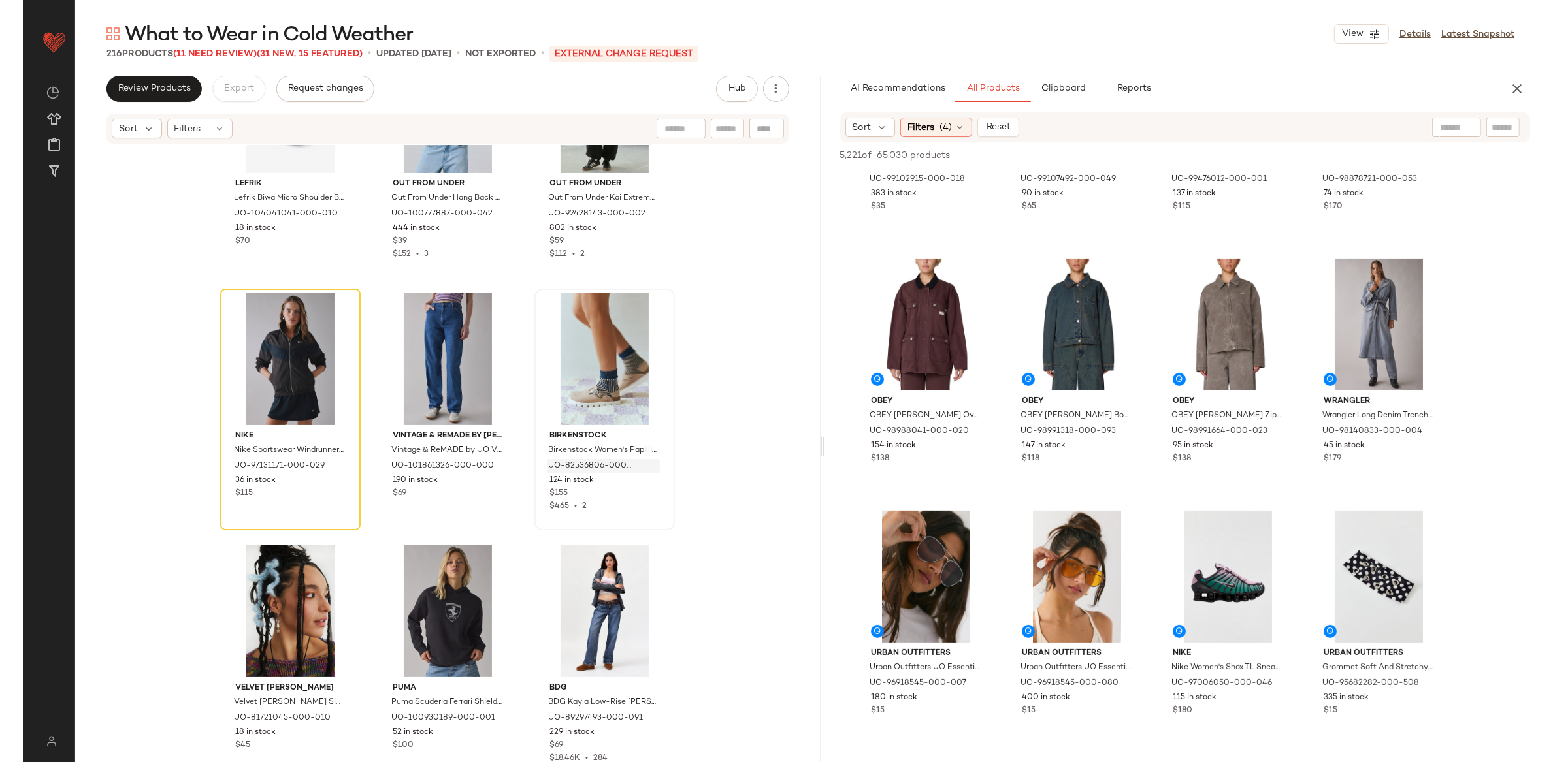
scroll to position [9221, 0]
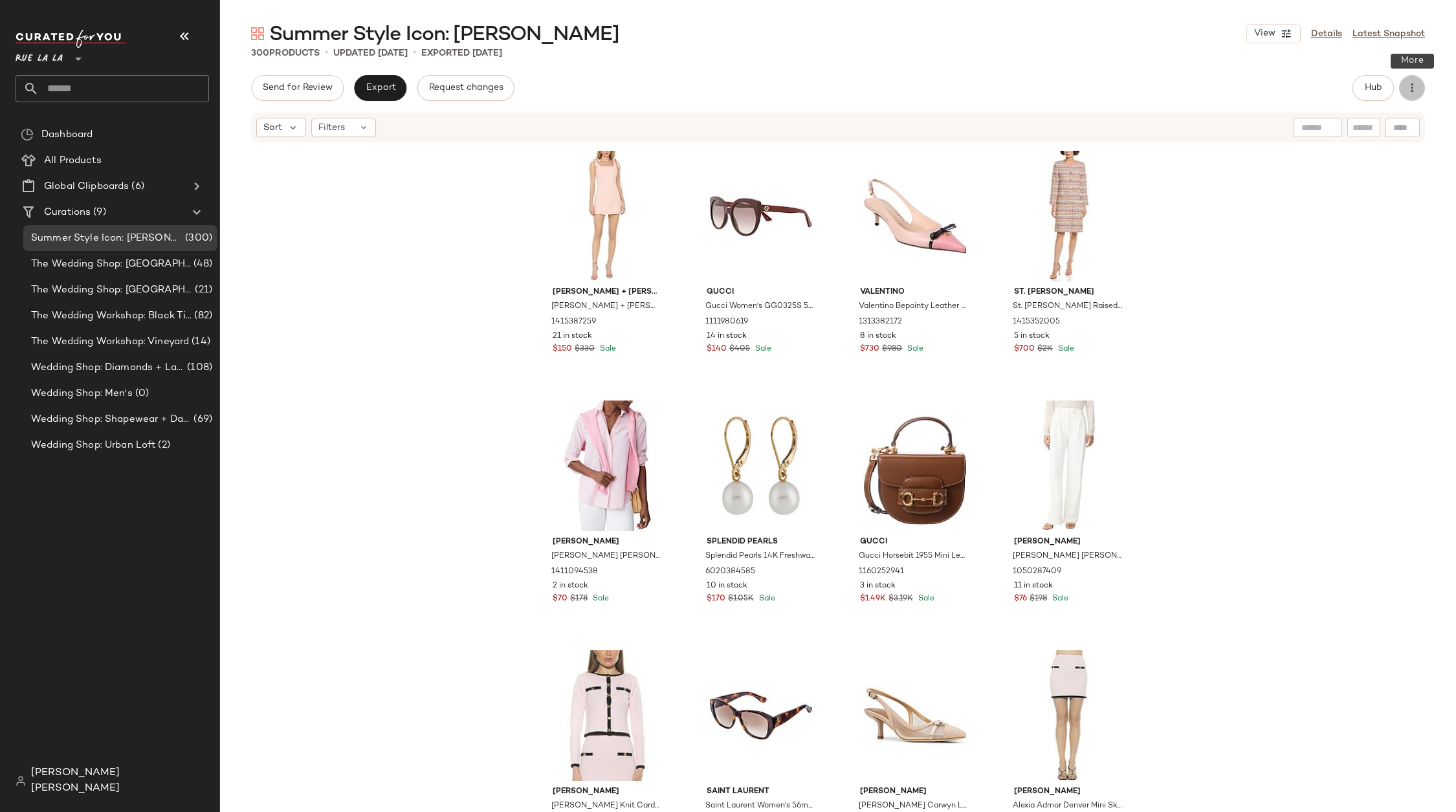
click at [1410, 87] on icon "button" at bounding box center [1412, 88] width 13 height 13
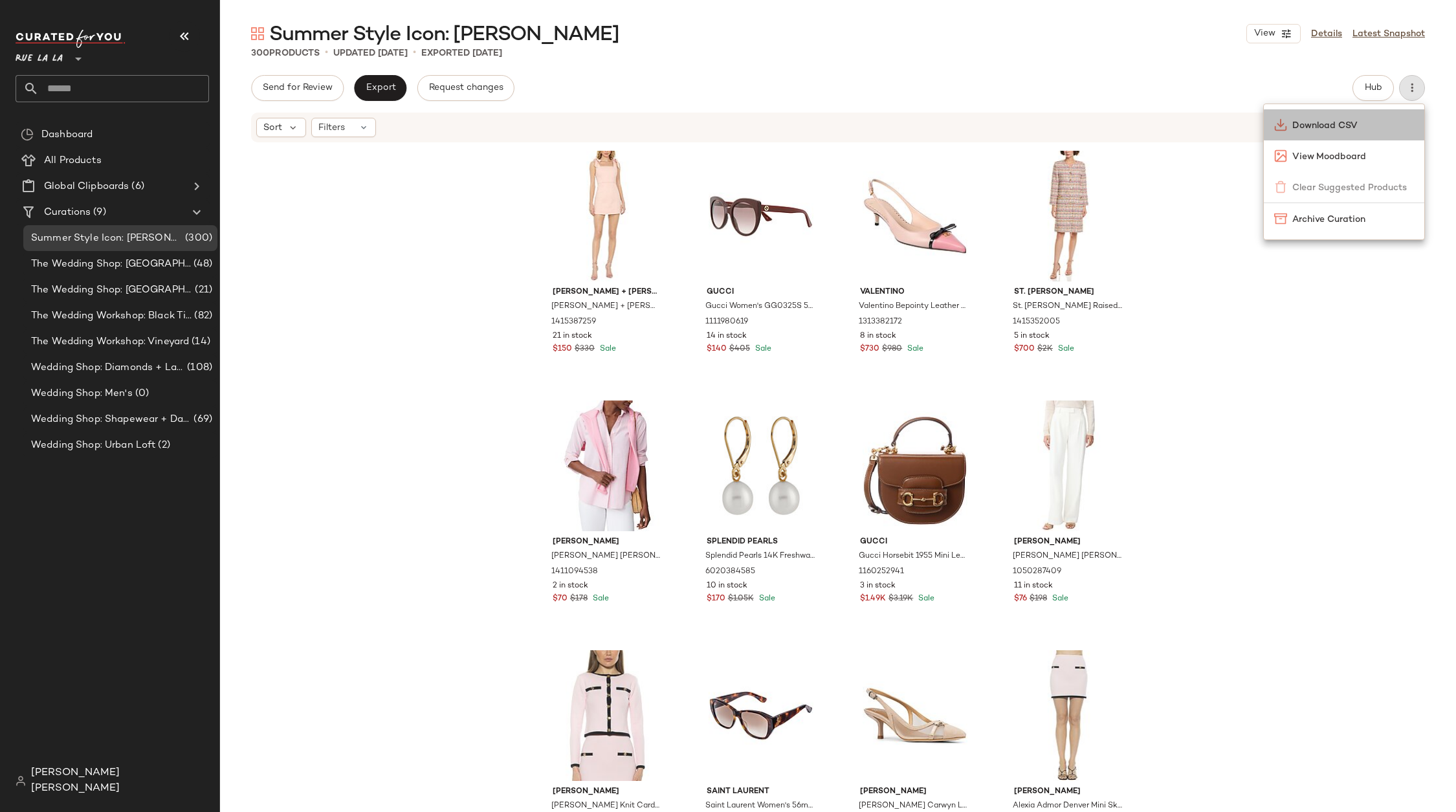
click at [1370, 126] on span "Download CSV" at bounding box center [1353, 126] width 122 height 13
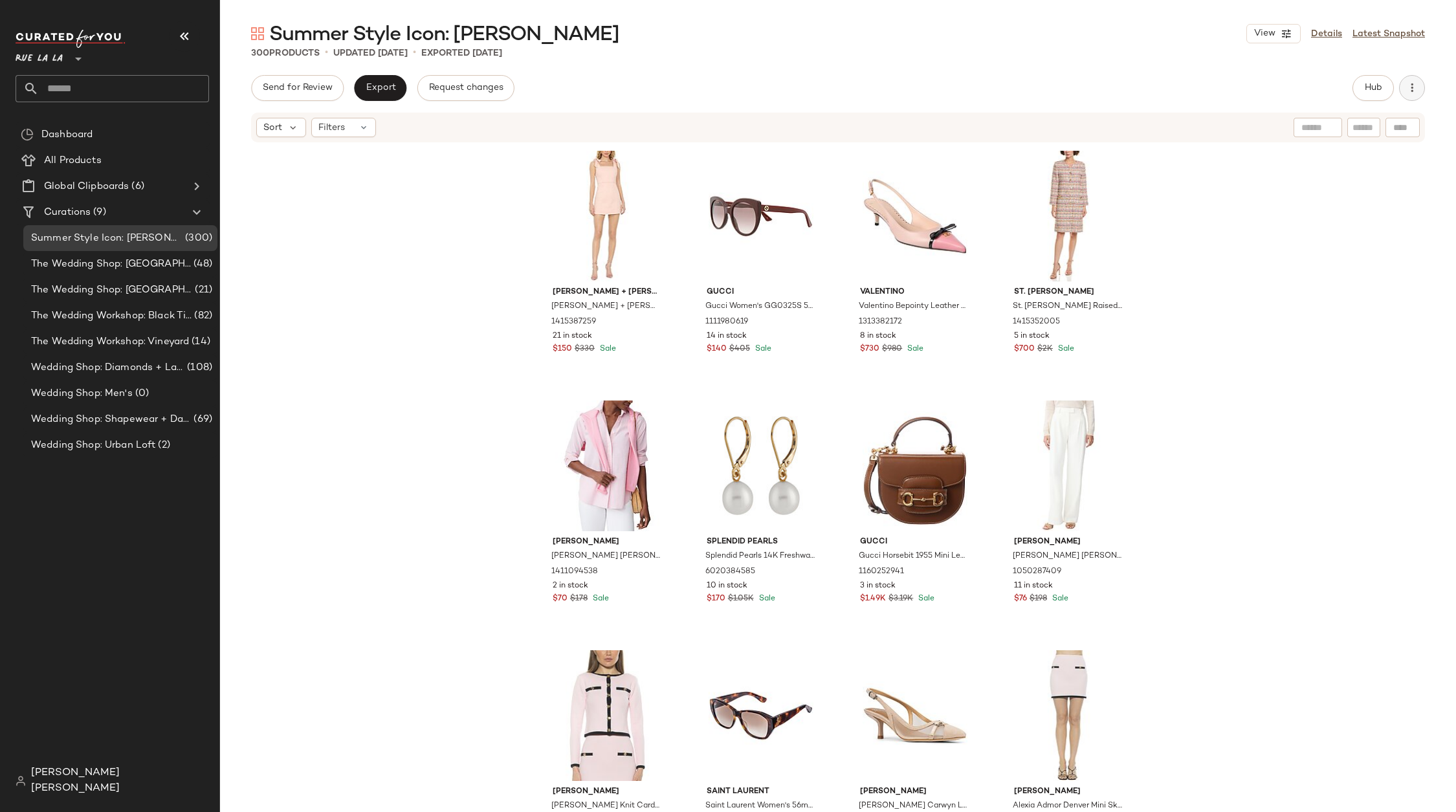
click at [1411, 90] on icon "button" at bounding box center [1412, 88] width 13 height 13
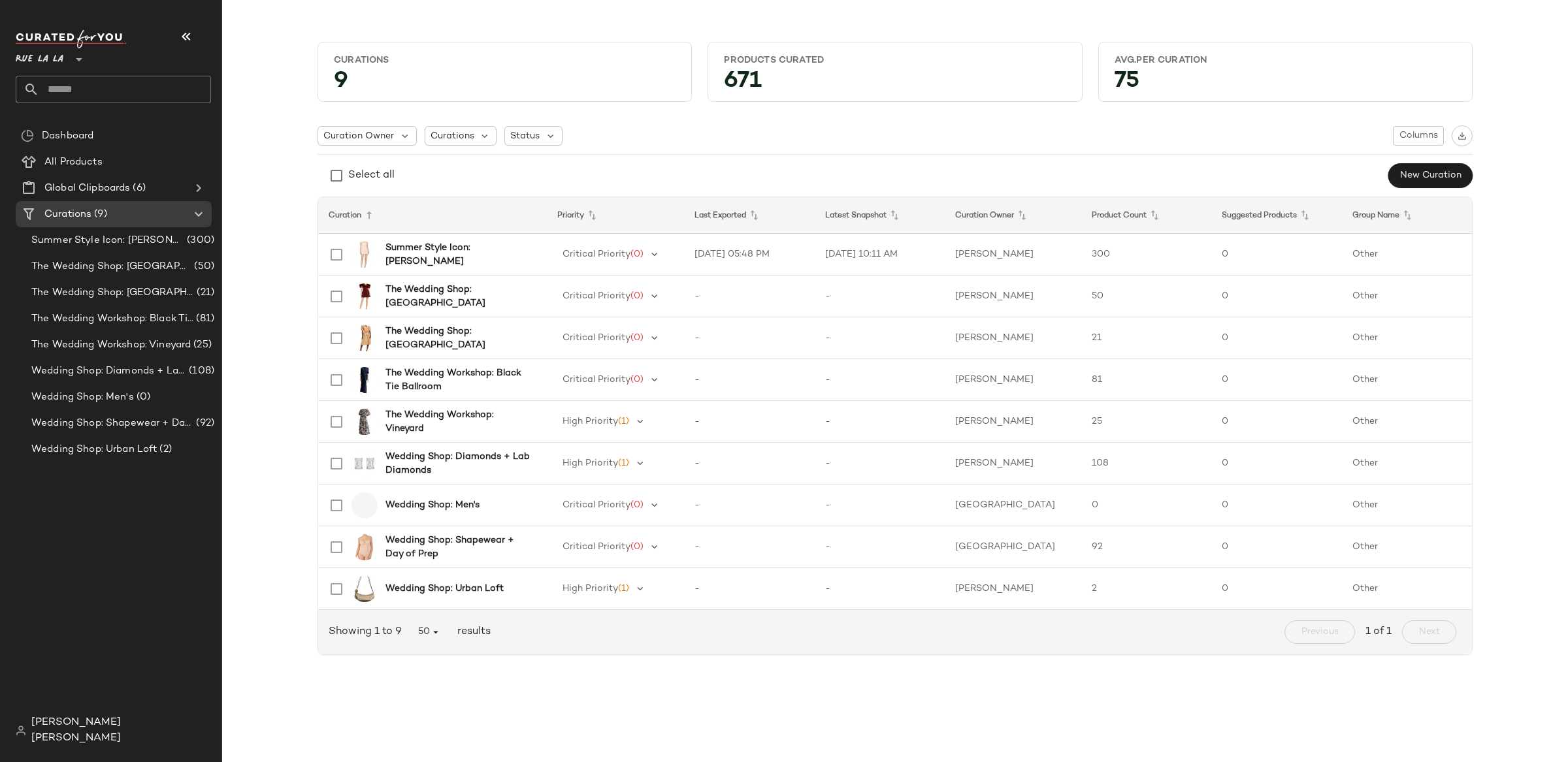
click at [60, 52] on span "Rue La La" at bounding box center [40, 56] width 48 height 24
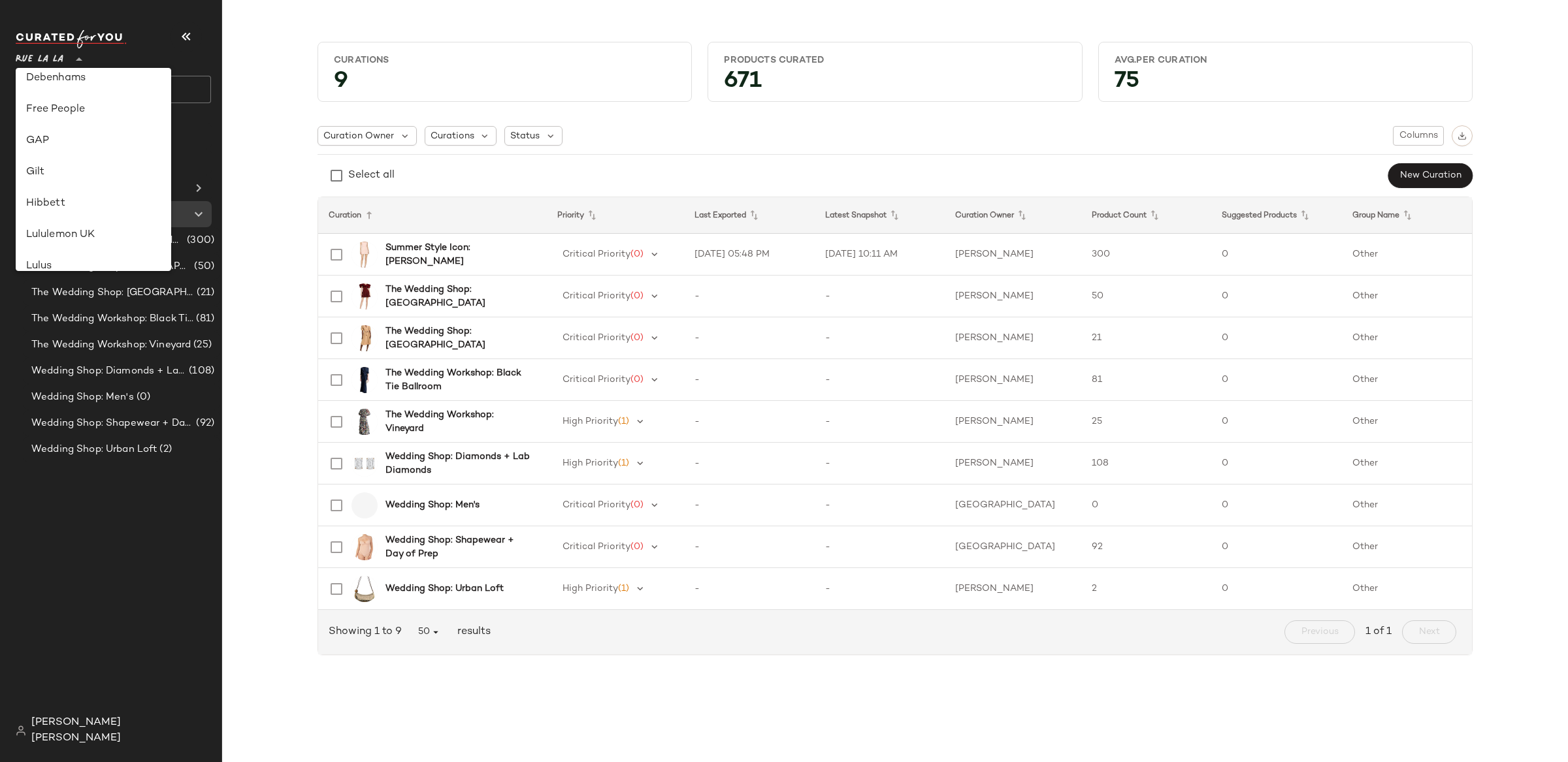
scroll to position [262, 0]
click at [71, 168] on div "Gilt" at bounding box center [94, 172] width 135 height 16
type input "**"
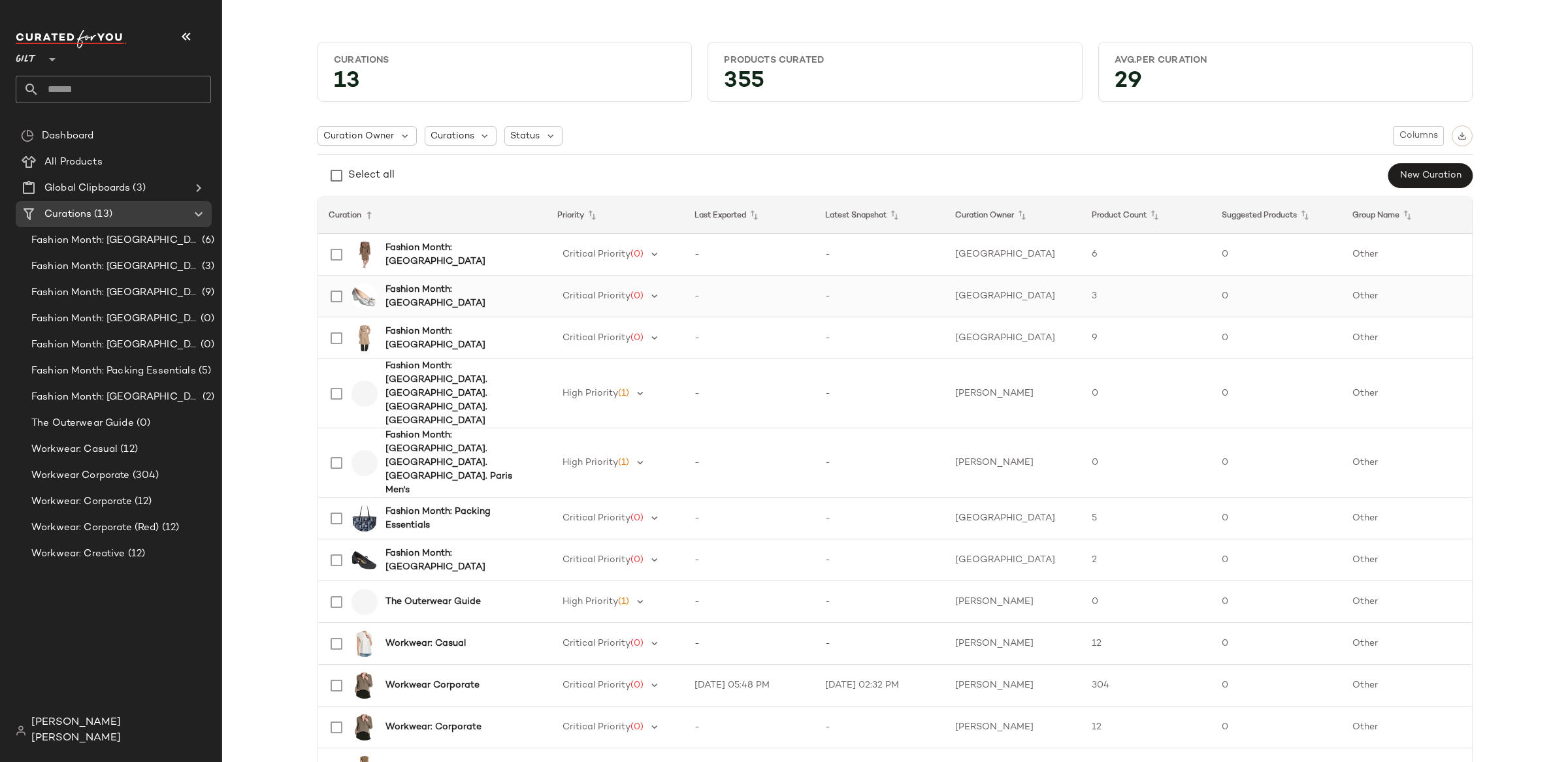
click at [430, 297] on b "Fashion Month: Milan" at bounding box center [458, 297] width 146 height 28
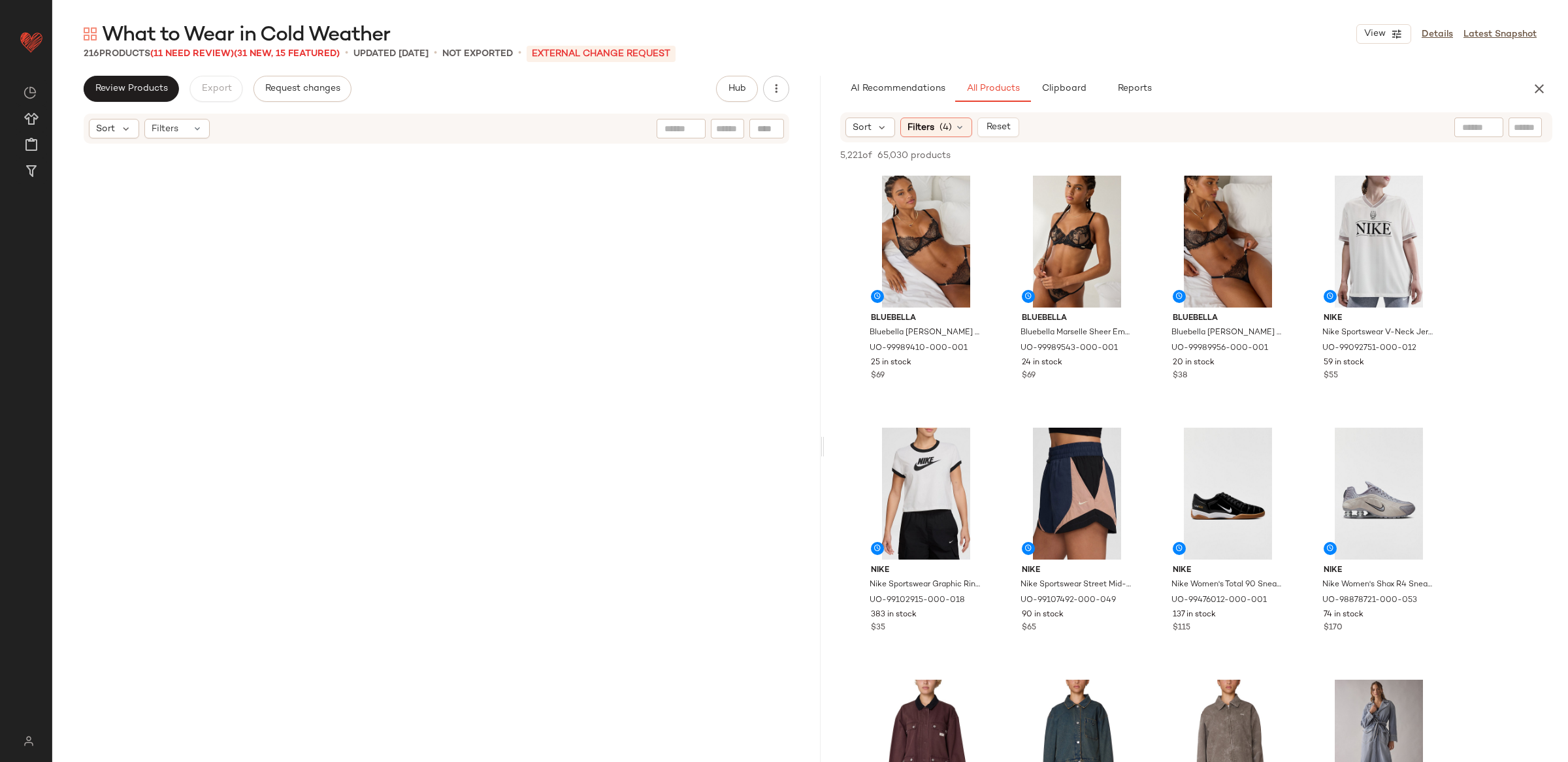
scroll to position [421, 0]
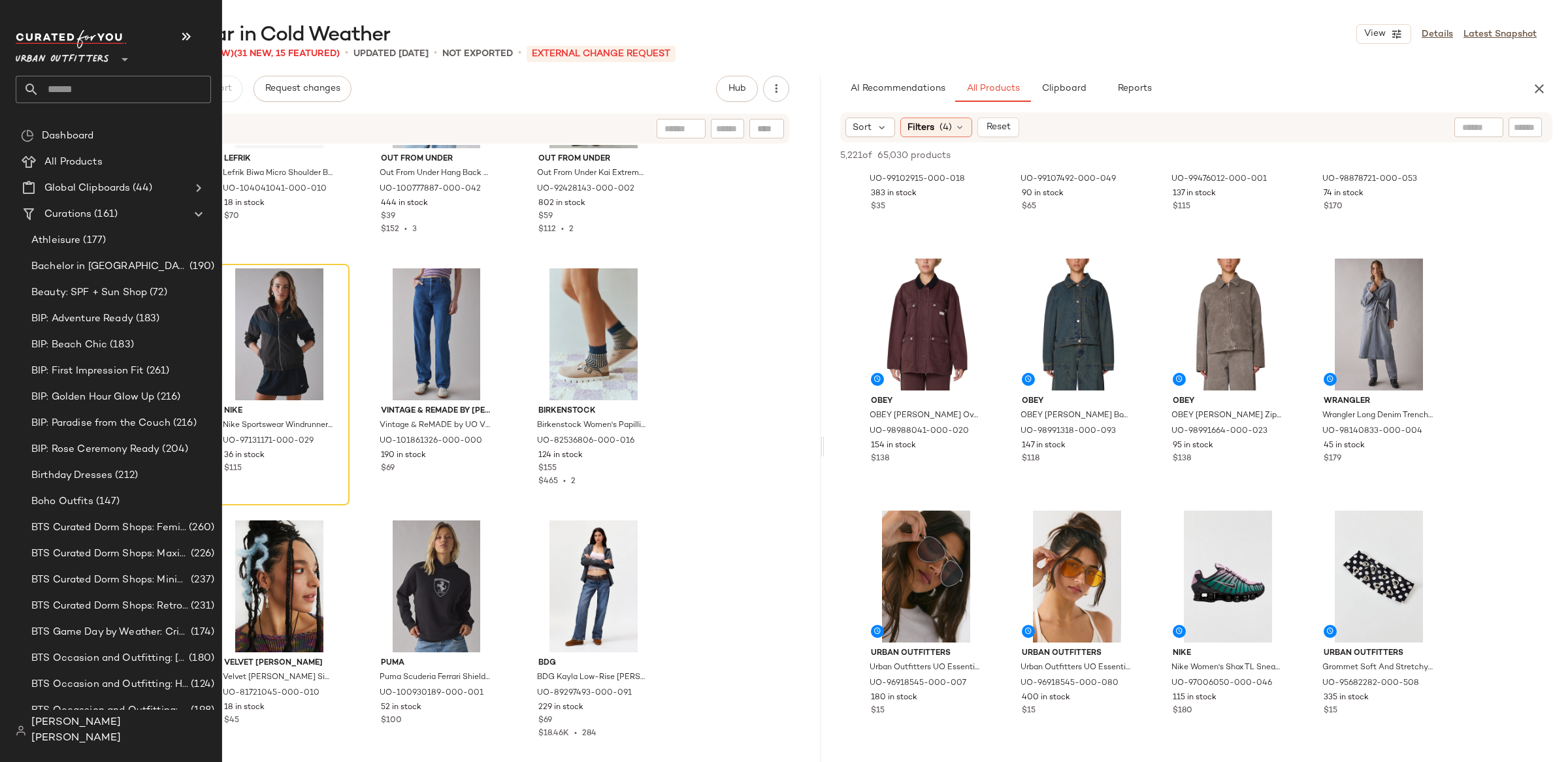
click at [72, 727] on div "[PERSON_NAME] [PERSON_NAME]" at bounding box center [118, 730] width 205 height 42
click at [71, 737] on span "[PERSON_NAME] [PERSON_NAME]" at bounding box center [121, 731] width 179 height 32
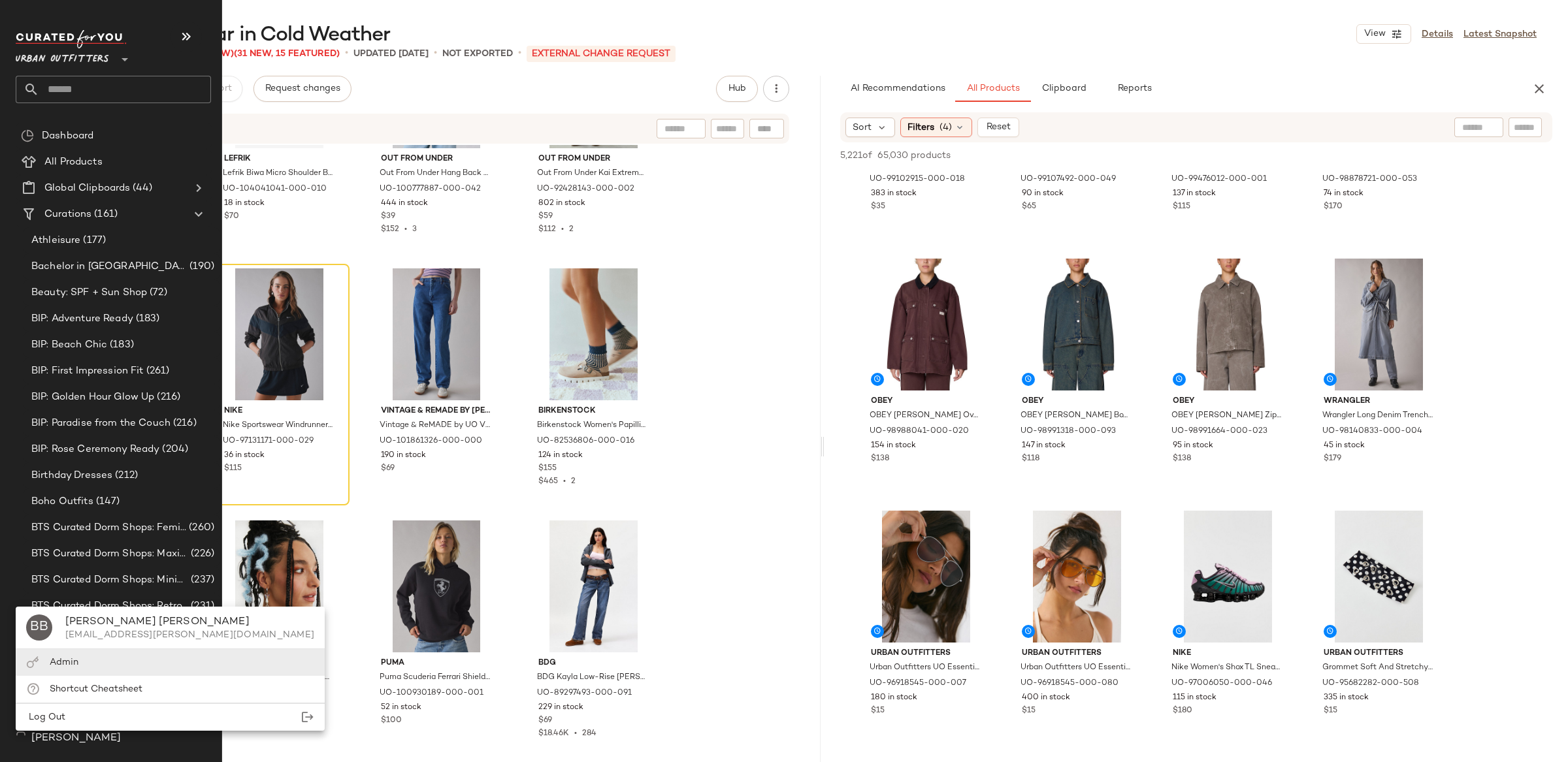
click at [91, 676] on div "Admin" at bounding box center [171, 689] width 309 height 27
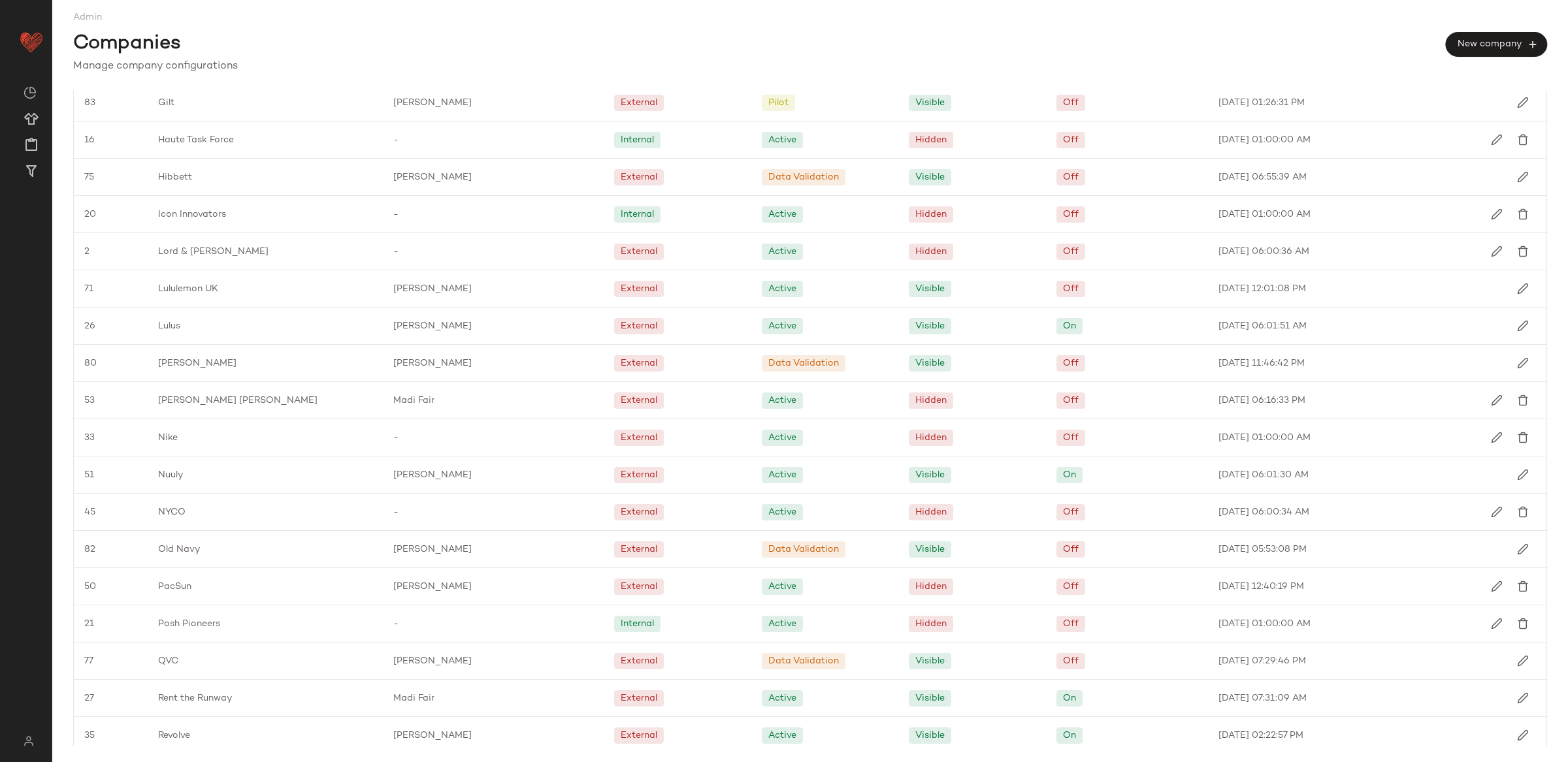
scroll to position [1163, 0]
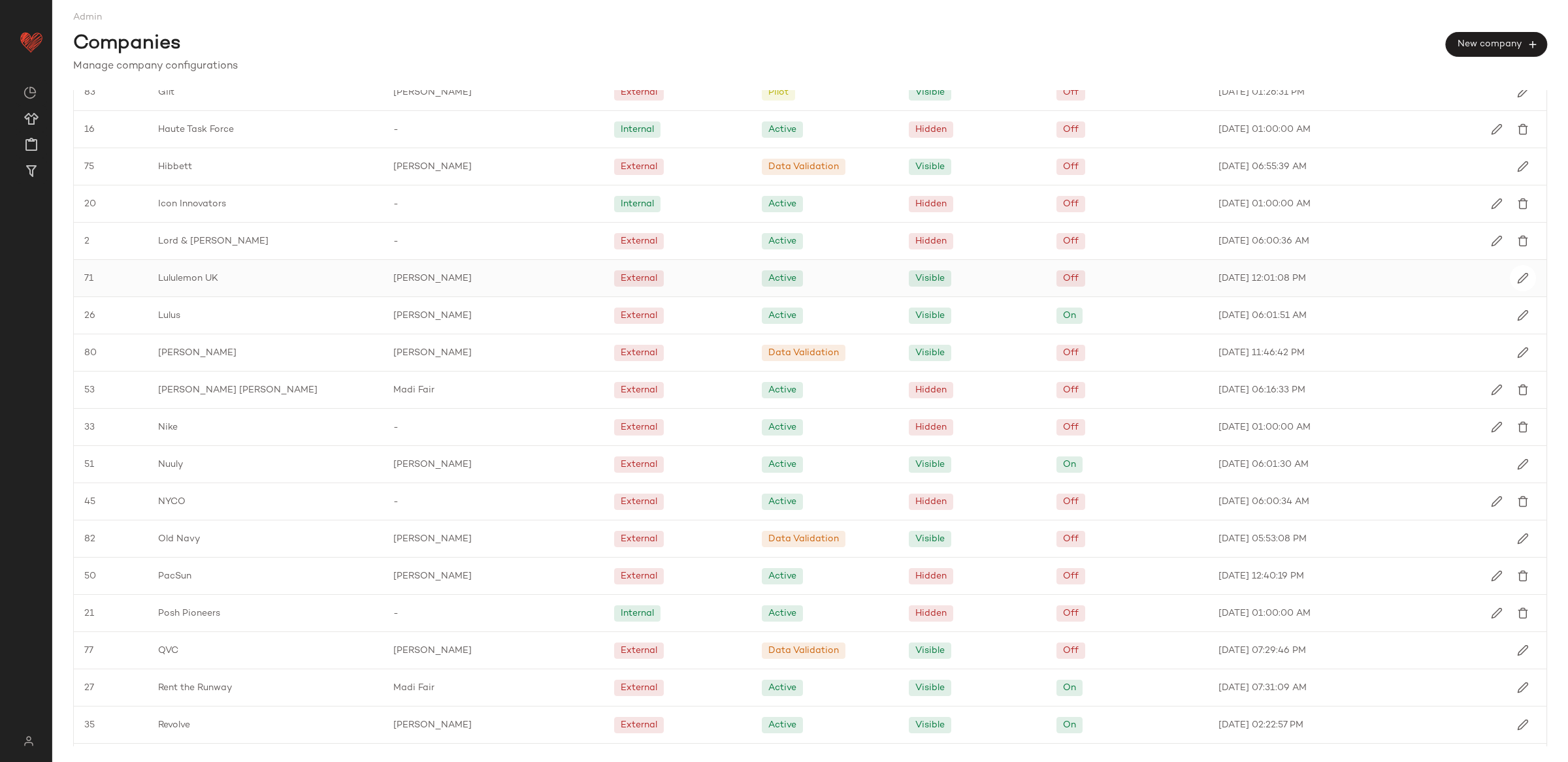
click at [469, 282] on div "Chloe Kourtis" at bounding box center [493, 278] width 220 height 36
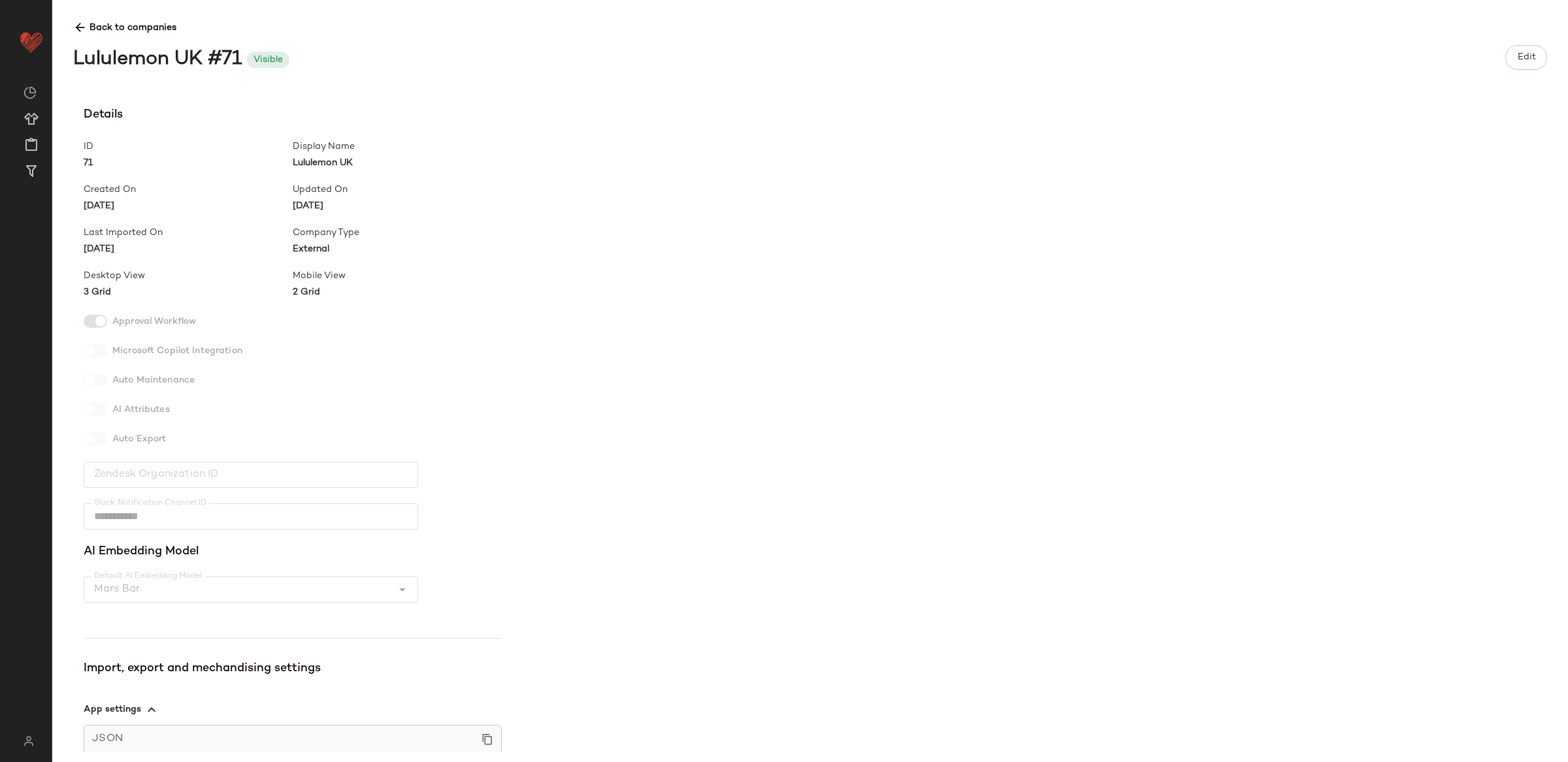
scroll to position [191, 0]
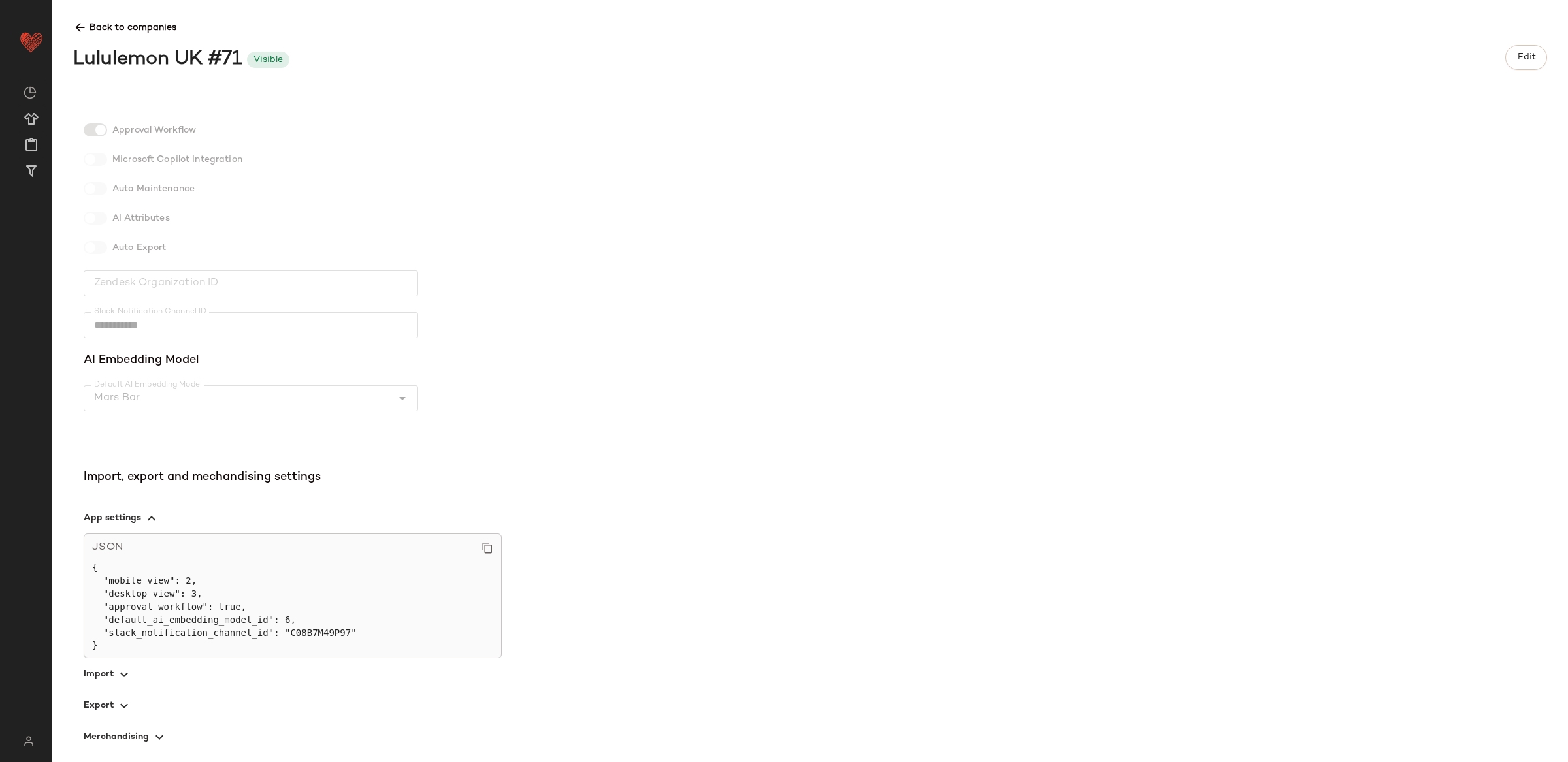
click at [141, 726] on span "button" at bounding box center [292, 737] width 418 height 32
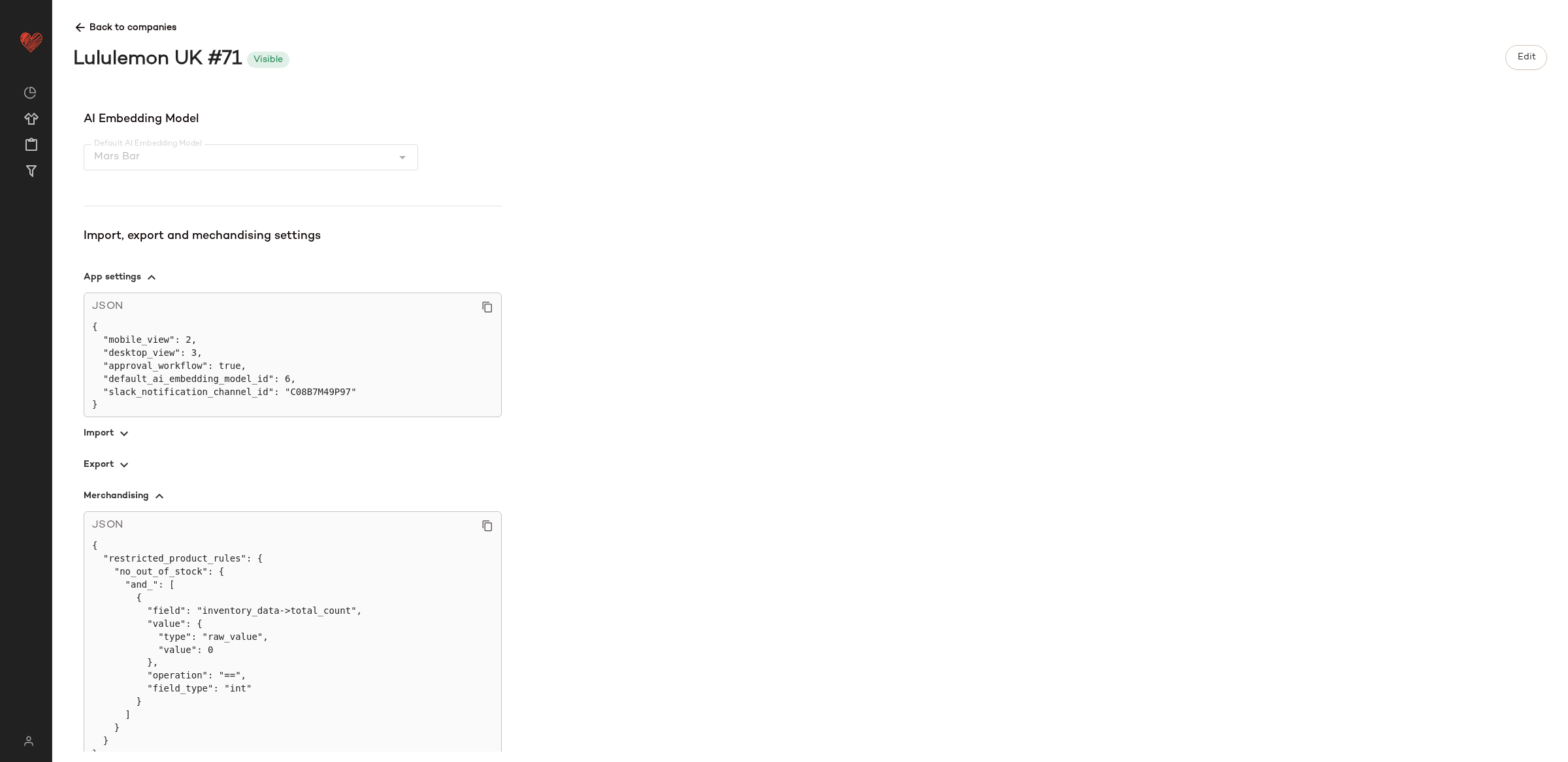
scroll to position [447, 0]
